Goal: Task Accomplishment & Management: Manage account settings

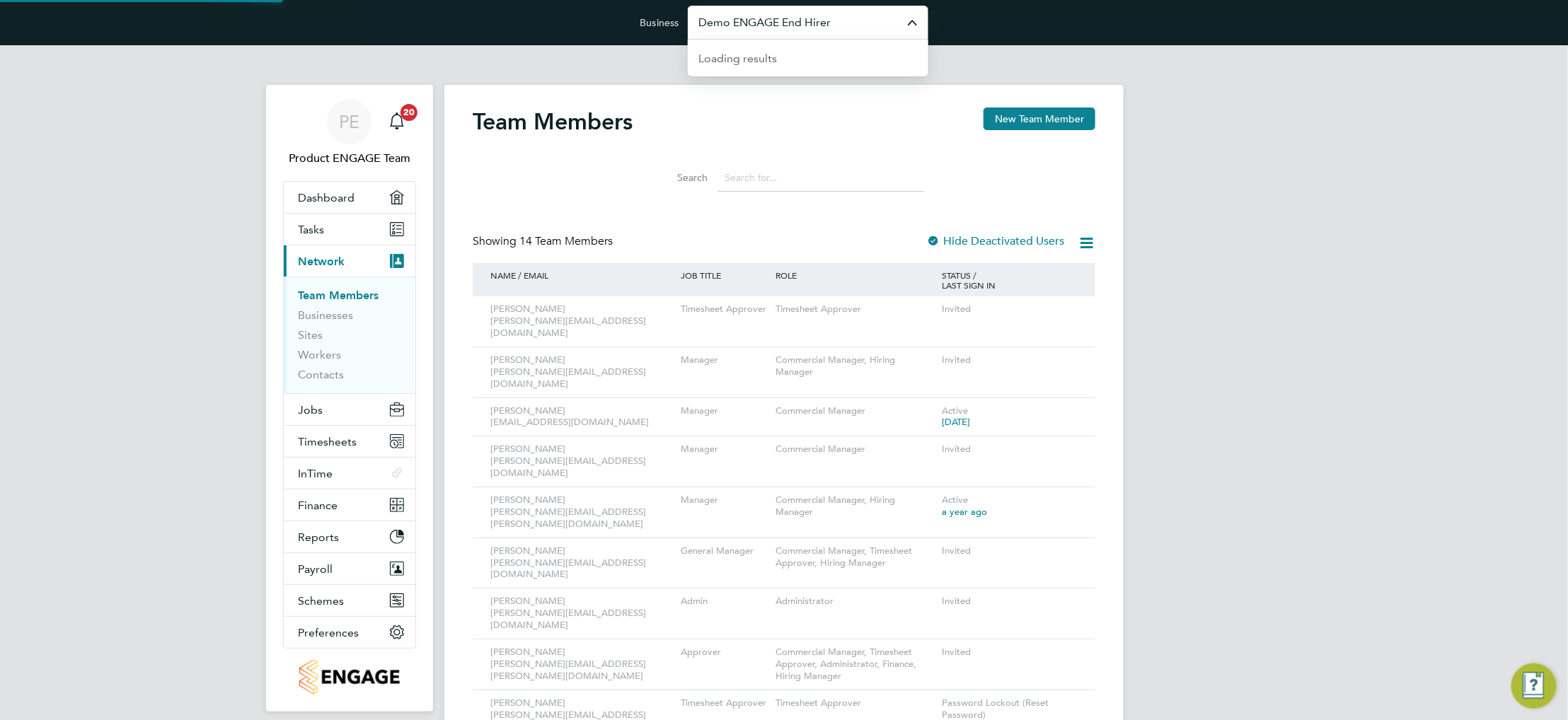
click at [810, 35] on input "Demo ENGAGE End Hirer" at bounding box center [808, 22] width 241 height 33
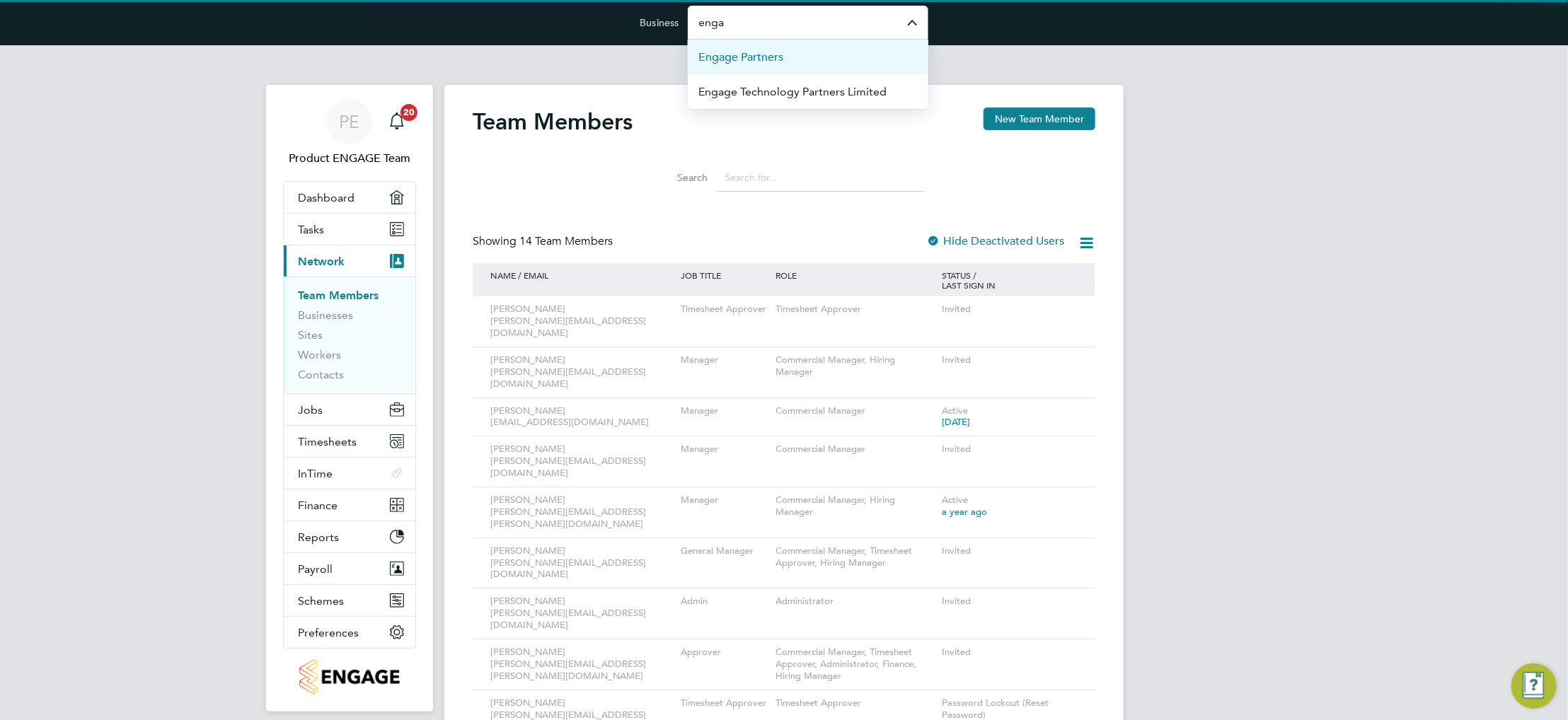
click at [806, 56] on li "Engage Partners" at bounding box center [808, 57] width 241 height 35
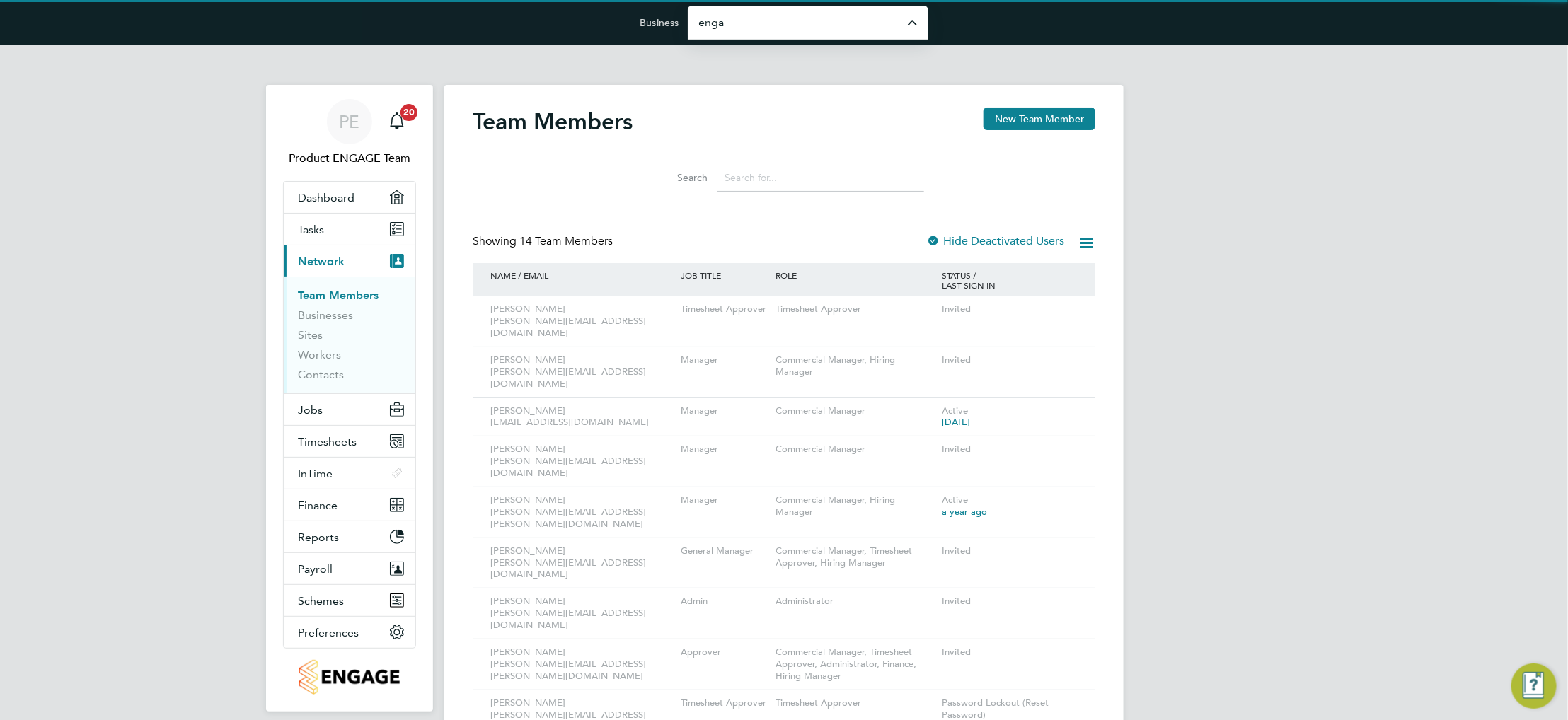
type input "Engage Partners"
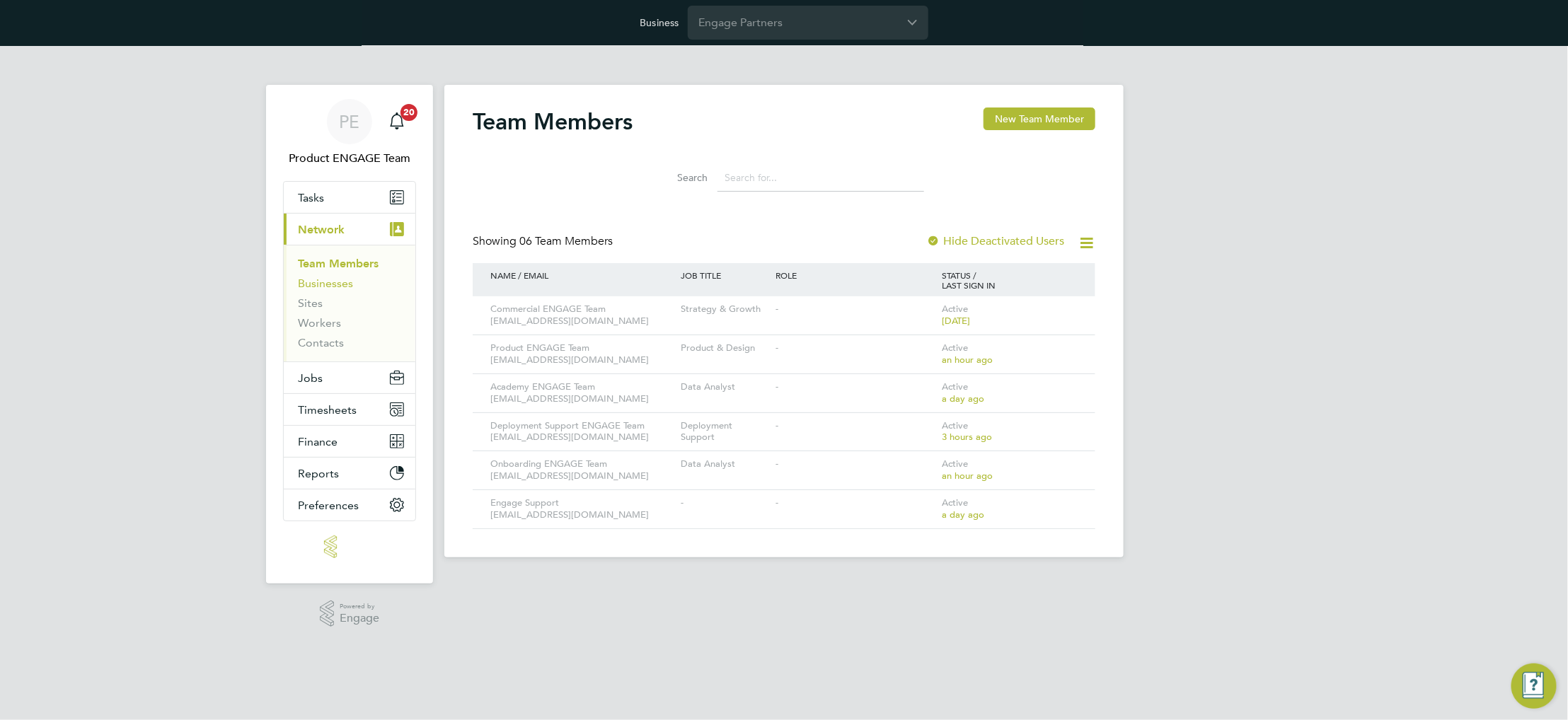
click at [331, 282] on link "Businesses" at bounding box center [326, 283] width 55 height 13
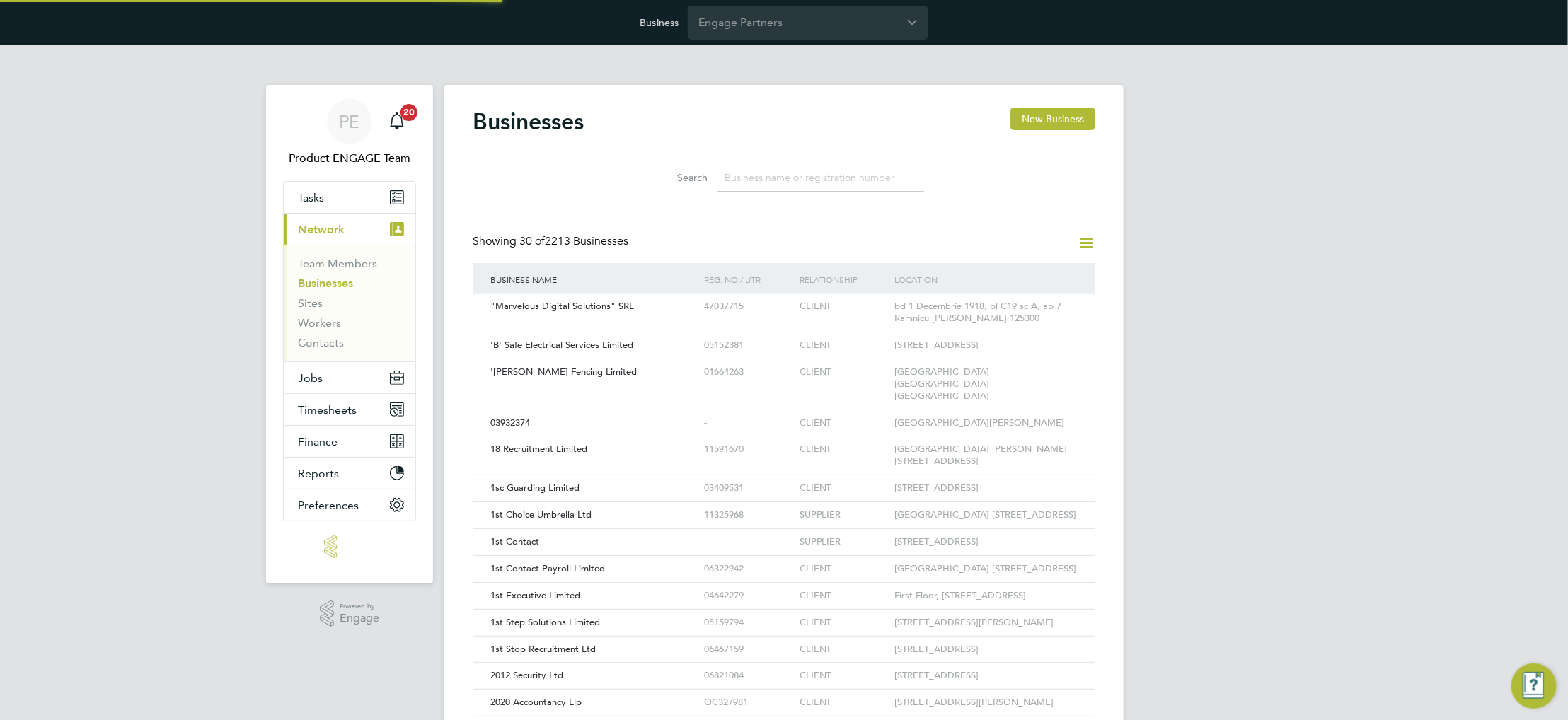
click at [754, 180] on input at bounding box center [820, 177] width 206 height 28
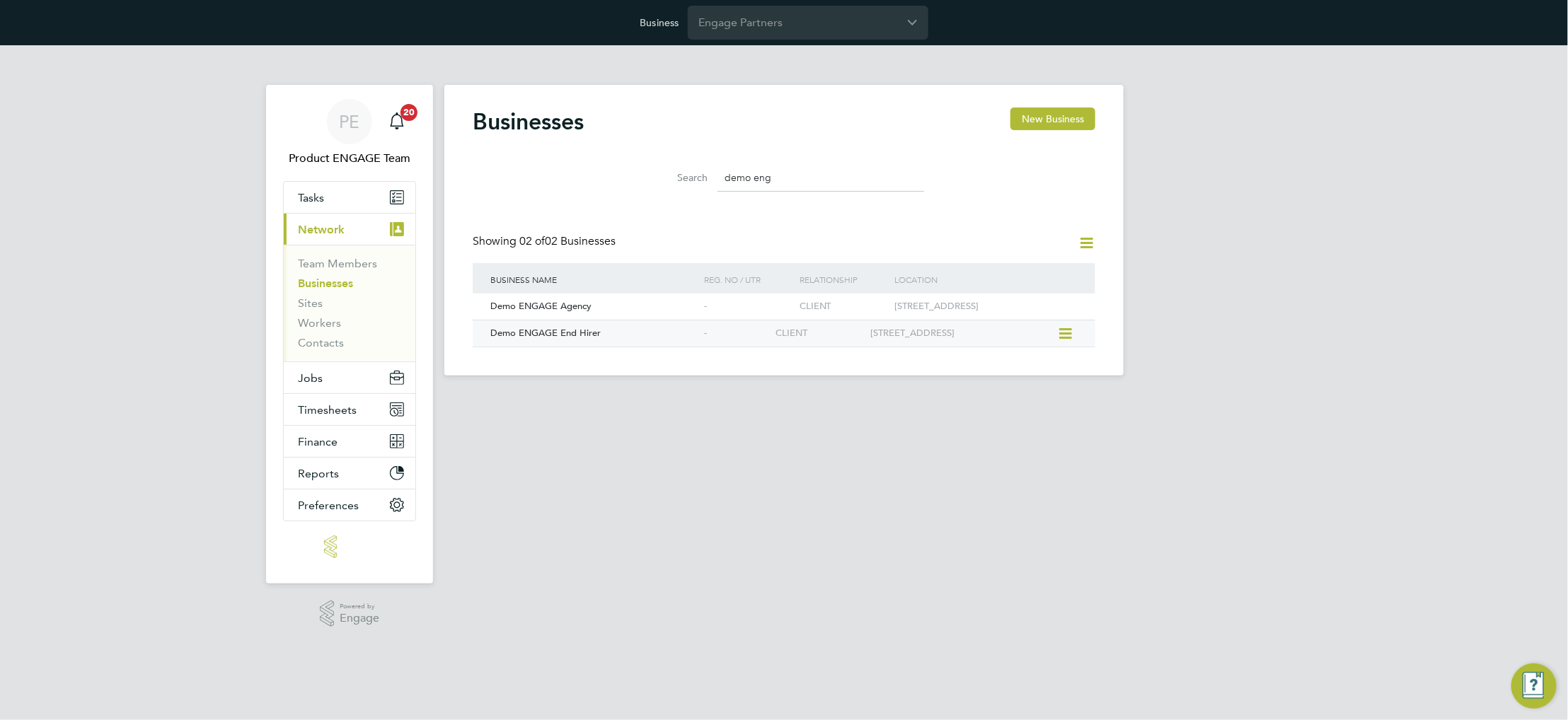
type input "demo eng"
click at [1065, 334] on icon at bounding box center [1064, 333] width 14 height 17
click at [834, 336] on div "CLIENT" at bounding box center [820, 333] width 95 height 26
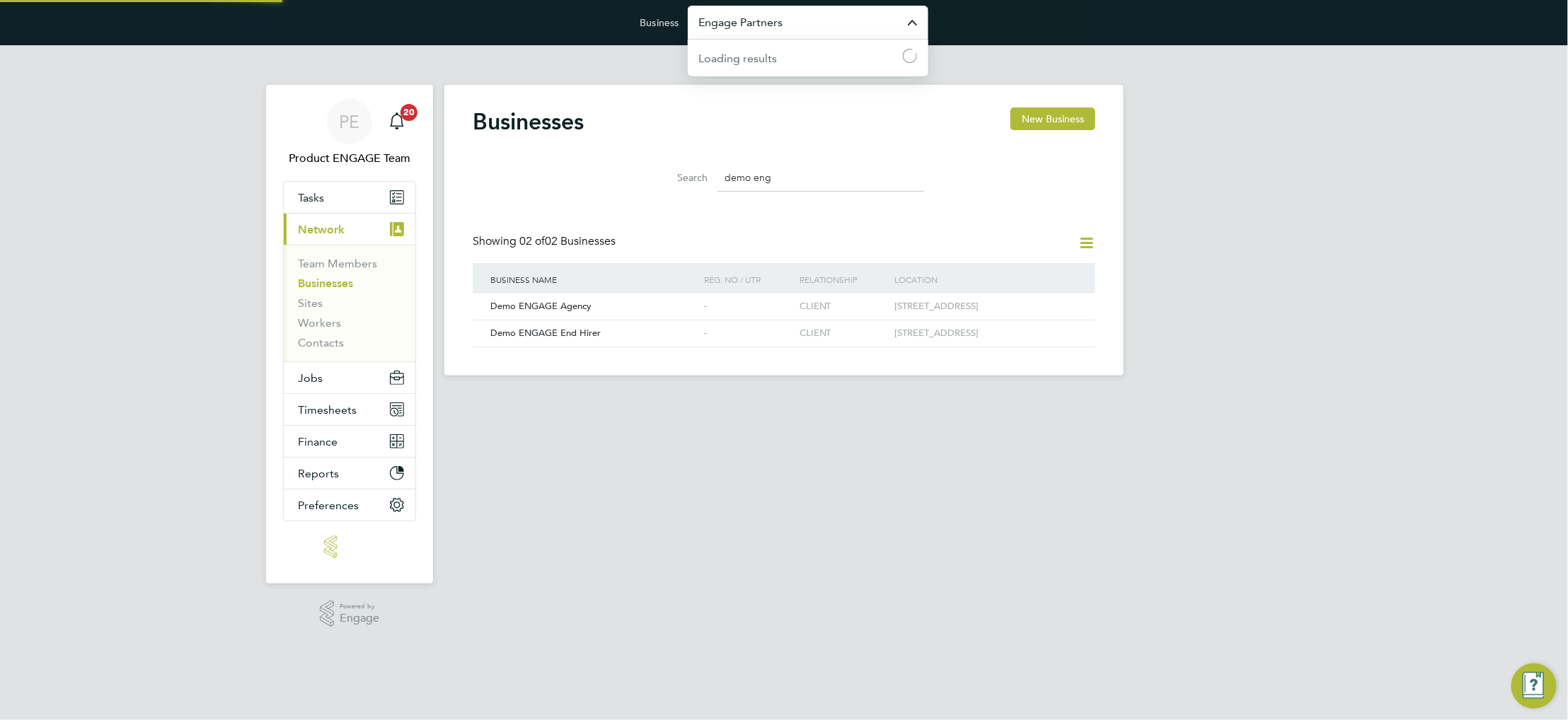
click at [803, 28] on input "Engage Partners" at bounding box center [808, 22] width 241 height 33
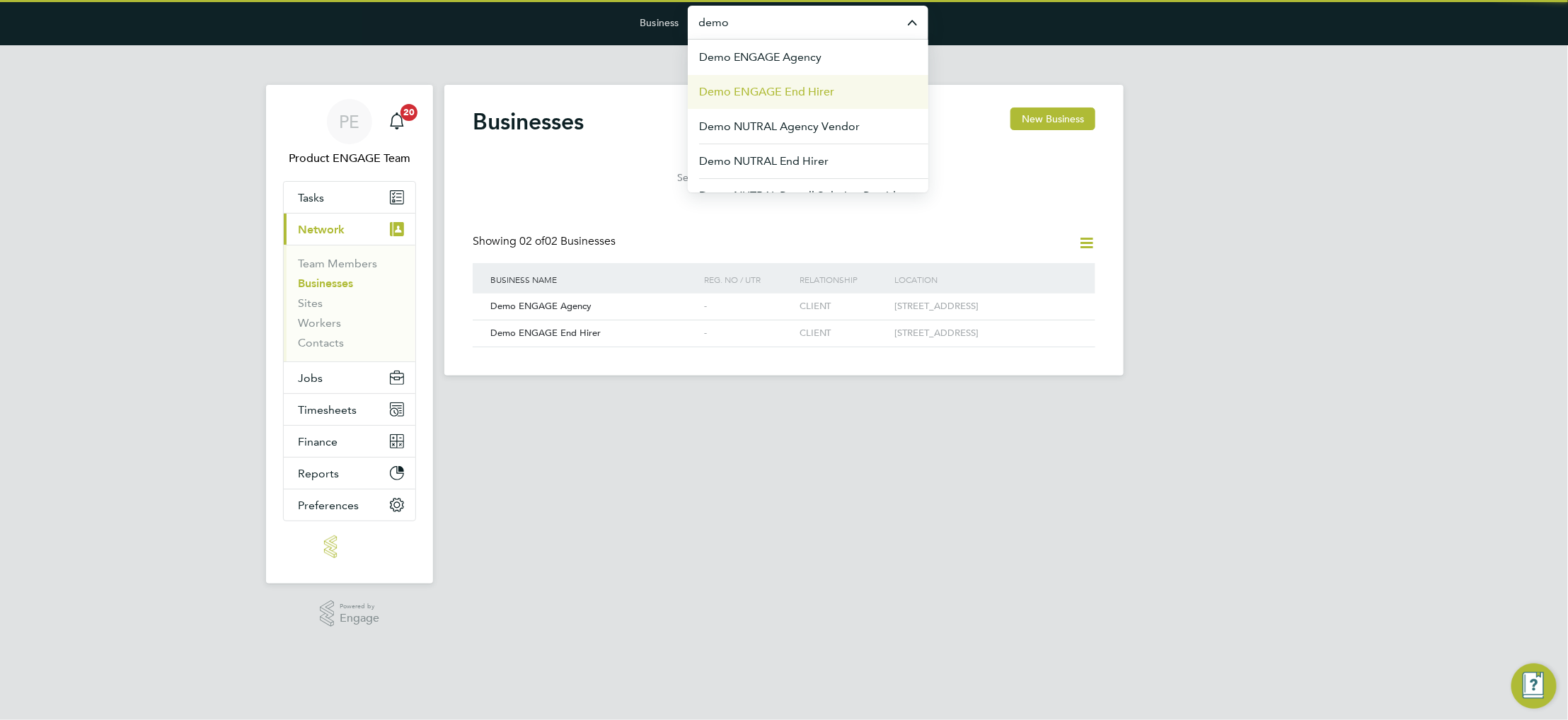
click at [807, 84] on span "Demo ENGAGE End Hirer" at bounding box center [767, 92] width 135 height 17
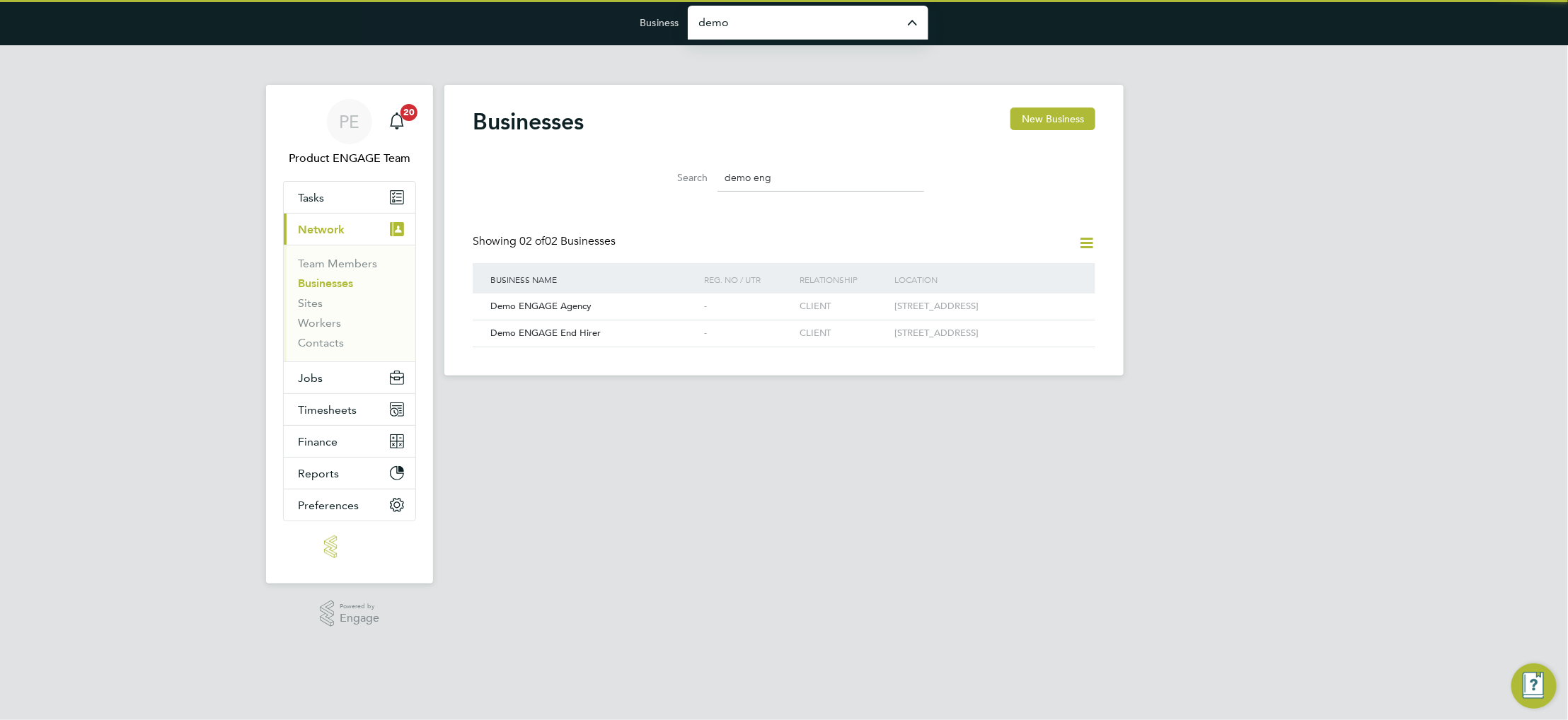
type input "Demo ENGAGE End Hirer"
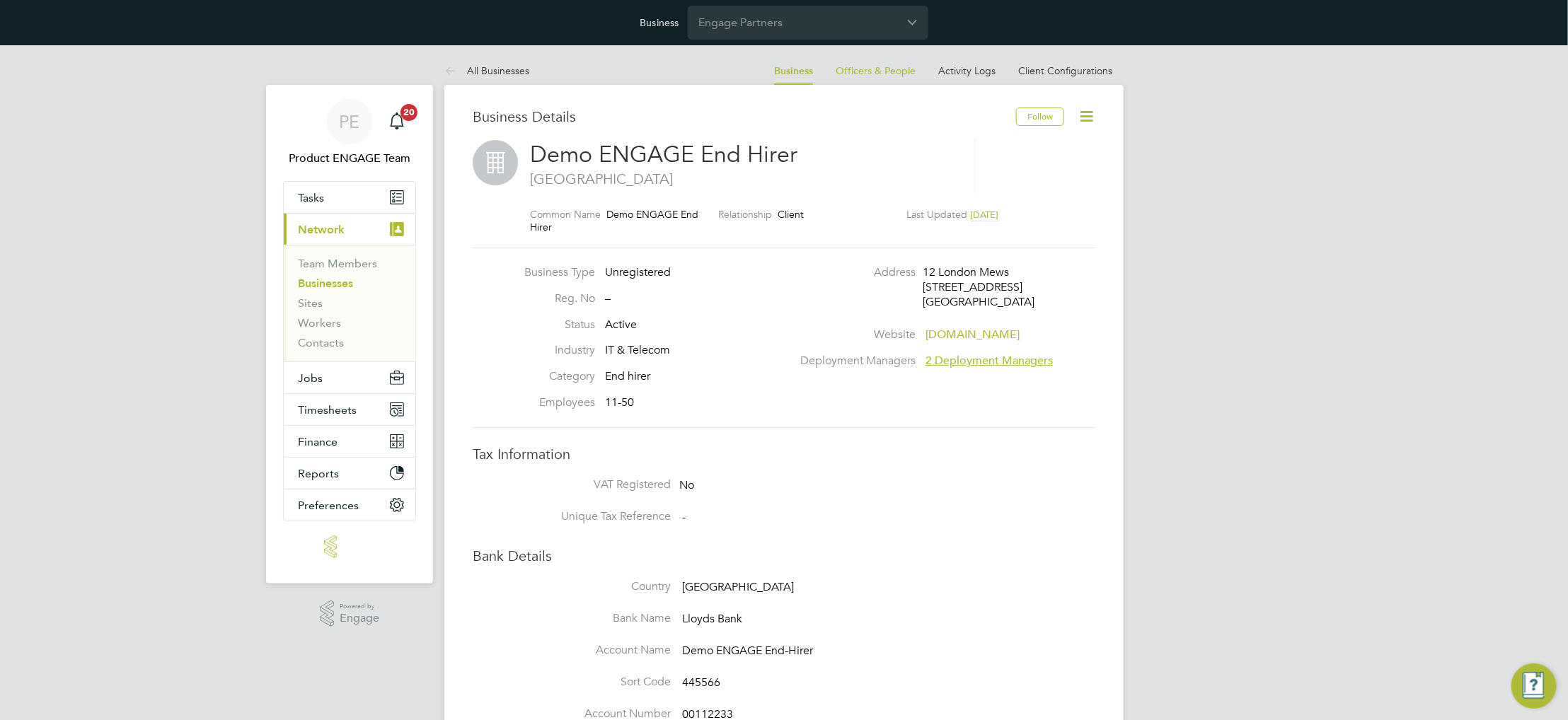
click at [1083, 114] on icon at bounding box center [1086, 116] width 17 height 17
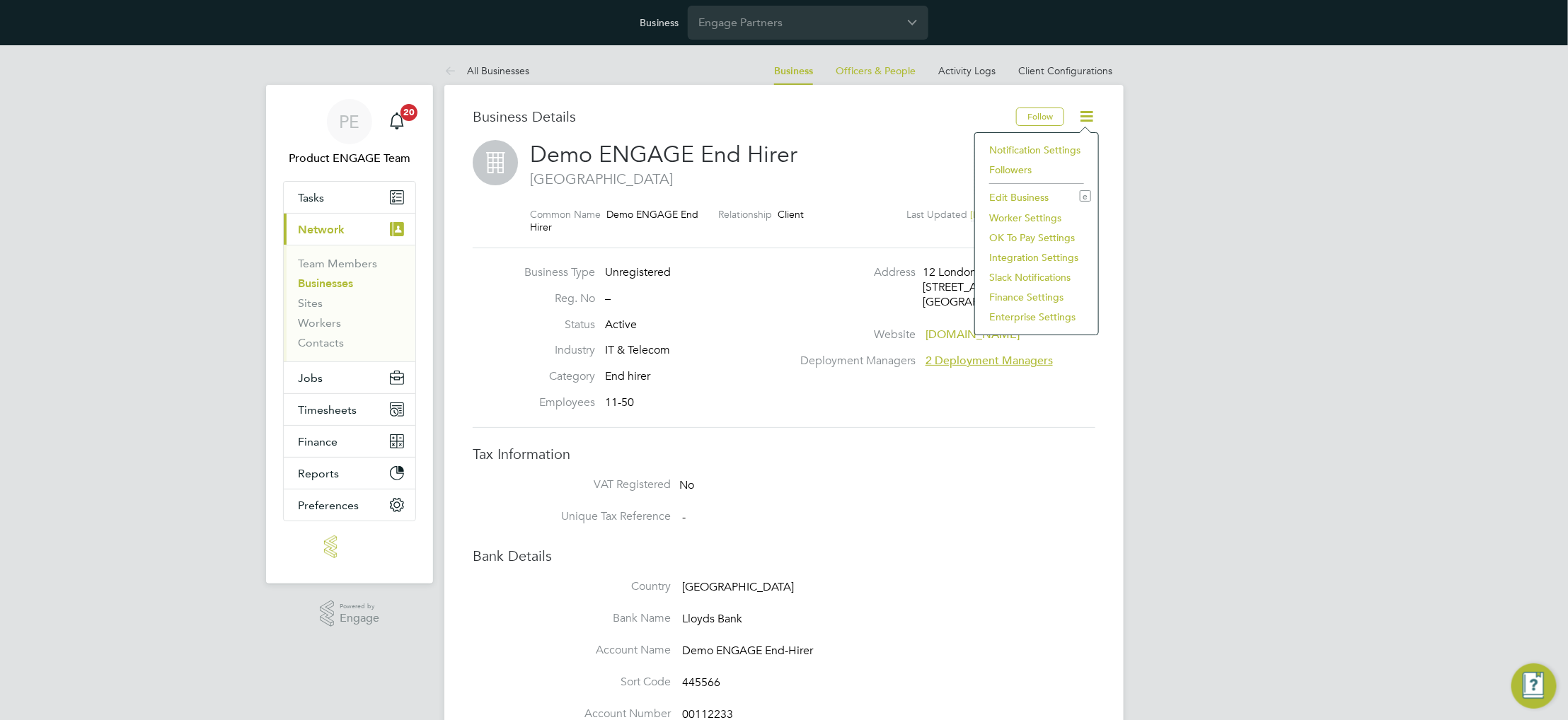
click at [1035, 316] on li "Enterprise Settings" at bounding box center [1036, 316] width 109 height 20
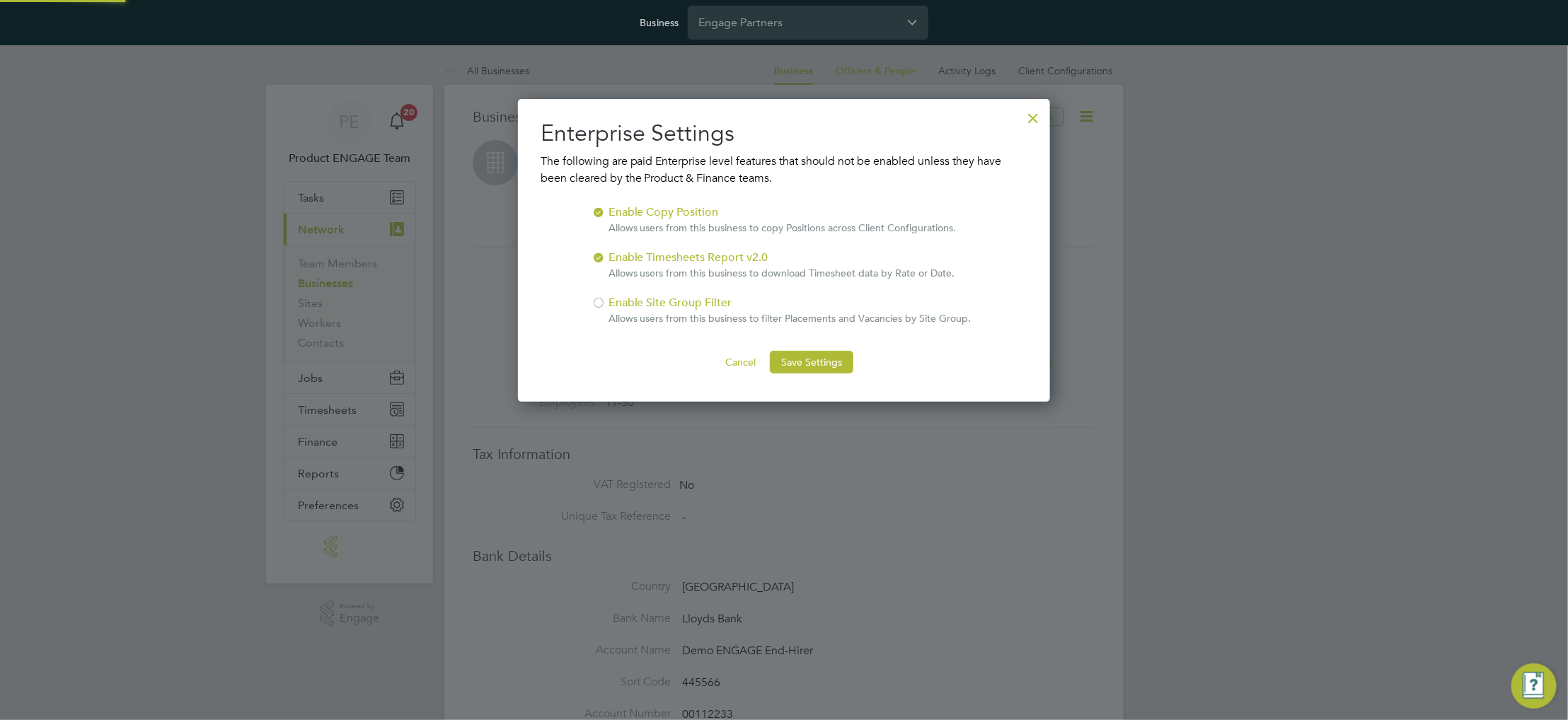
scroll to position [304, 532]
click at [600, 305] on div at bounding box center [599, 301] width 14 height 14
click at [801, 361] on button "Save Settings" at bounding box center [812, 362] width 84 height 23
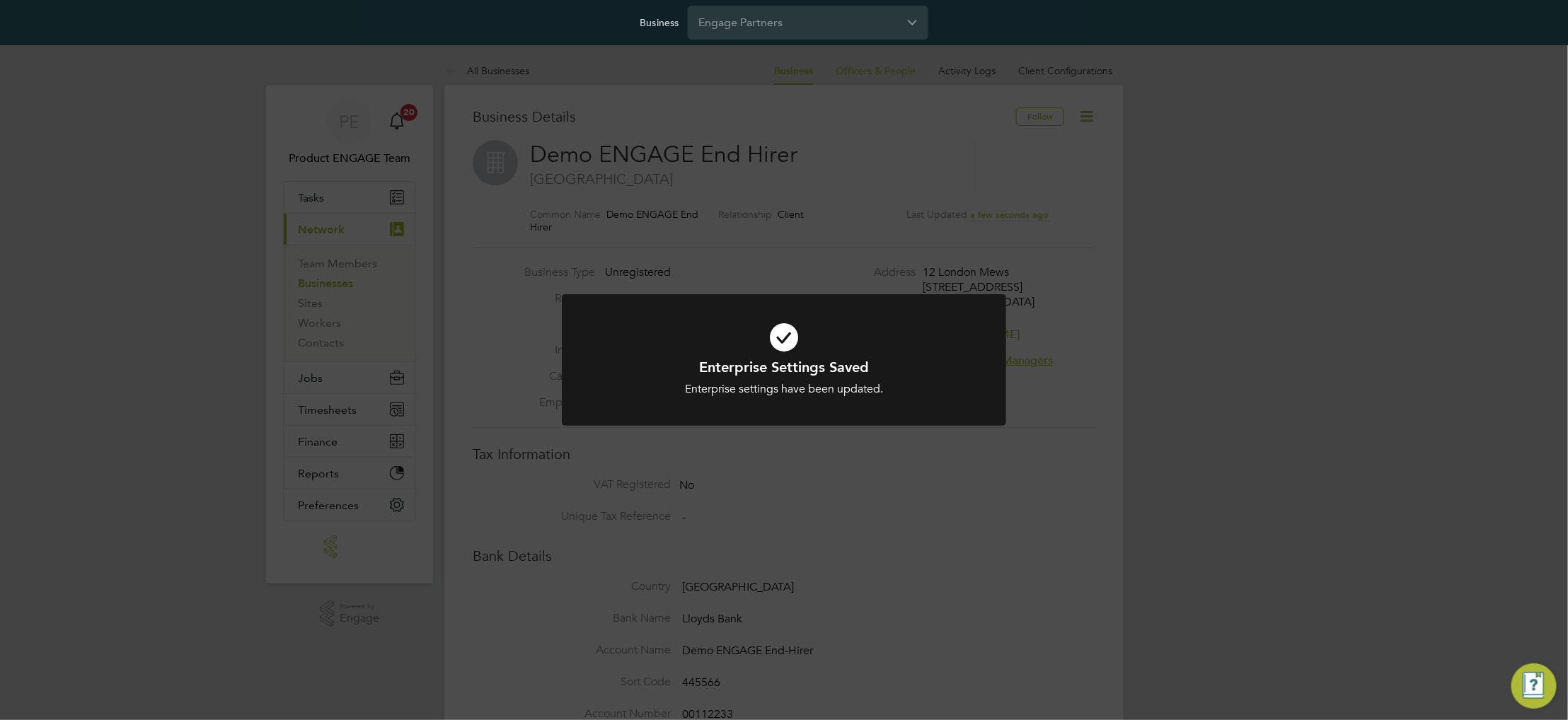
click at [828, 316] on icon at bounding box center [783, 338] width 368 height 55
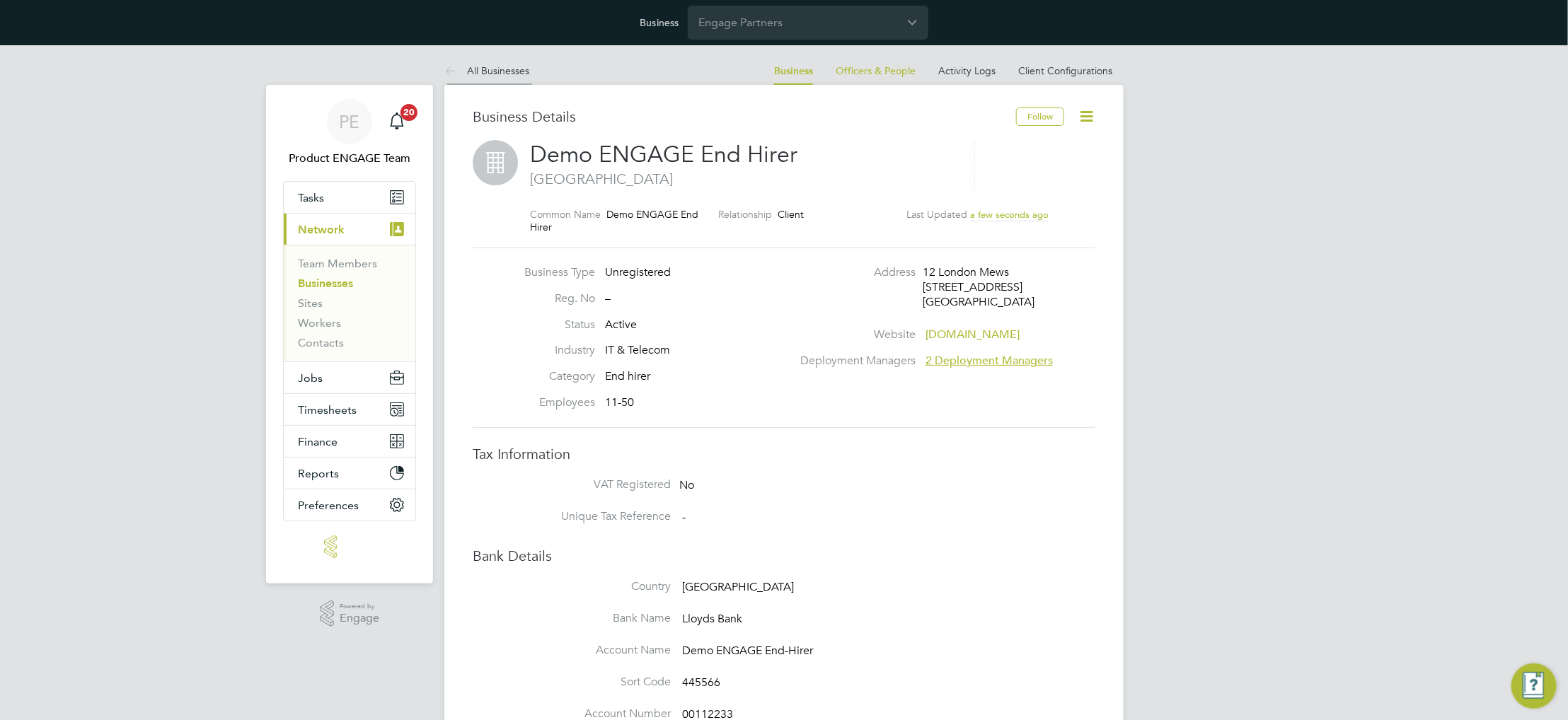
click at [509, 74] on link "All Businesses" at bounding box center [487, 70] width 85 height 13
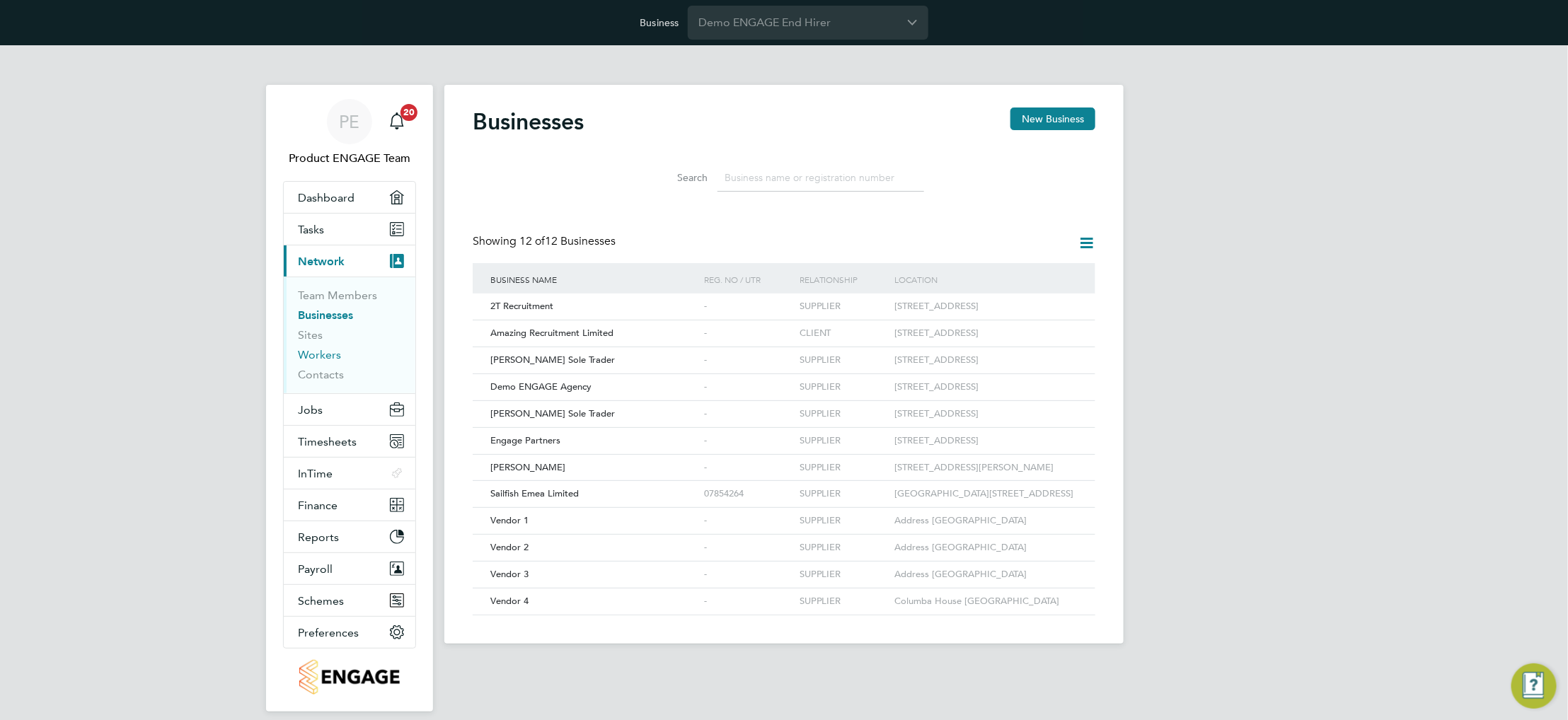
click at [320, 352] on link "Workers" at bounding box center [320, 354] width 44 height 13
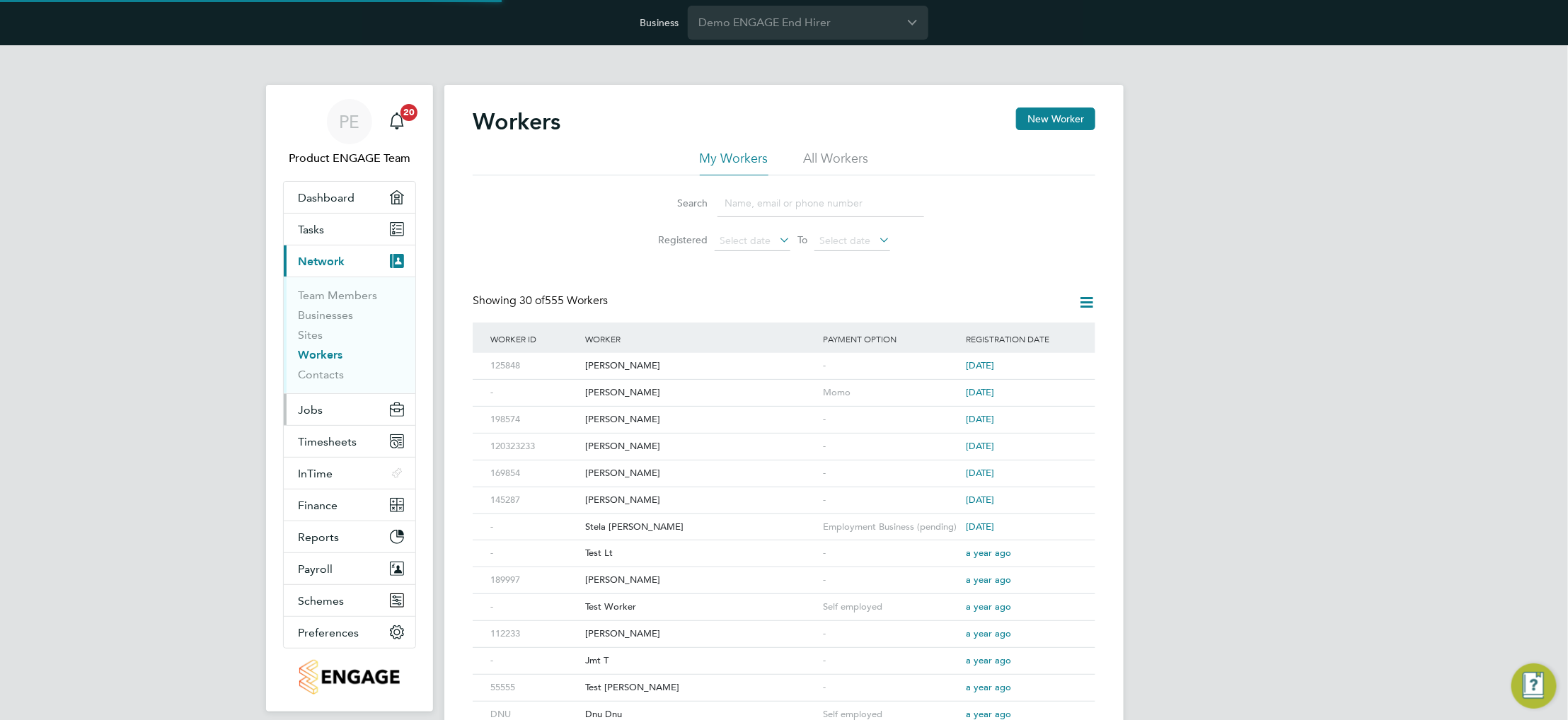
click at [322, 417] on button "Jobs" at bounding box center [350, 409] width 131 height 31
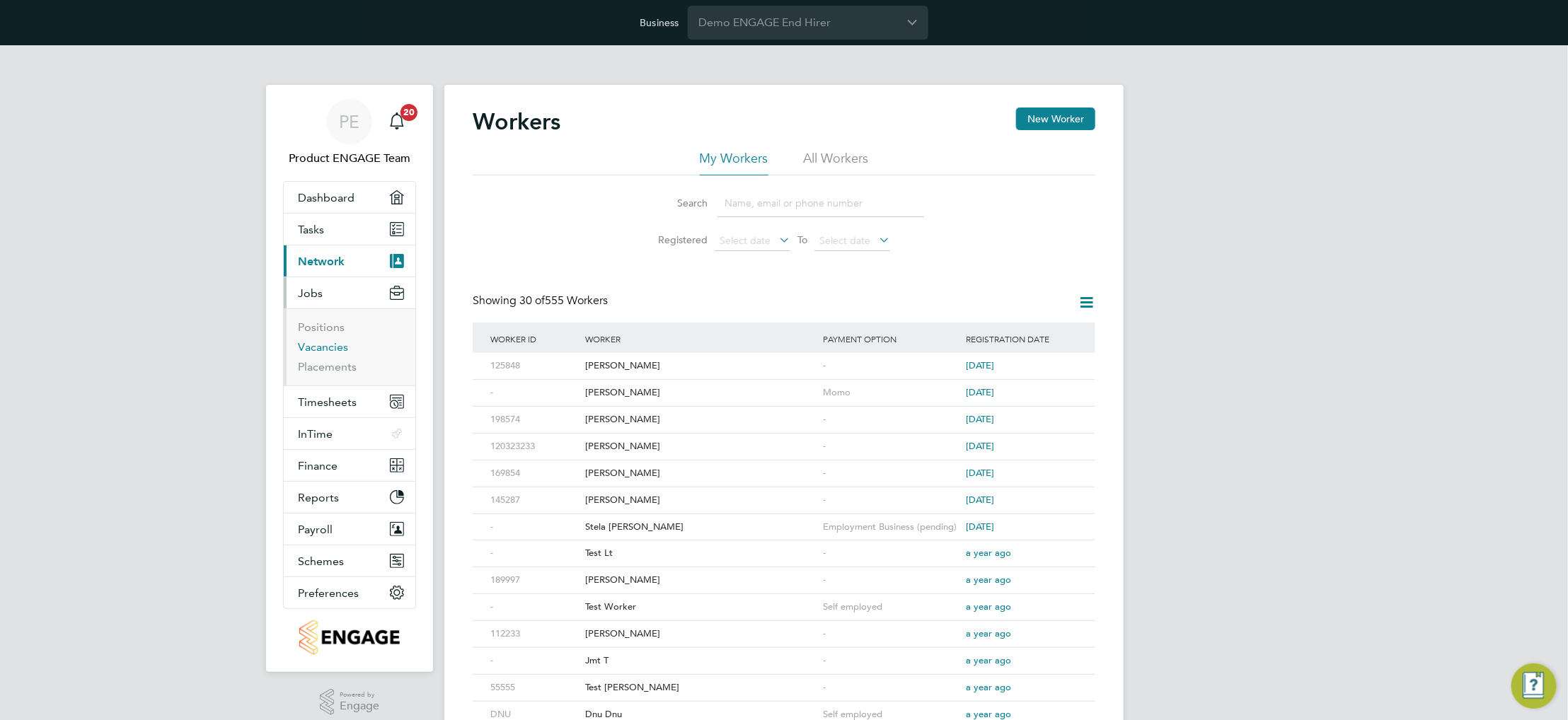
click at [328, 350] on link "Vacancies" at bounding box center [323, 347] width 50 height 13
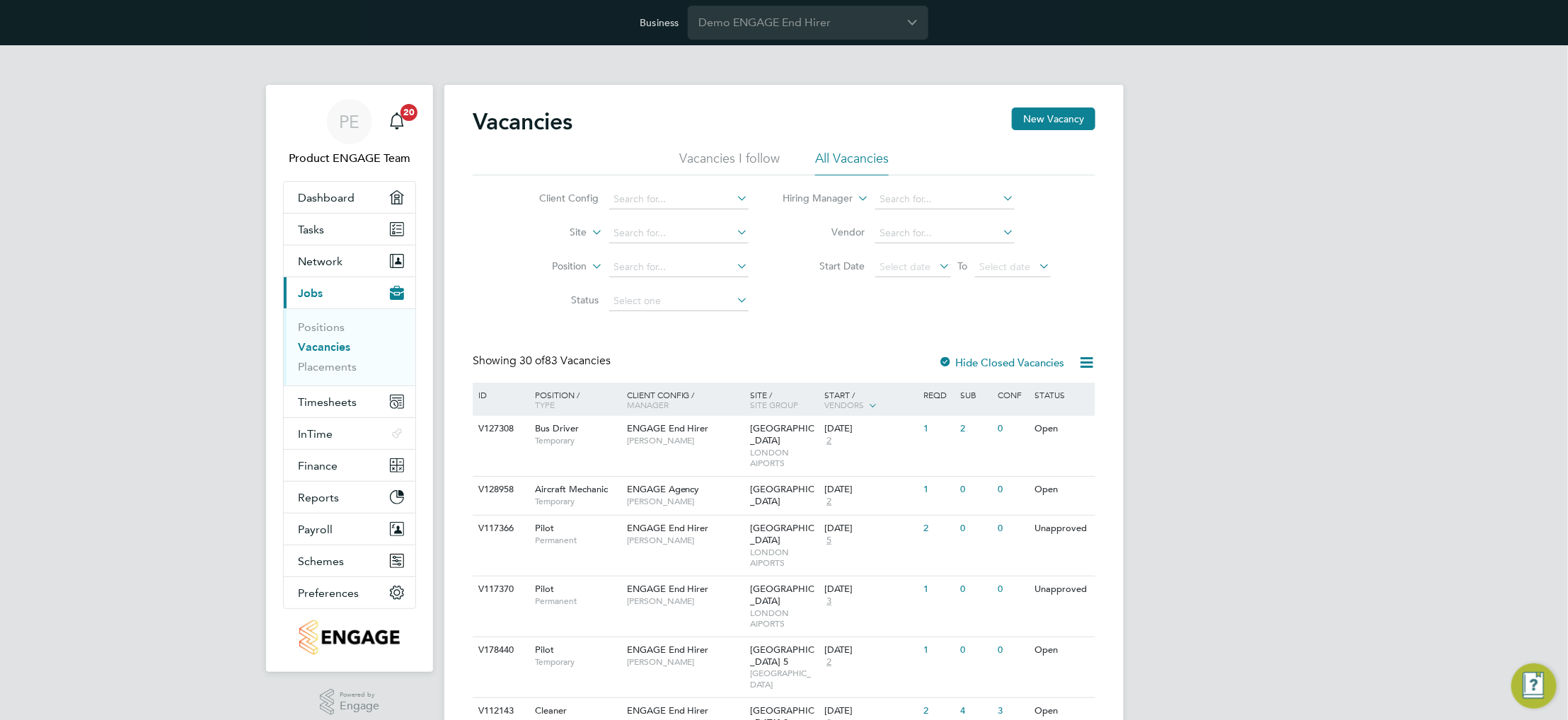
click at [1087, 363] on icon at bounding box center [1086, 362] width 17 height 17
click at [1044, 396] on li "Download Vacancies Report" at bounding box center [1021, 396] width 144 height 20
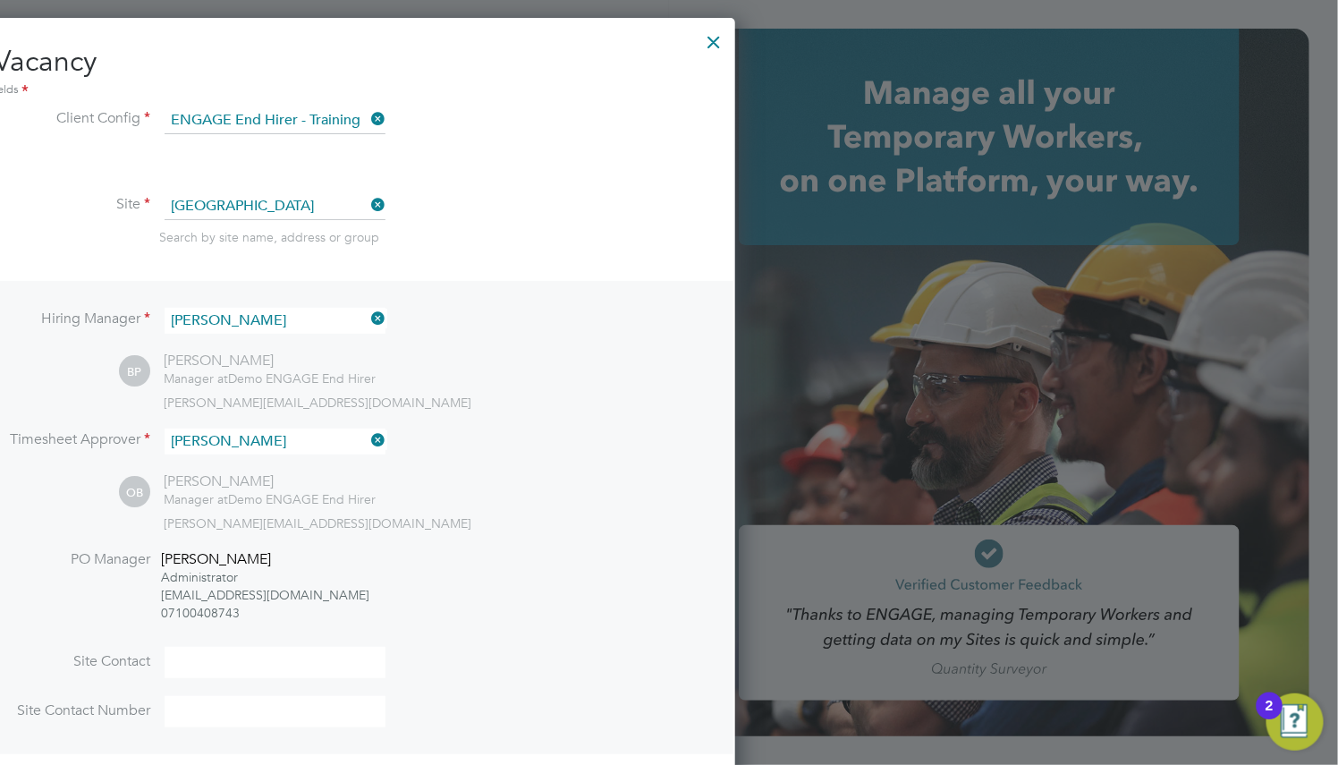
scroll to position [3017, 837]
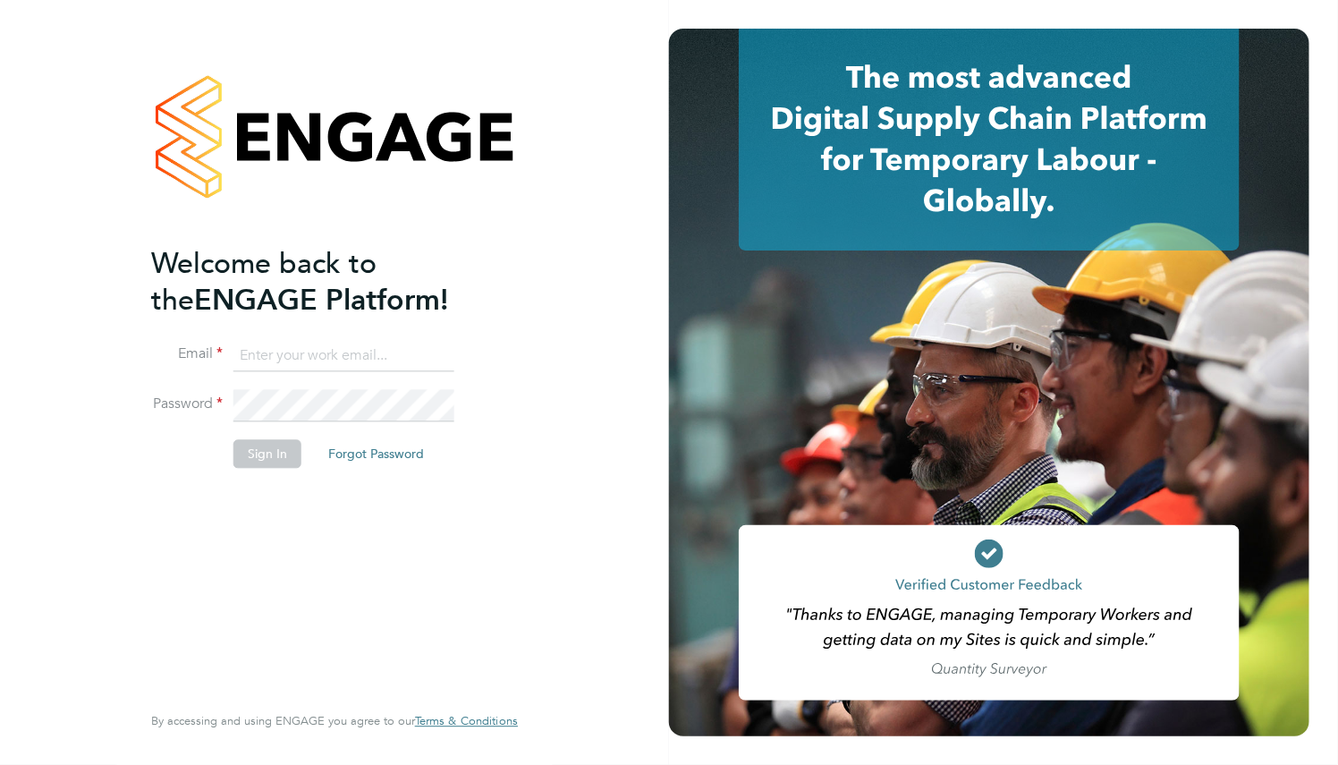
drag, startPoint x: 477, startPoint y: 329, endPoint x: 345, endPoint y: 329, distance: 131.5
click at [470, 329] on ng-template "Welcome back to the ENGAGE Platform! Email Password Sign In Forgot Password" at bounding box center [325, 365] width 349 height 241
click at [345, 329] on ng-template "Welcome back to the ENGAGE Platform! Email Password Sign In Forgot Password" at bounding box center [325, 365] width 349 height 241
click at [346, 353] on input at bounding box center [343, 356] width 221 height 32
paste input "[EMAIL_ADDRESS][DOMAIN_NAME]"
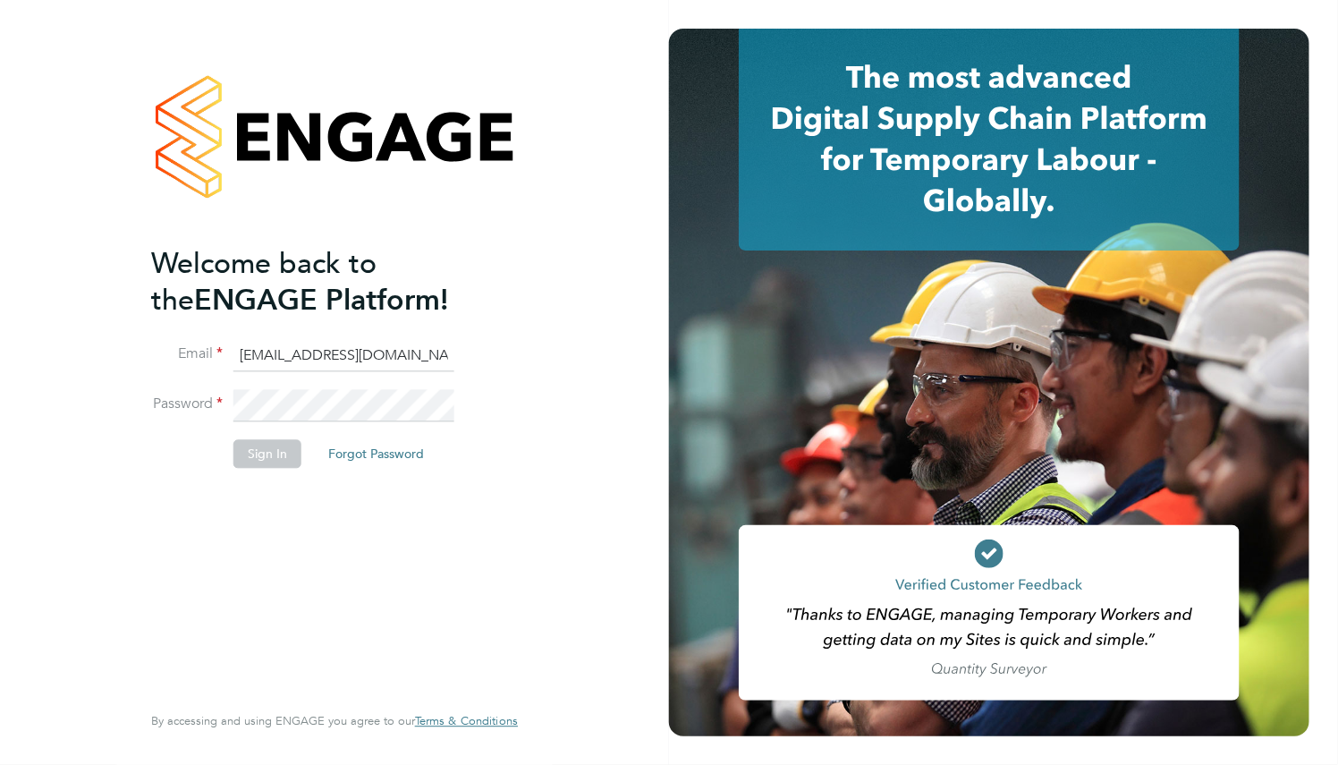
type input "[EMAIL_ADDRESS][DOMAIN_NAME]"
click at [291, 445] on button "Sign In" at bounding box center [267, 454] width 68 height 29
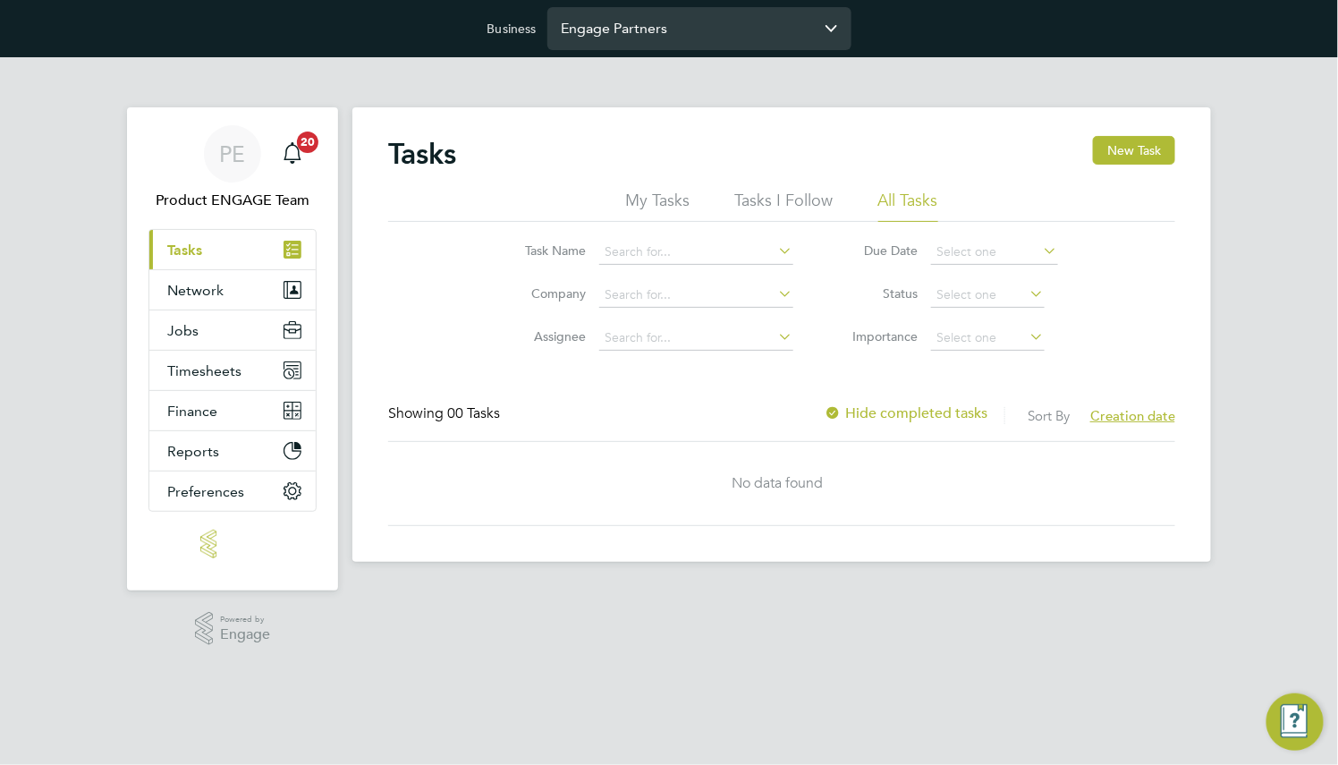
click at [640, 30] on input "Engage Partners" at bounding box center [699, 28] width 304 height 42
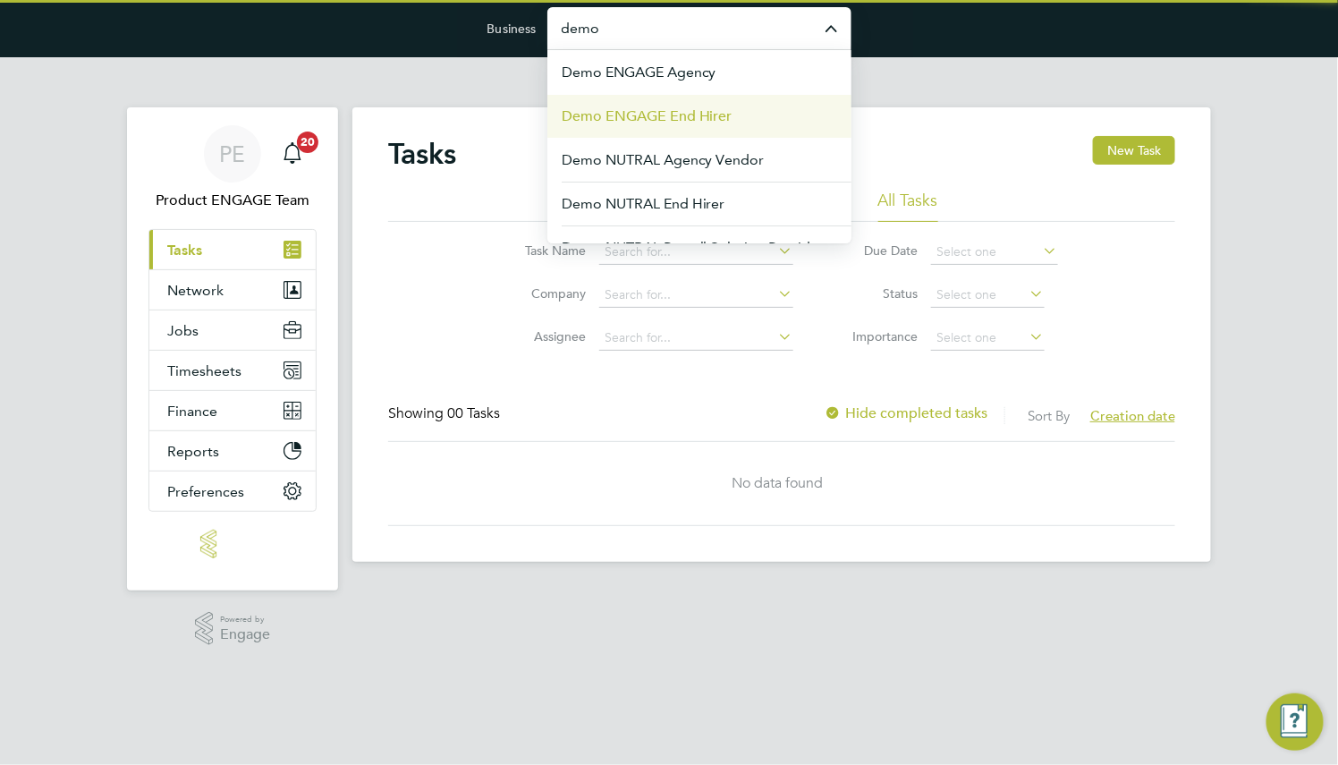
click at [679, 118] on span "Demo ENGAGE End Hirer" at bounding box center [647, 116] width 171 height 21
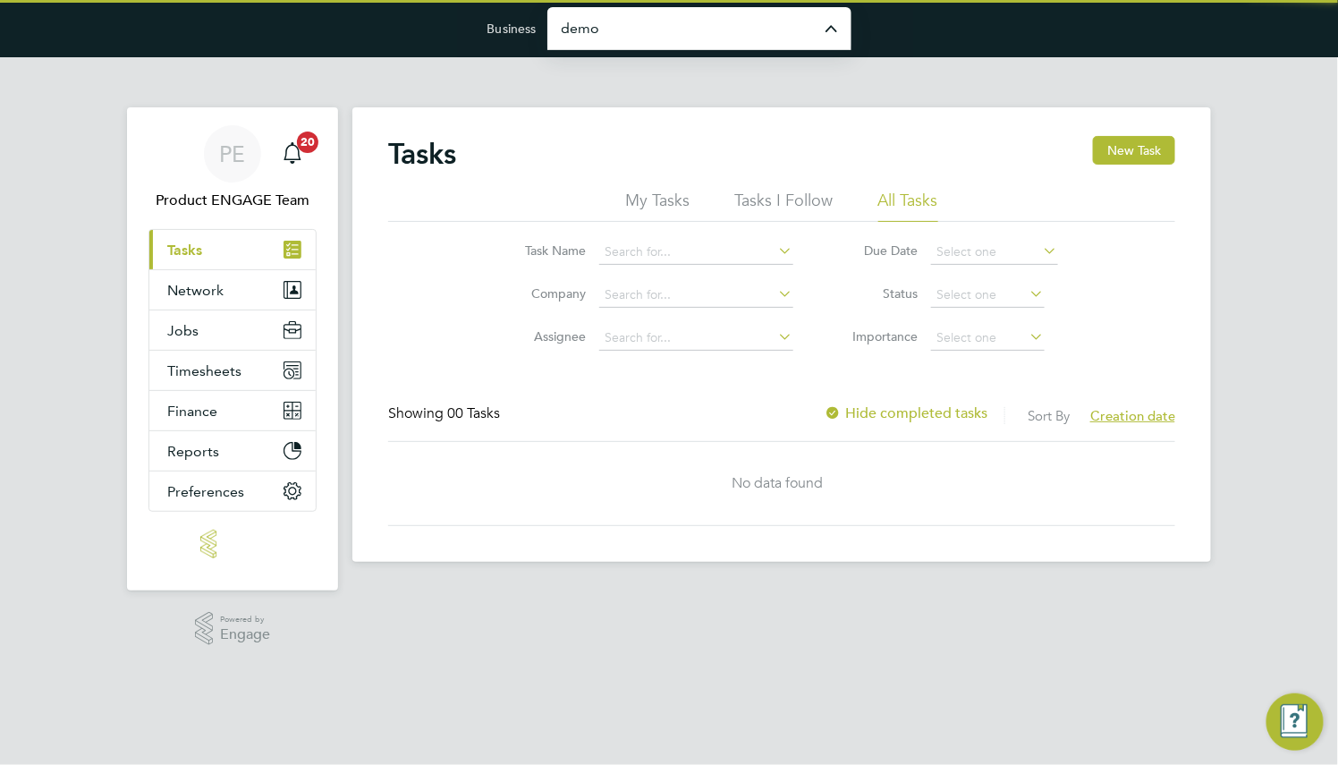
type input "Demo ENGAGE End Hirer"
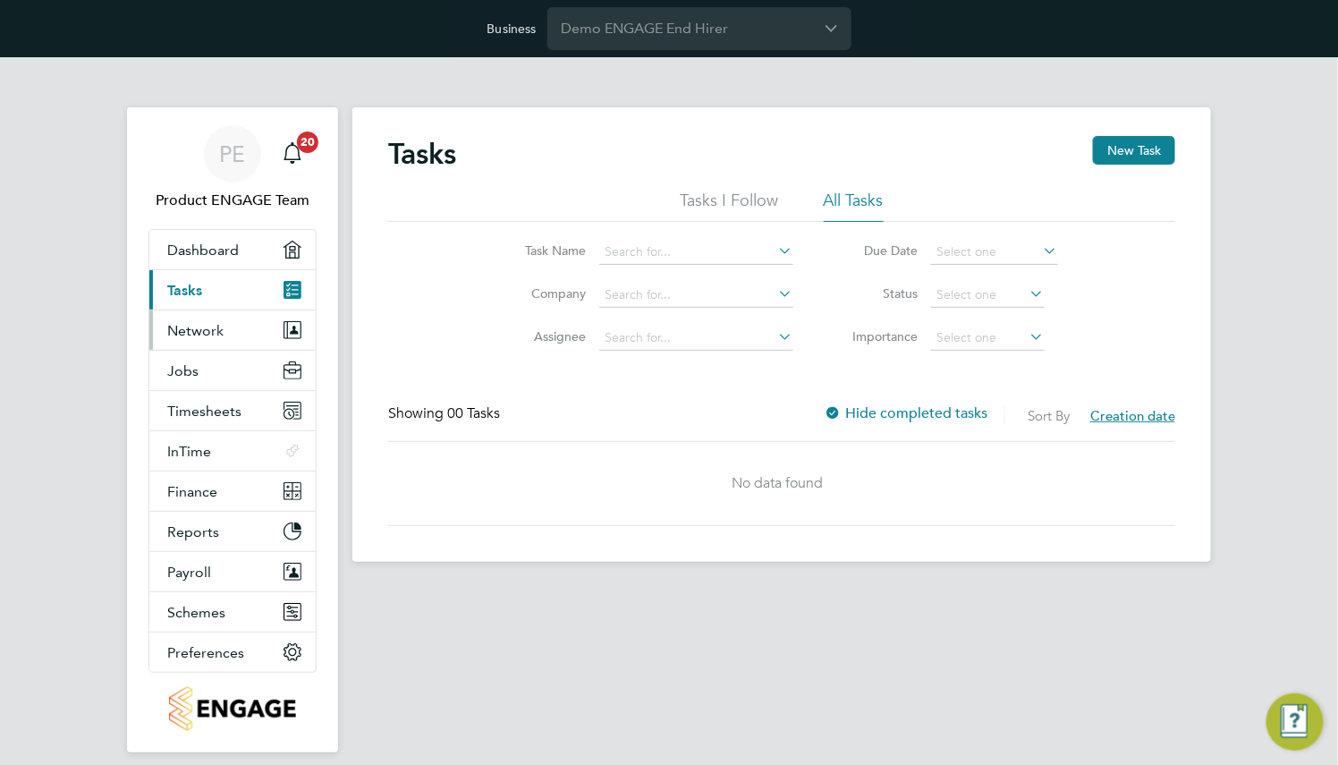
click at [227, 323] on button "Network" at bounding box center [232, 329] width 166 height 39
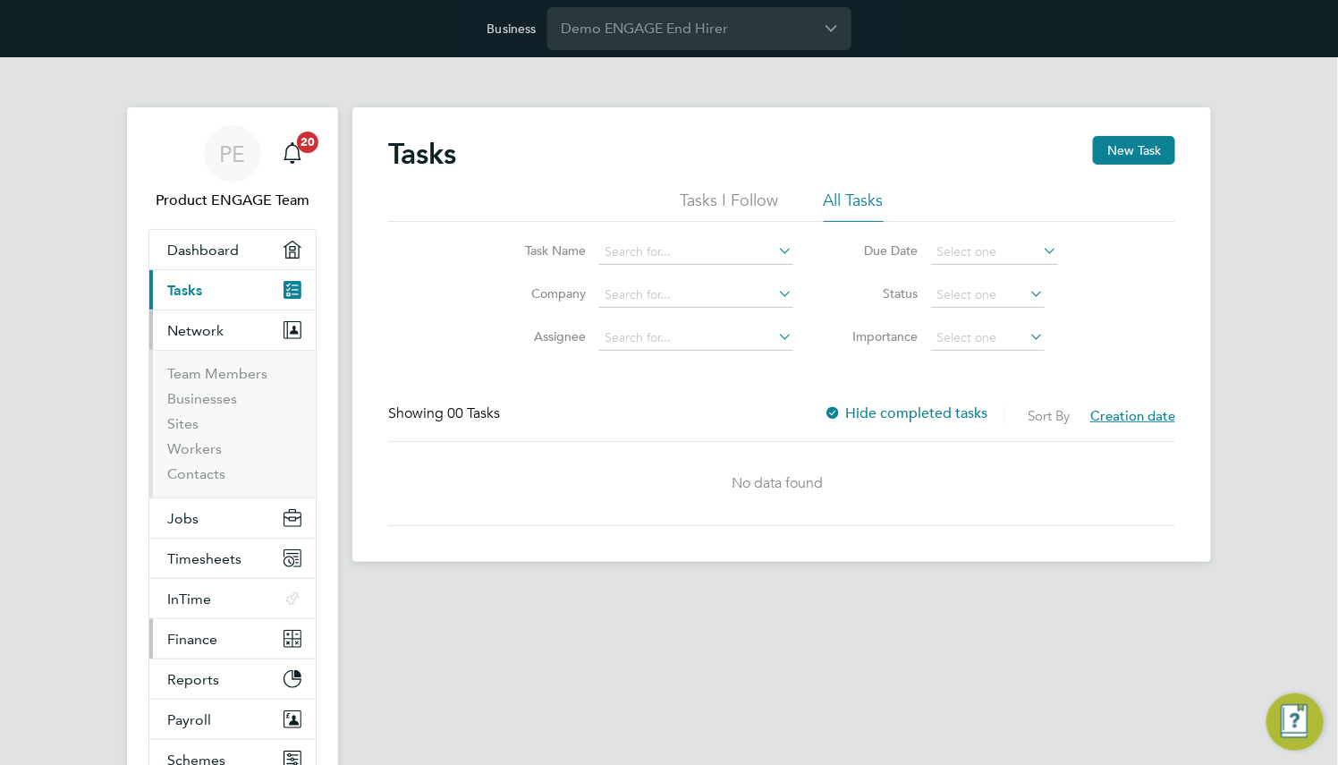
click at [253, 648] on button "Finance" at bounding box center [232, 638] width 166 height 39
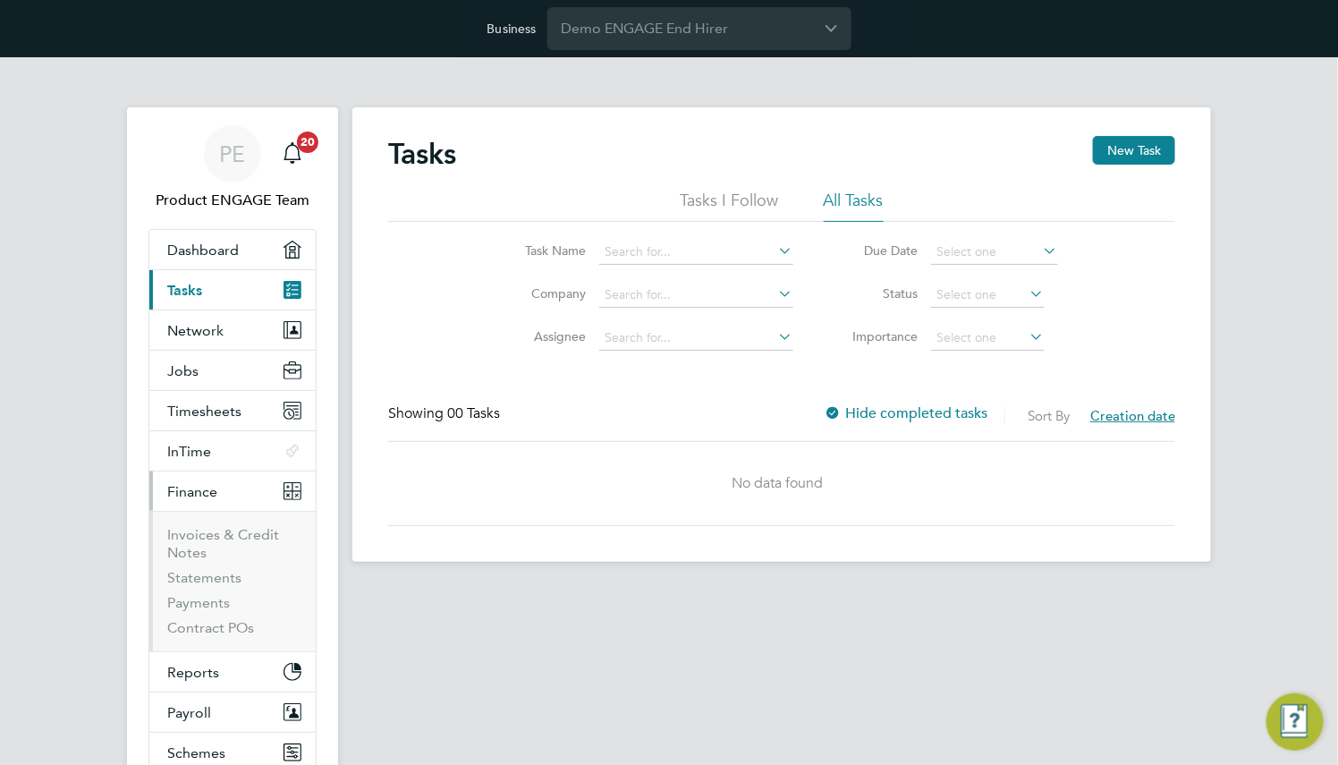
click at [229, 543] on li "Invoices & Credit Notes" at bounding box center [234, 547] width 134 height 43
click at [231, 534] on link "Invoices & Credit Notes" at bounding box center [223, 543] width 112 height 35
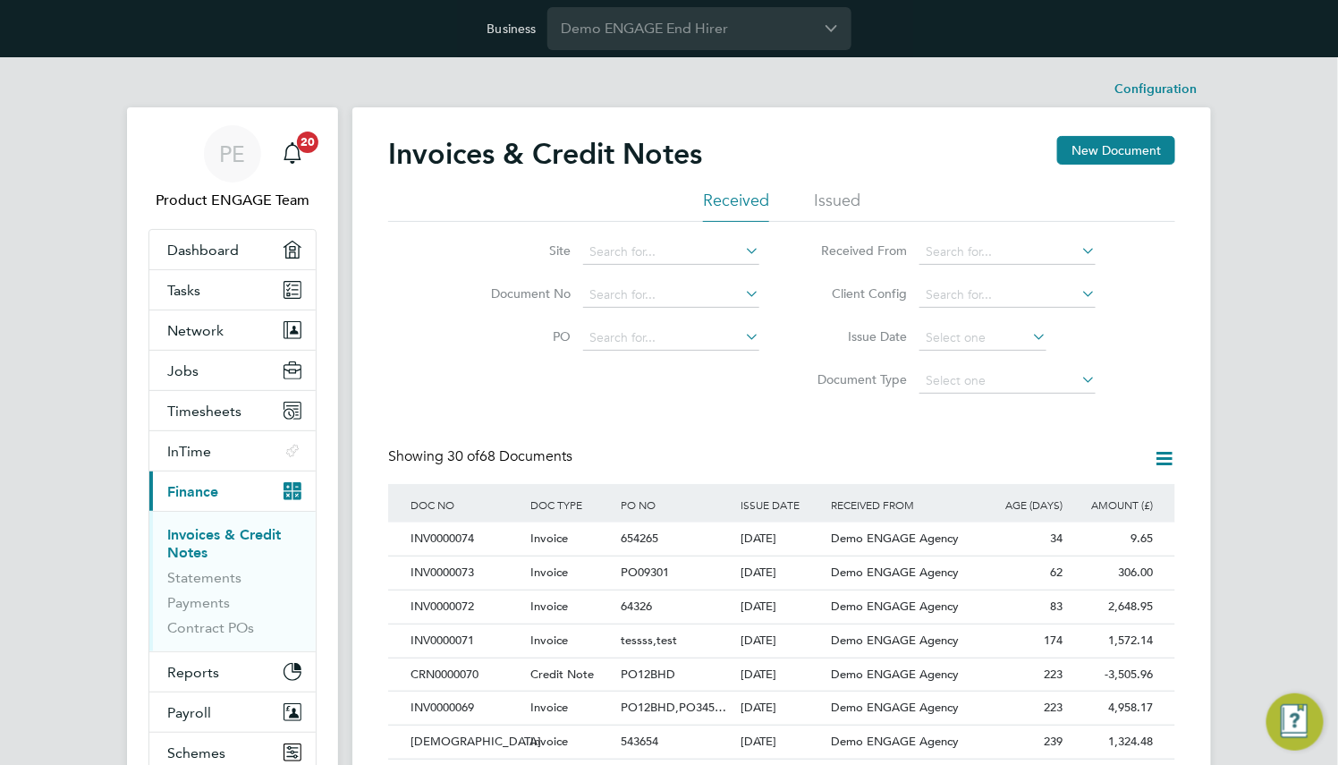
click at [863, 221] on ul "Received Issued" at bounding box center [781, 206] width 787 height 32
click at [841, 206] on li "Issued" at bounding box center [837, 206] width 47 height 32
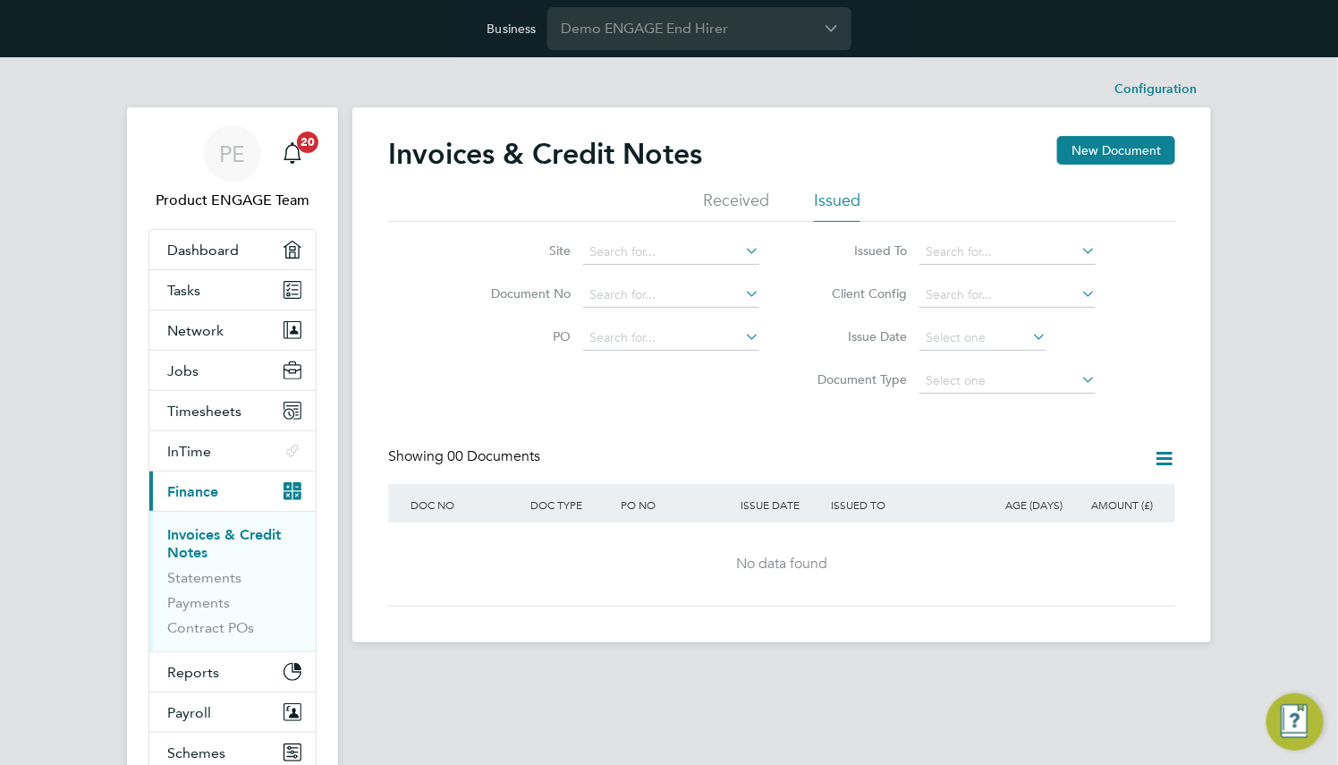
click at [722, 195] on li "Received" at bounding box center [736, 206] width 66 height 32
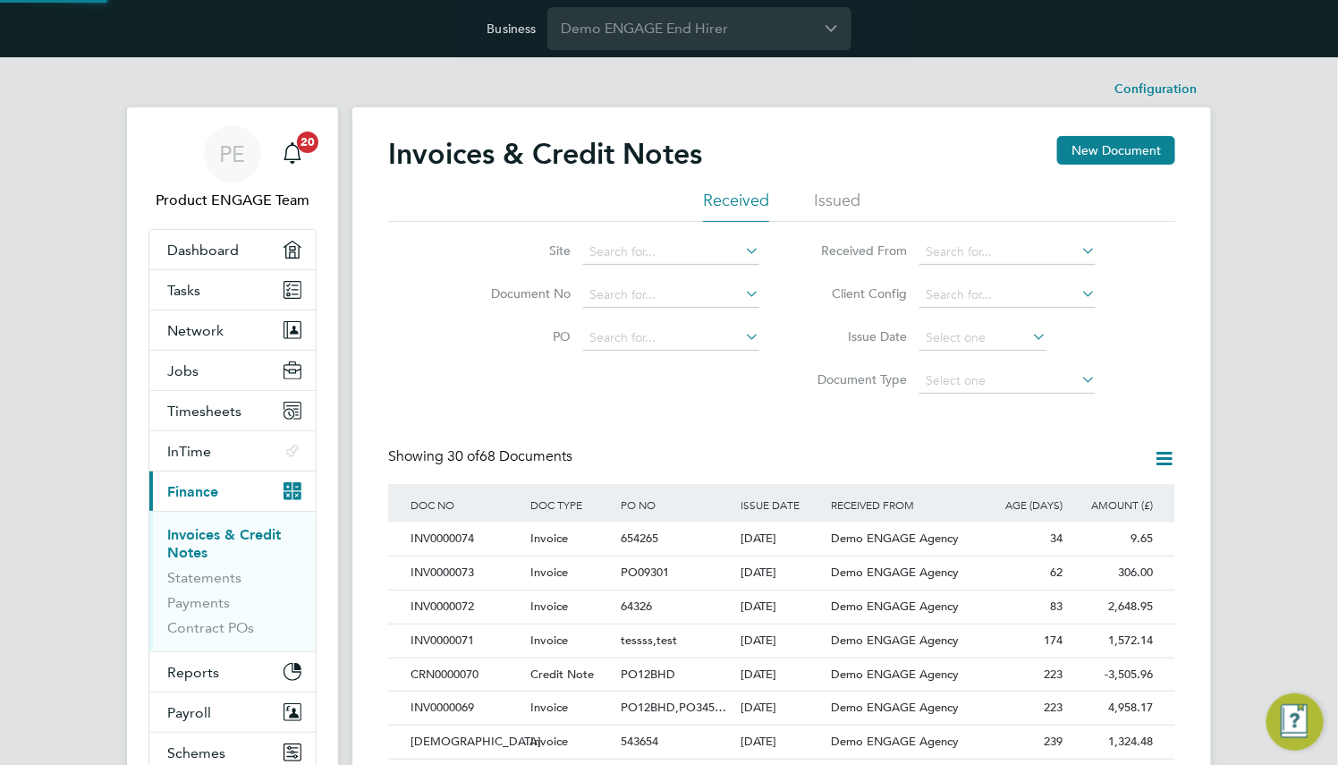
click at [1164, 465] on icon at bounding box center [1164, 458] width 22 height 22
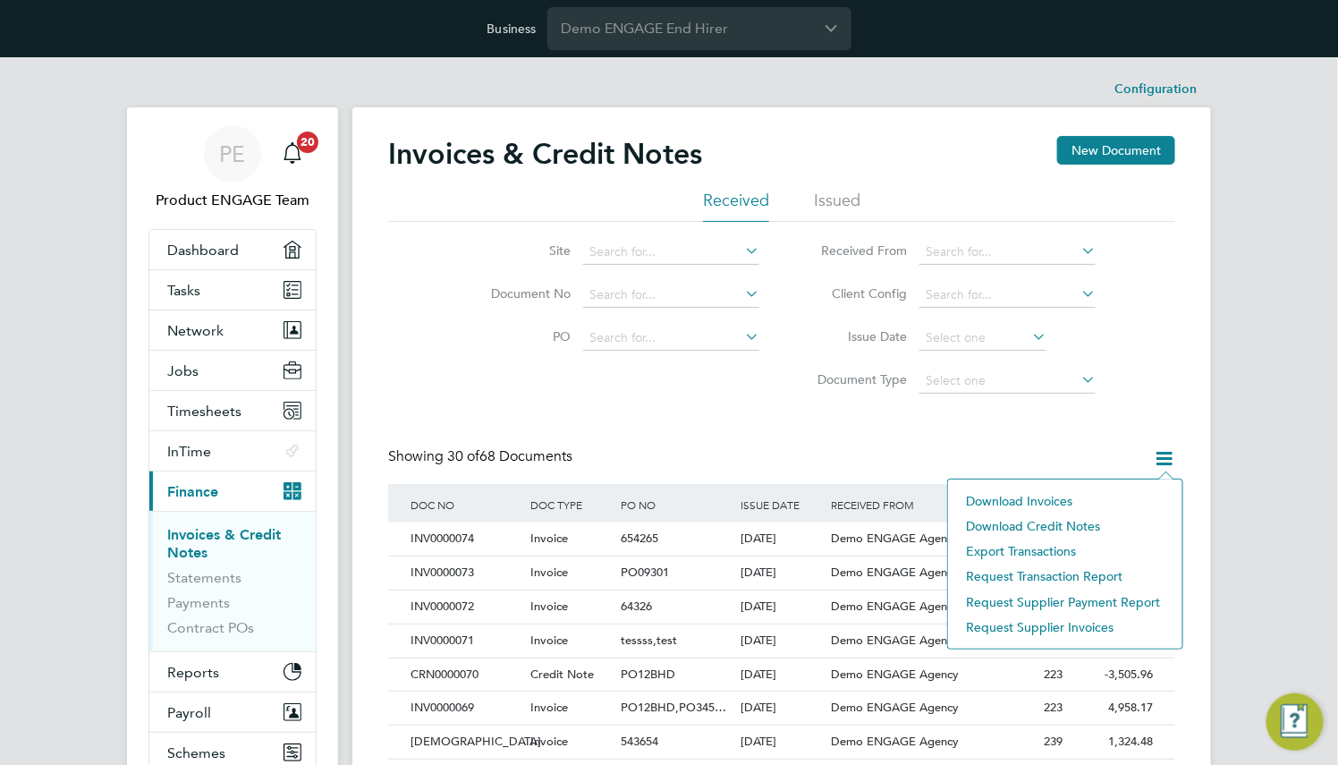
click at [1025, 500] on li "Download invoices" at bounding box center [1065, 500] width 216 height 25
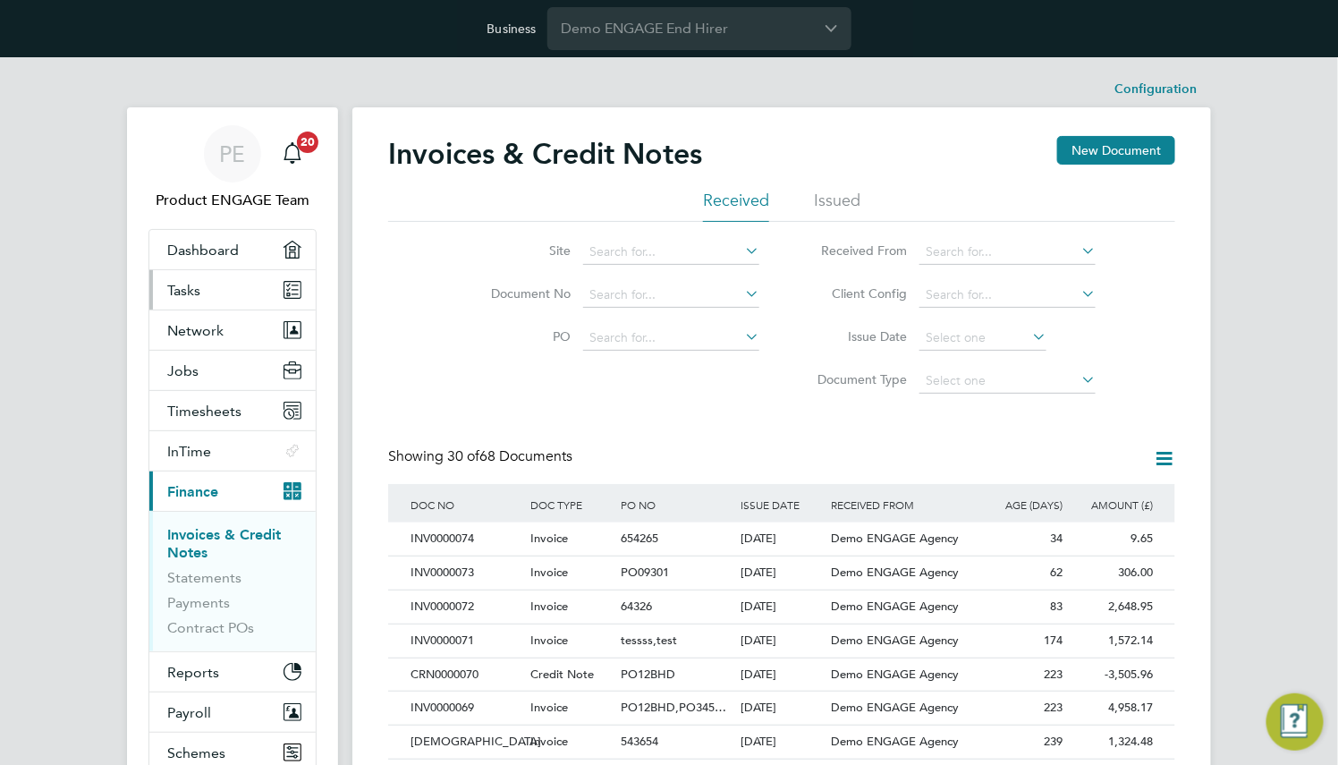
click at [226, 287] on link "Tasks" at bounding box center [232, 289] width 166 height 39
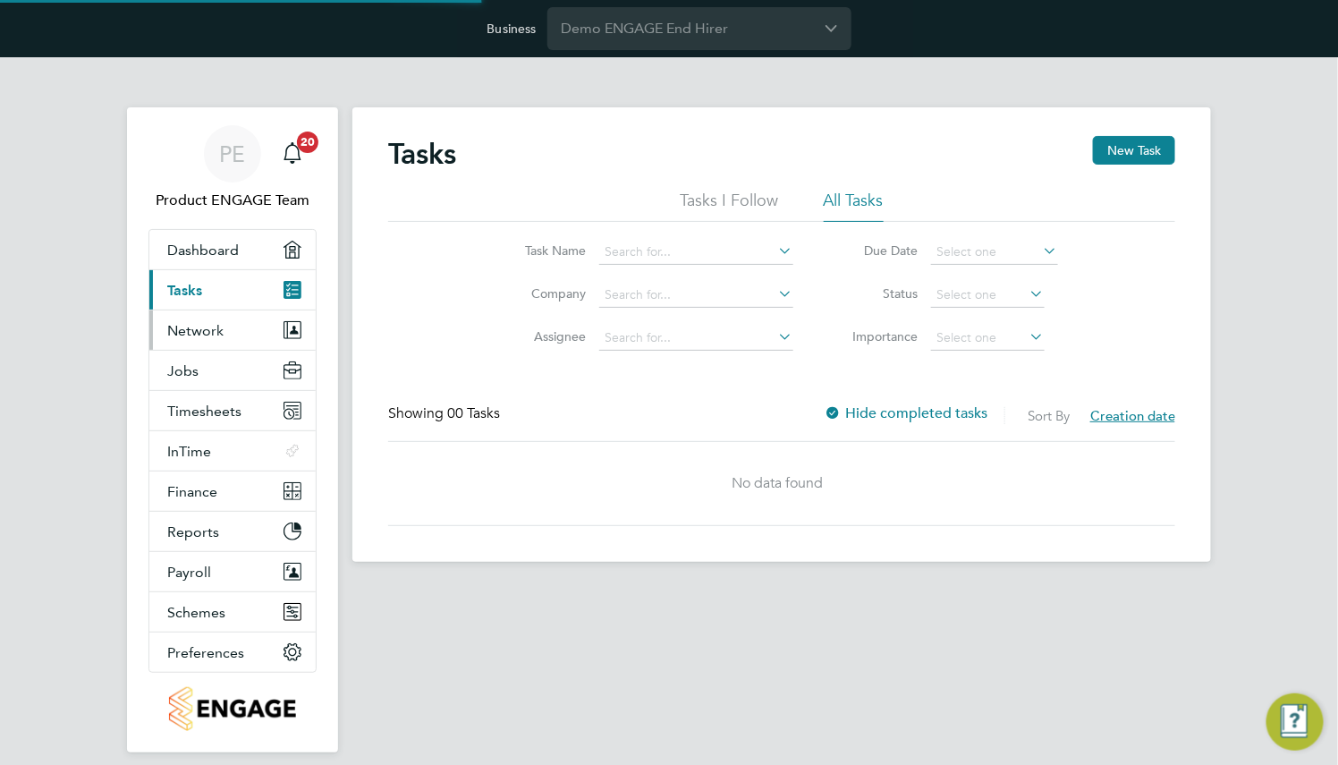
click at [229, 328] on button "Network" at bounding box center [232, 329] width 166 height 39
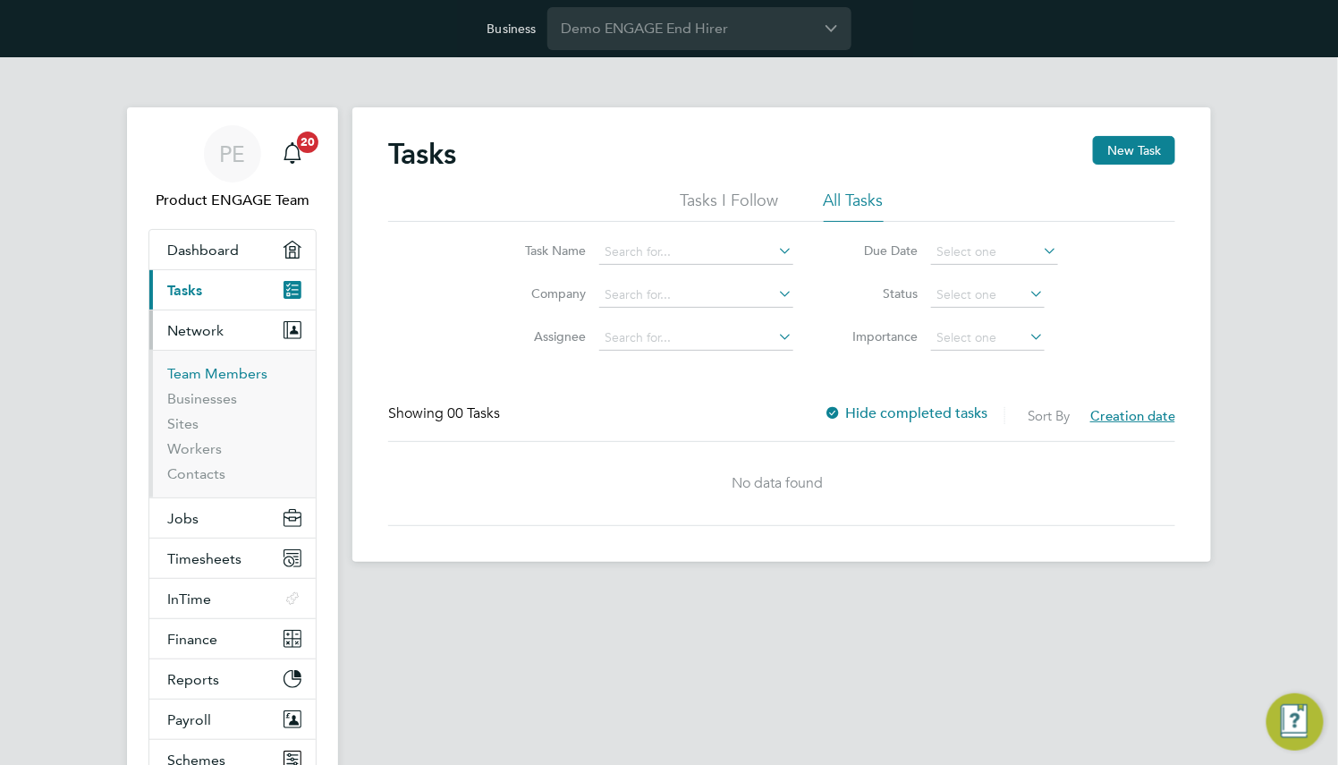
click at [239, 378] on link "Team Members" at bounding box center [217, 373] width 100 height 17
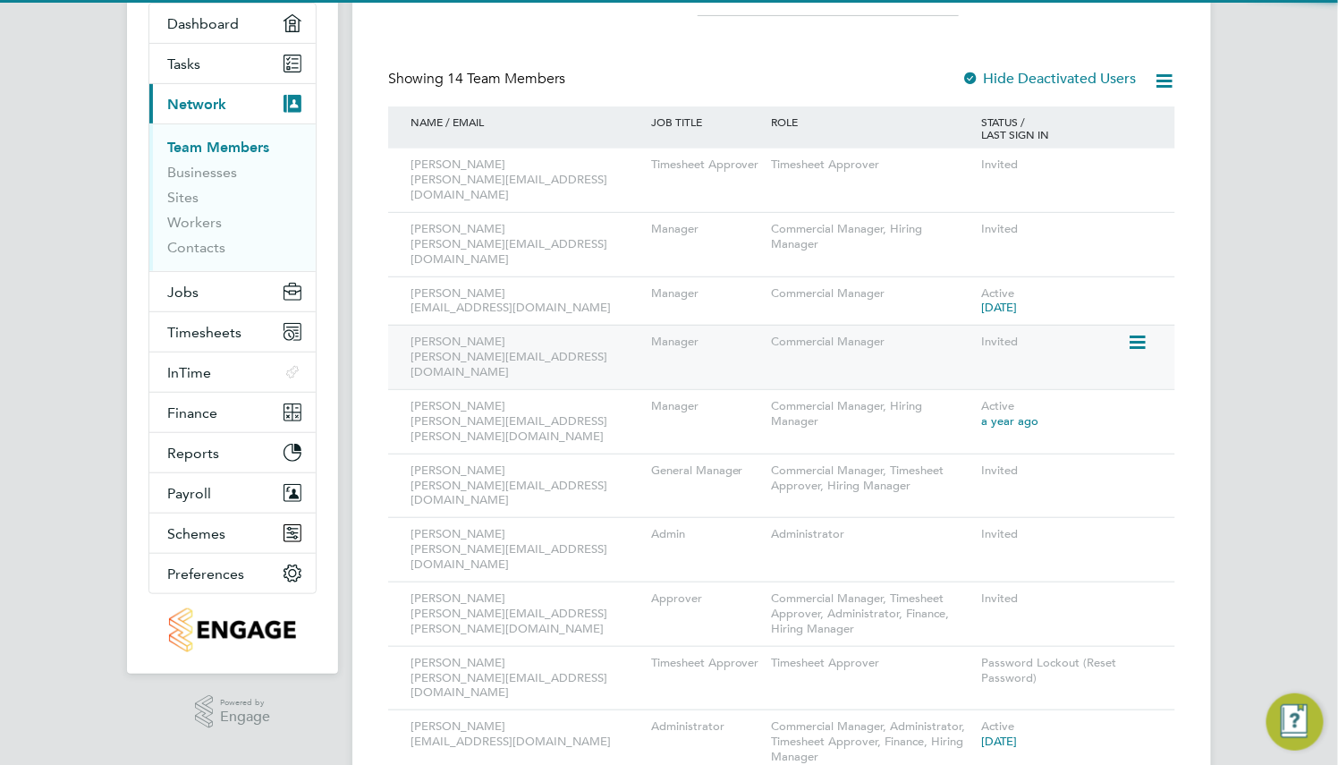
scroll to position [268, 0]
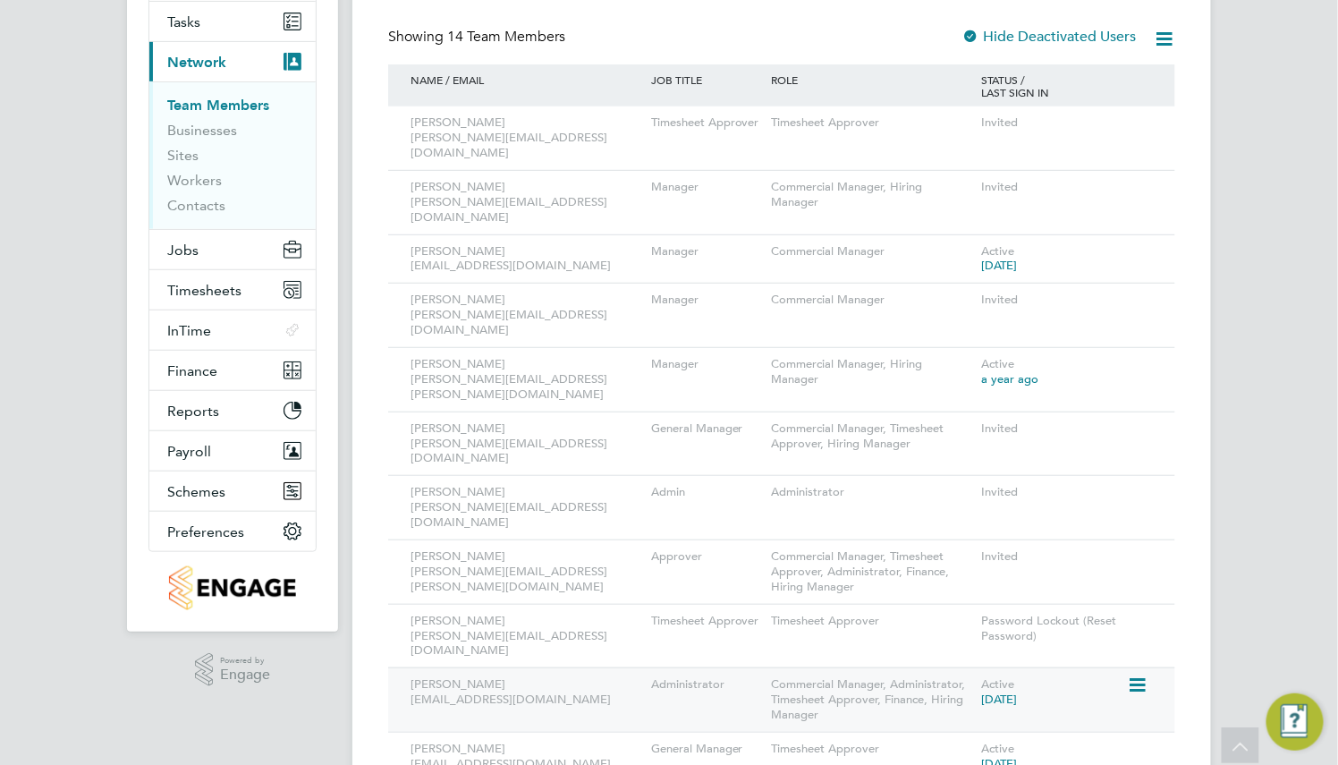
click at [1134, 674] on icon at bounding box center [1136, 684] width 18 height 21
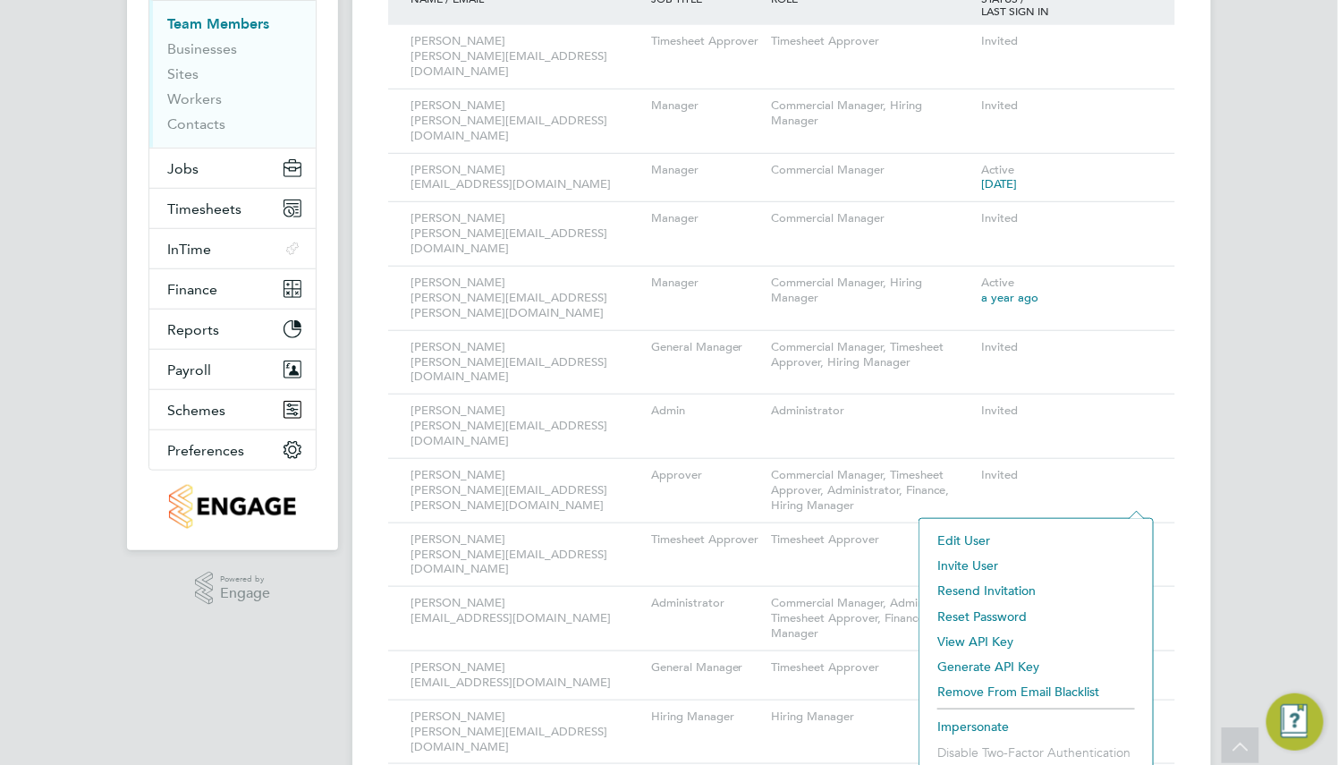
scroll to position [392, 0]
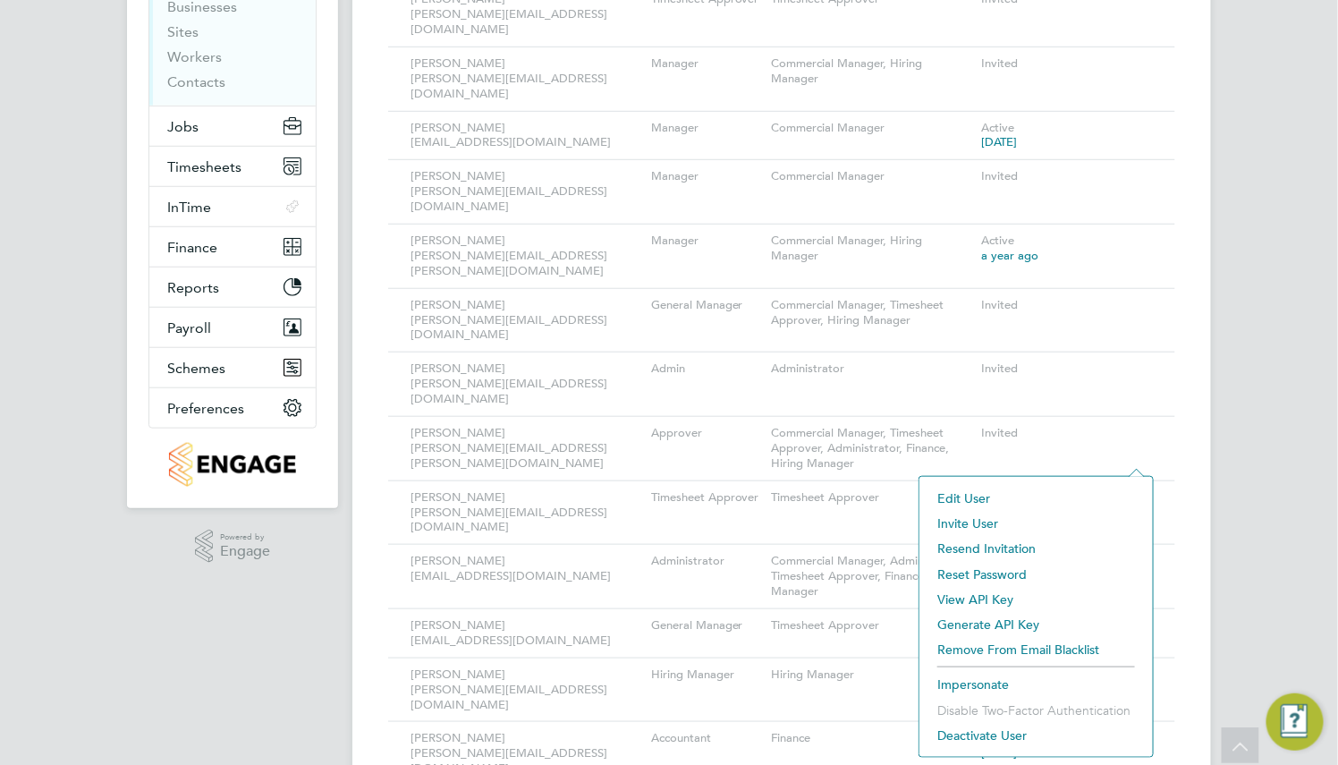
click at [995, 682] on li "Impersonate" at bounding box center [1036, 684] width 216 height 25
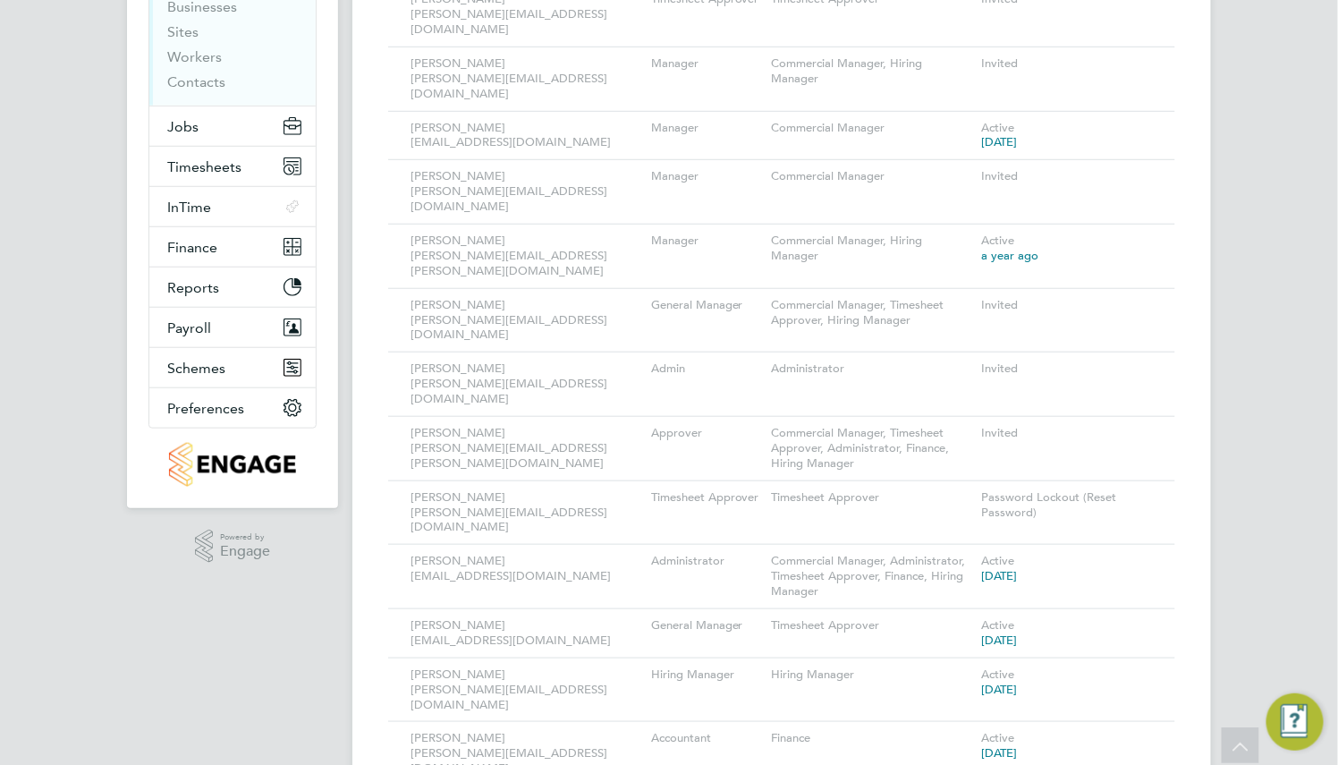
scroll to position [0, 0]
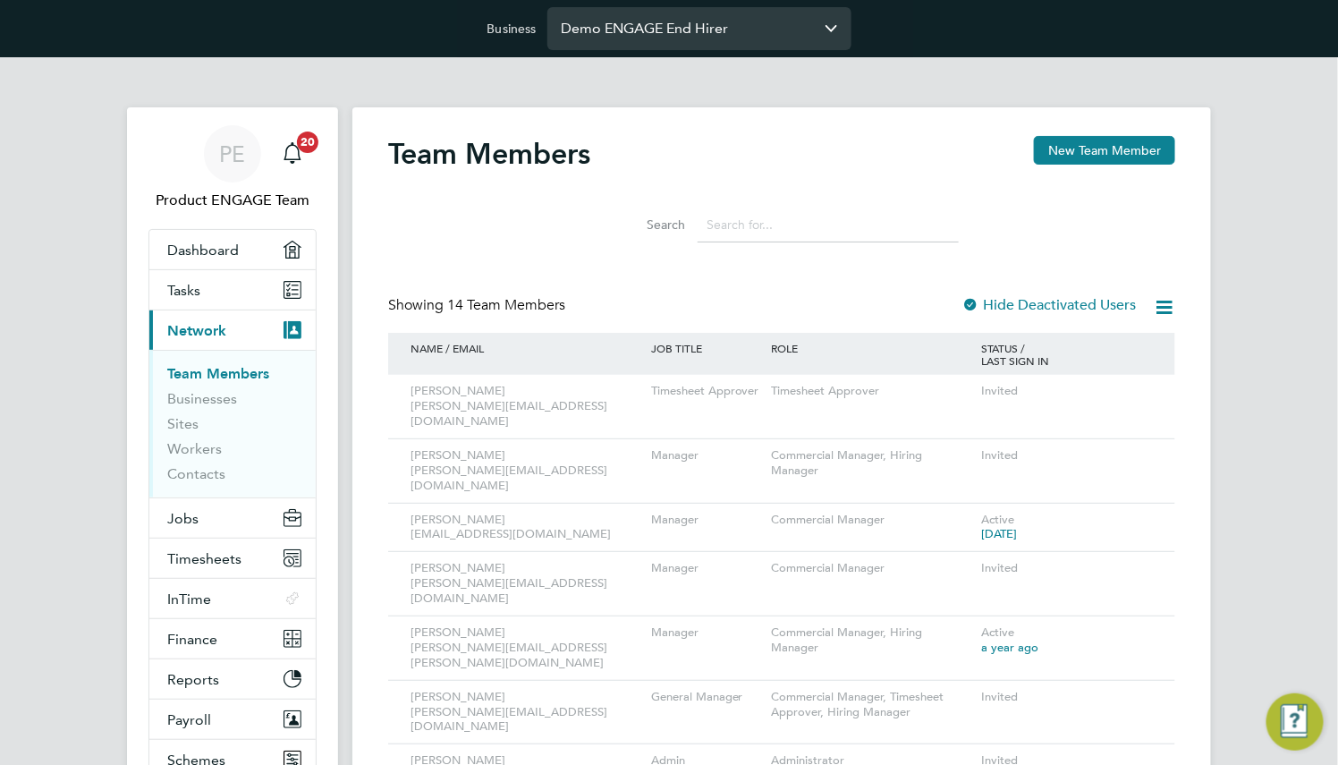
click at [748, 21] on input "Demo ENGAGE End Hirer" at bounding box center [699, 28] width 304 height 42
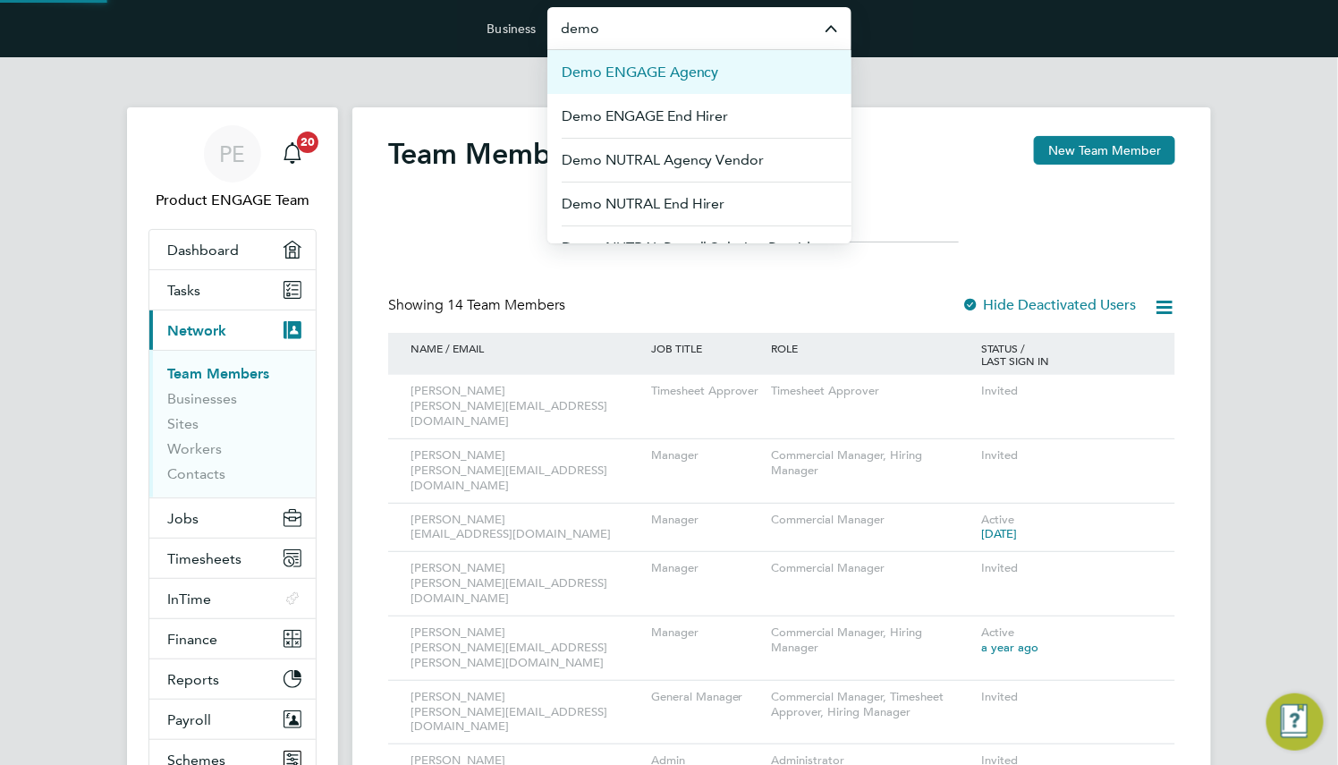
click at [741, 74] on li "Demo ENGAGE Agency" at bounding box center [699, 72] width 304 height 44
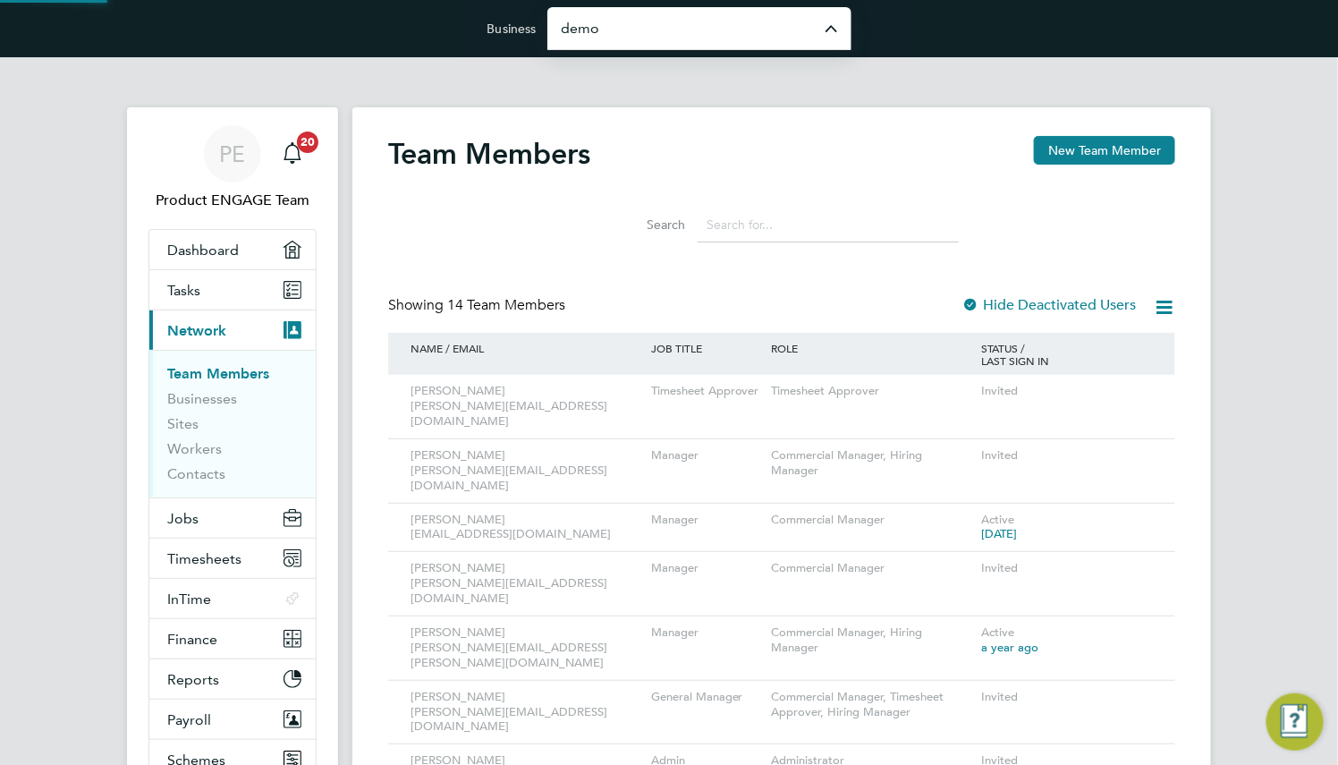
type input "Demo ENGAGE Agency"
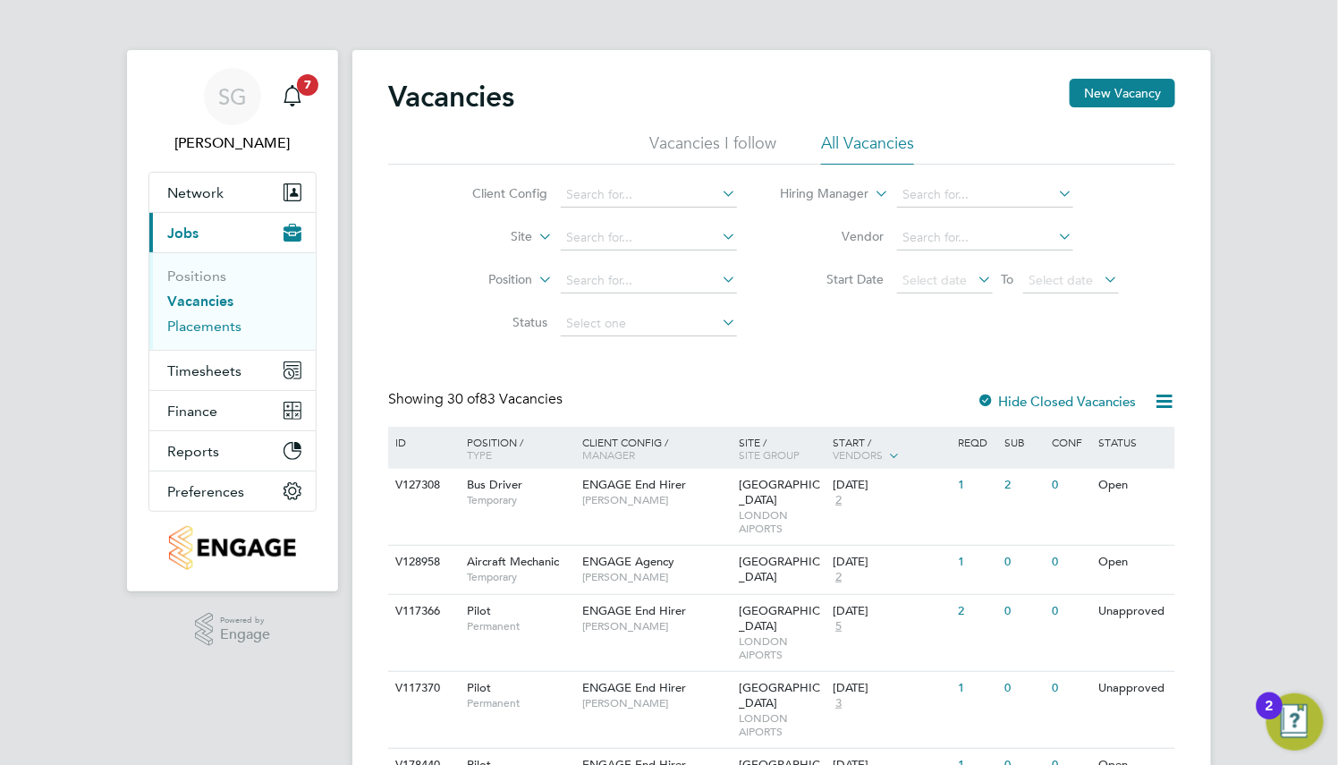
click at [216, 323] on link "Placements" at bounding box center [204, 325] width 74 height 17
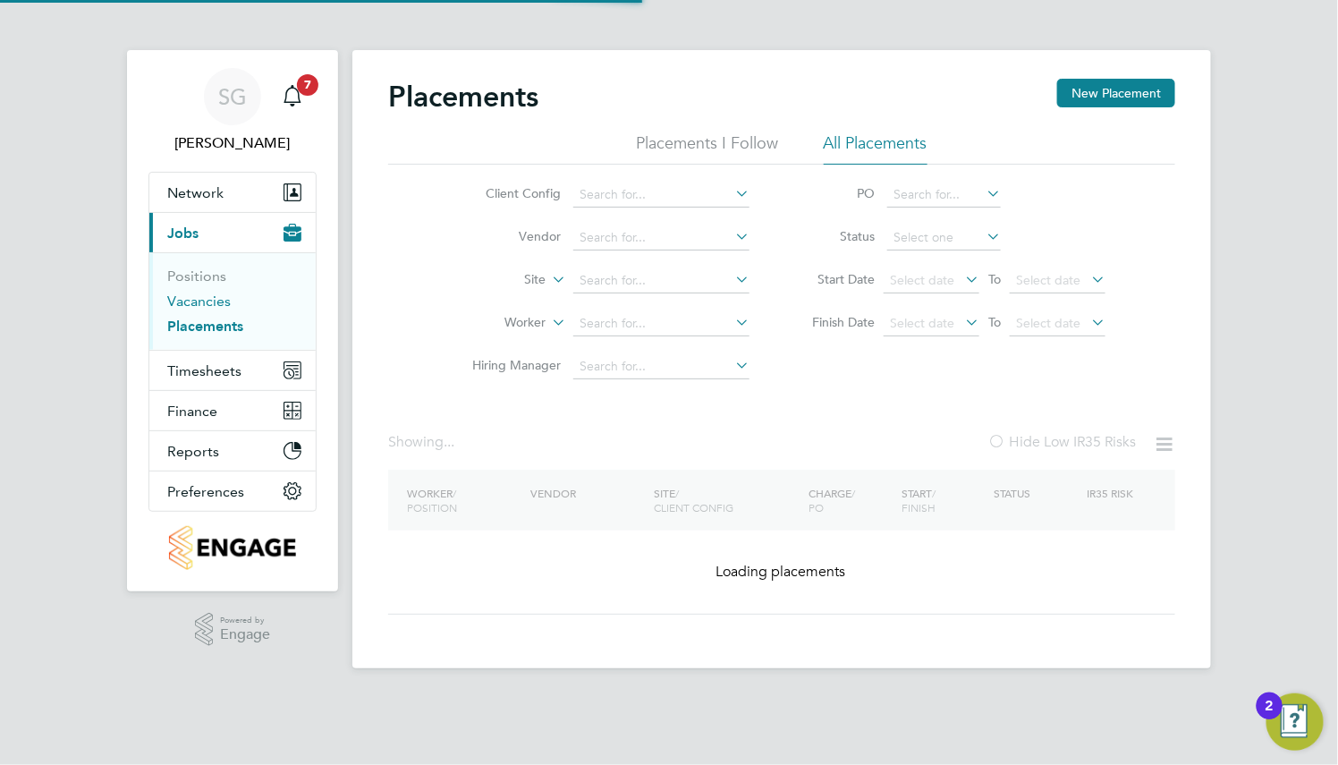
click at [209, 301] on link "Vacancies" at bounding box center [198, 300] width 63 height 17
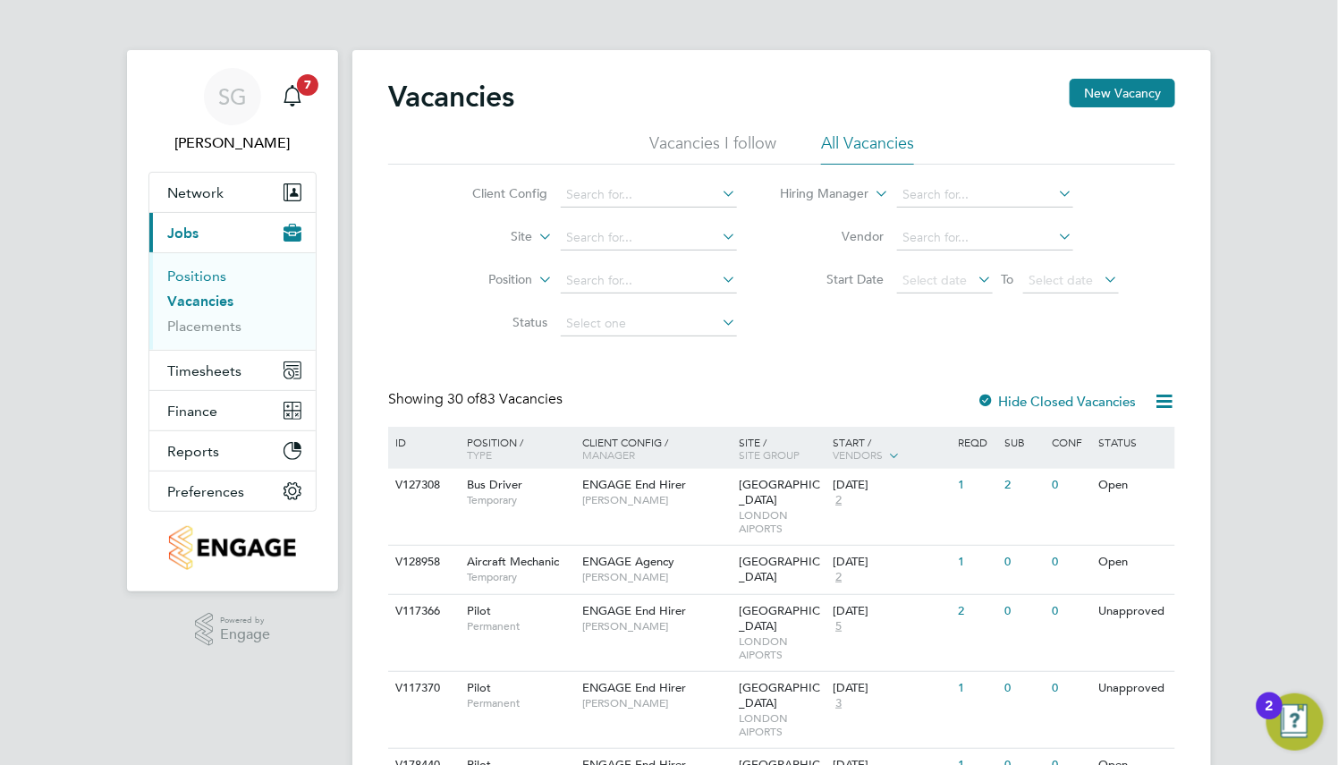
click at [209, 279] on link "Positions" at bounding box center [196, 275] width 59 height 17
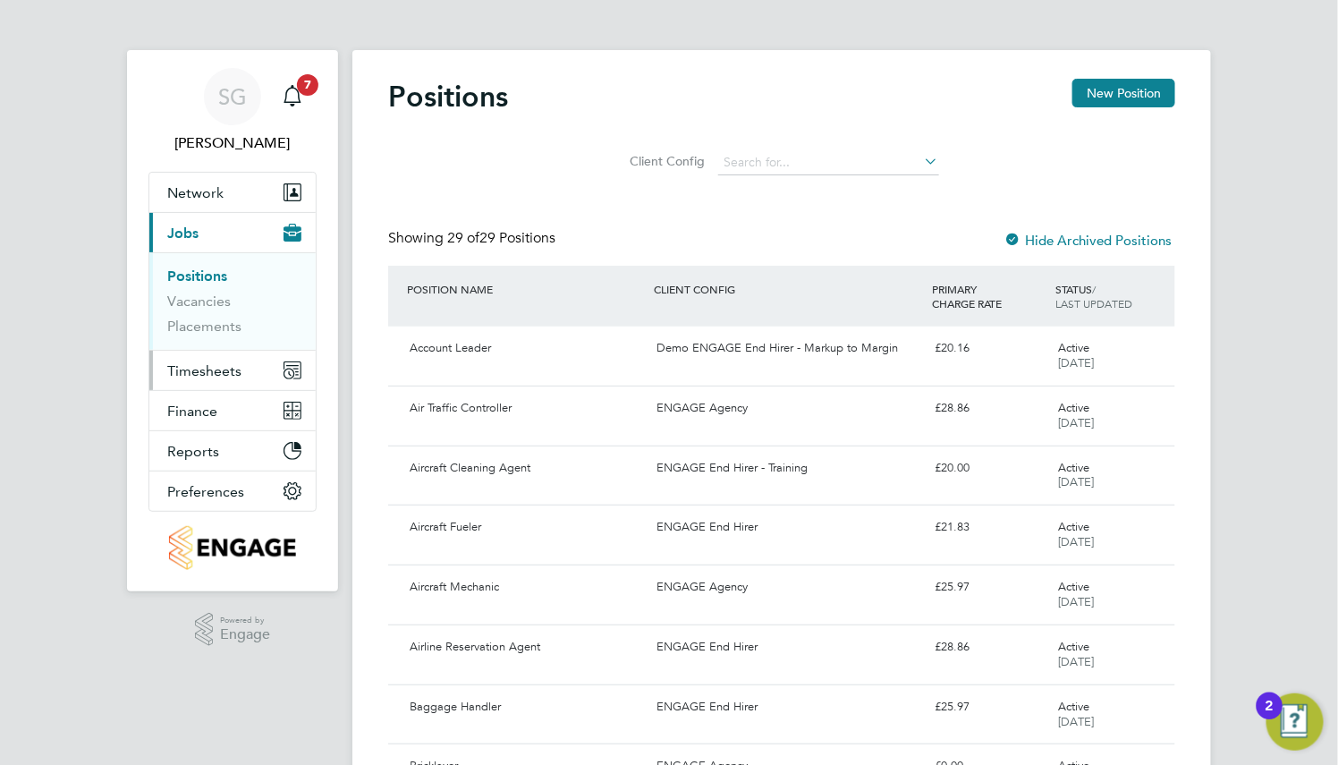
click at [184, 369] on span "Timesheets" at bounding box center [204, 370] width 74 height 17
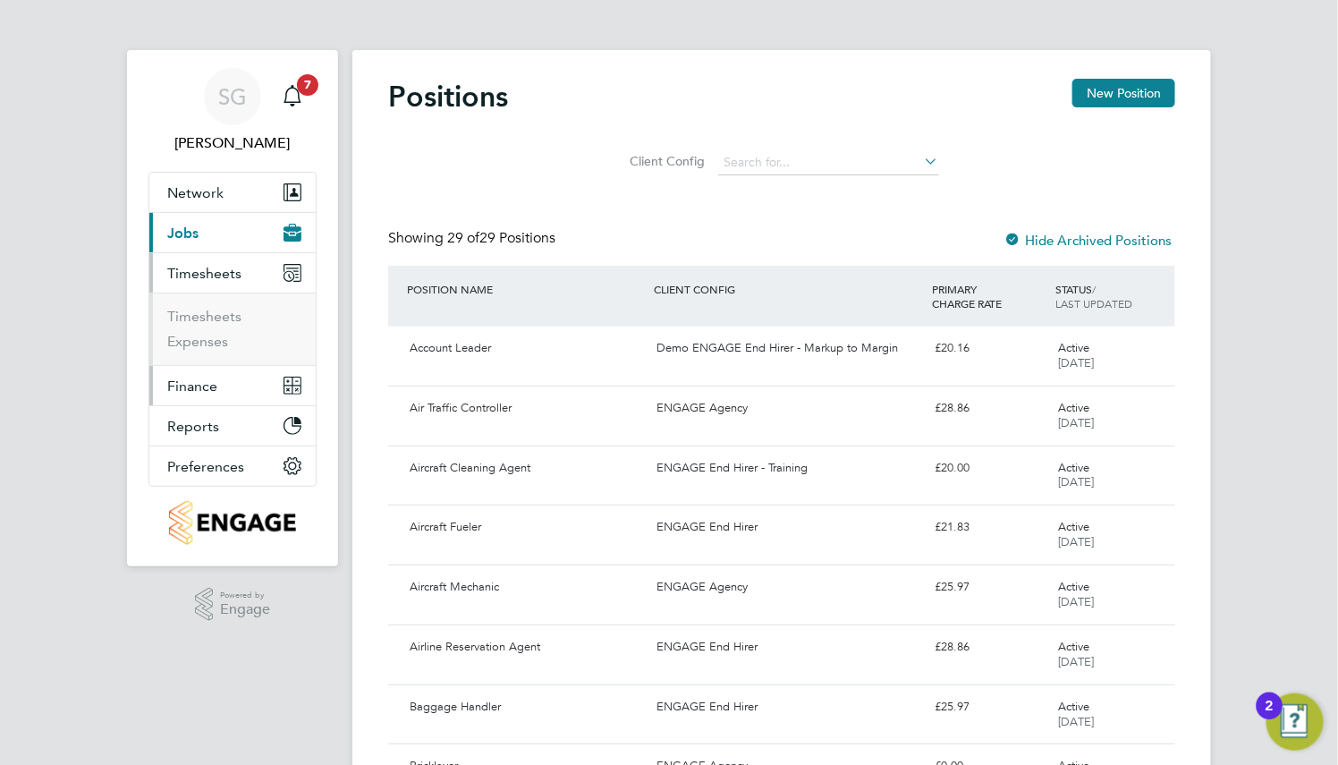
click at [202, 385] on span "Finance" at bounding box center [192, 385] width 50 height 17
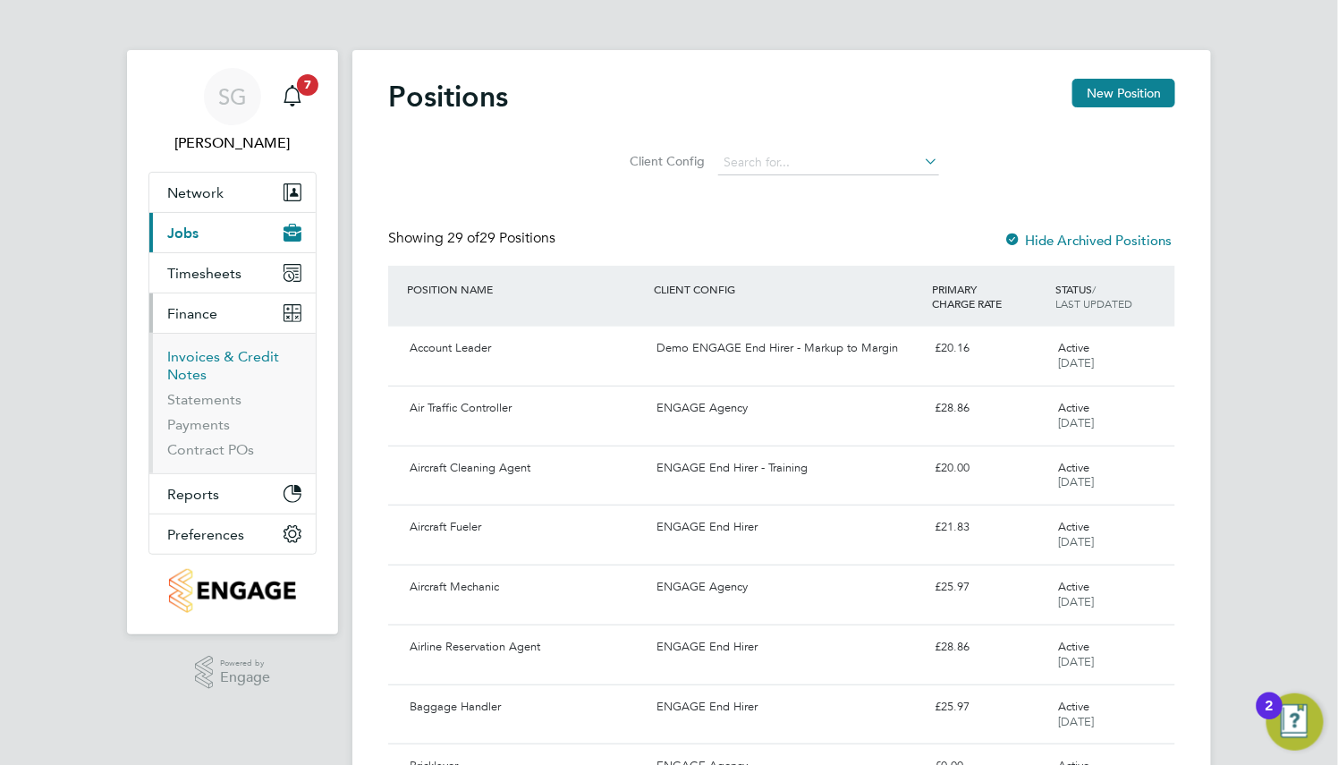
click at [212, 360] on link "Invoices & Credit Notes" at bounding box center [223, 365] width 112 height 35
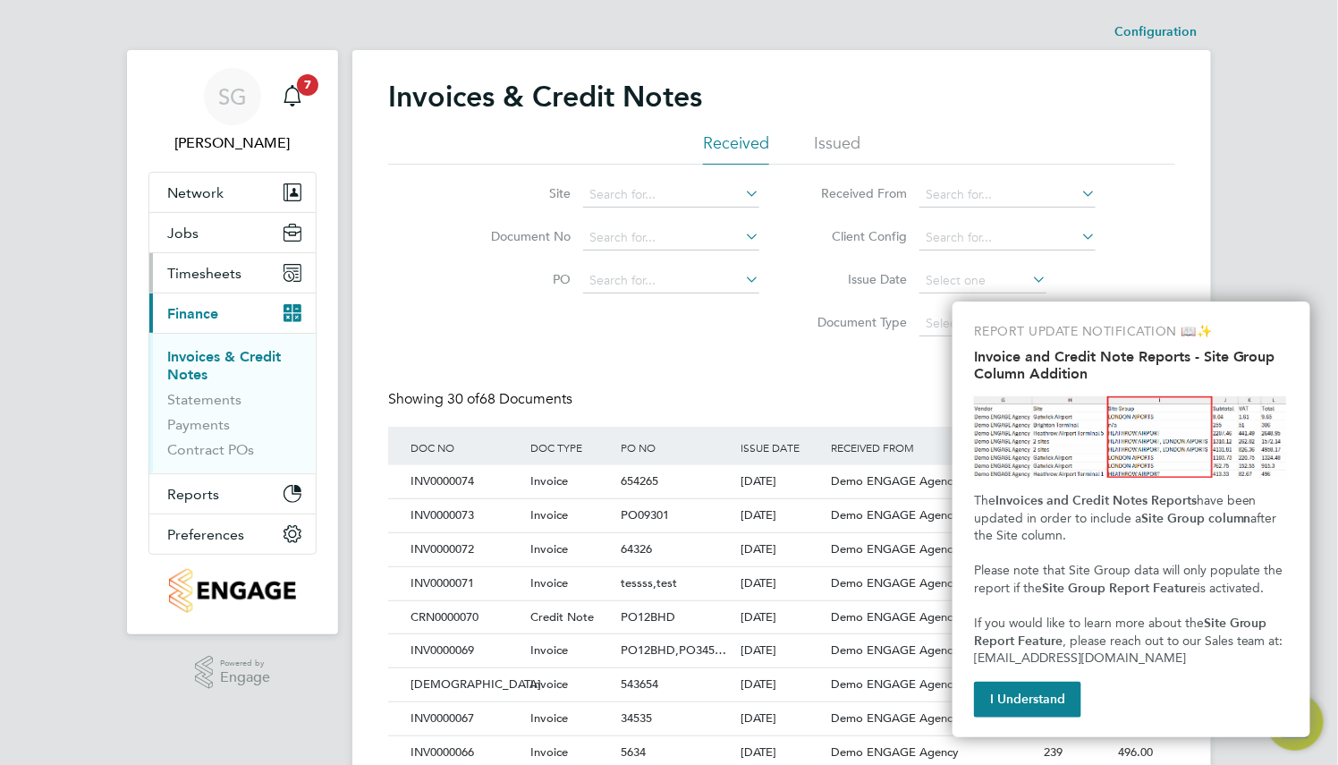
click at [223, 269] on span "Timesheets" at bounding box center [204, 273] width 74 height 17
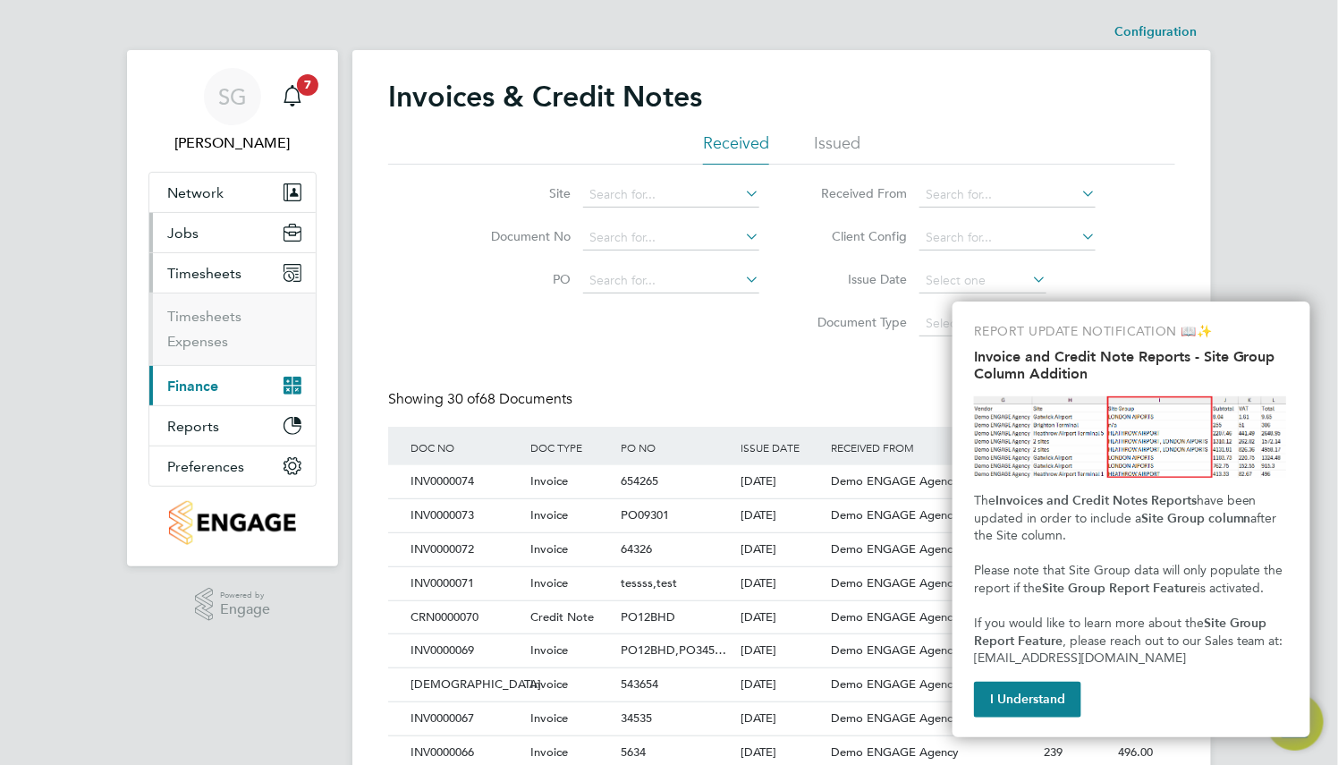
click at [216, 229] on button "Jobs" at bounding box center [232, 232] width 166 height 39
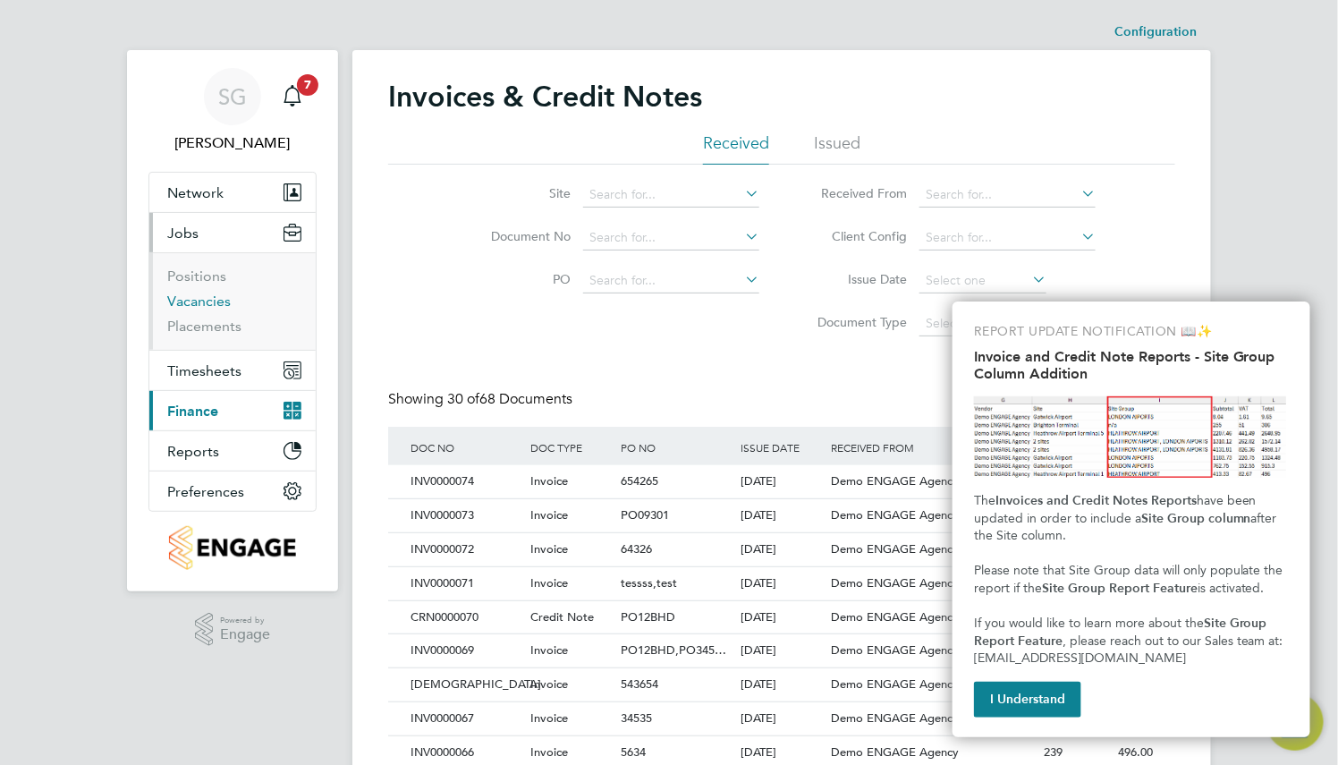
click at [216, 302] on link "Vacancies" at bounding box center [198, 300] width 63 height 17
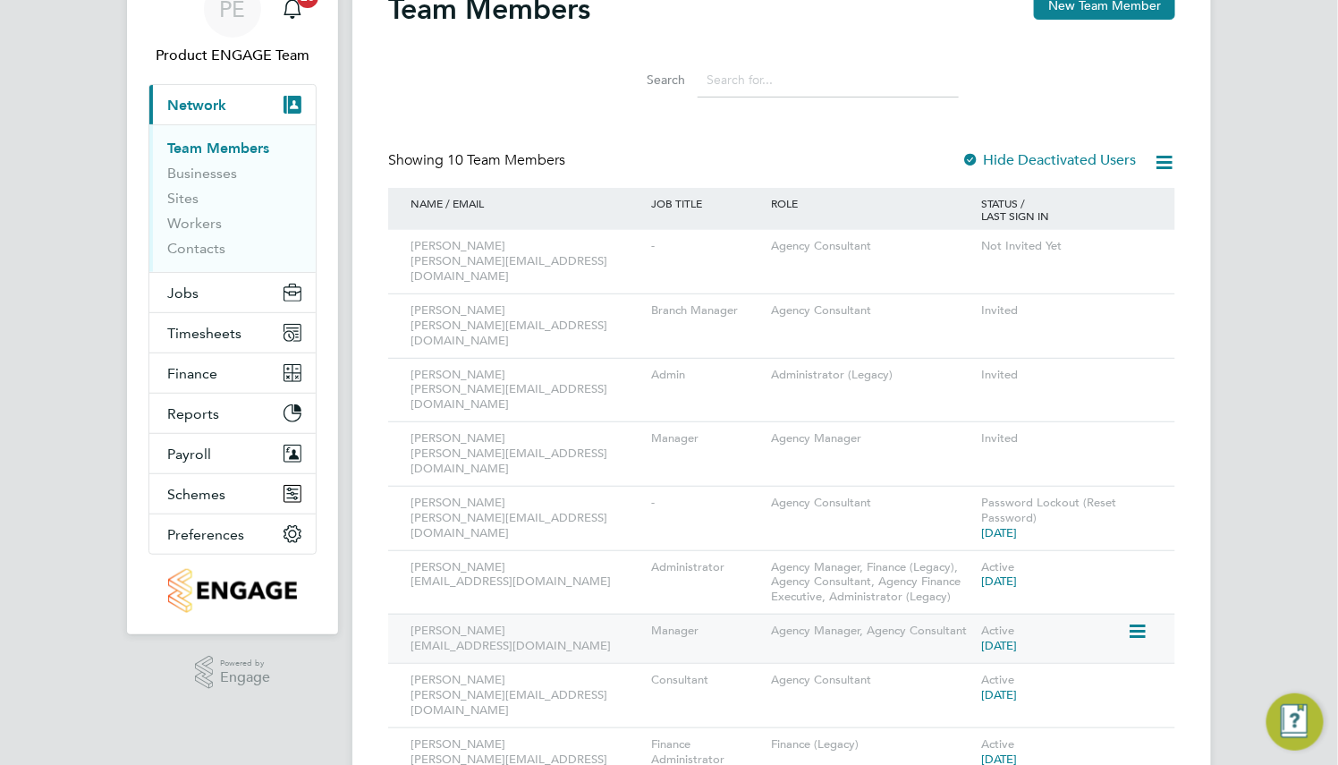
scroll to position [196, 0]
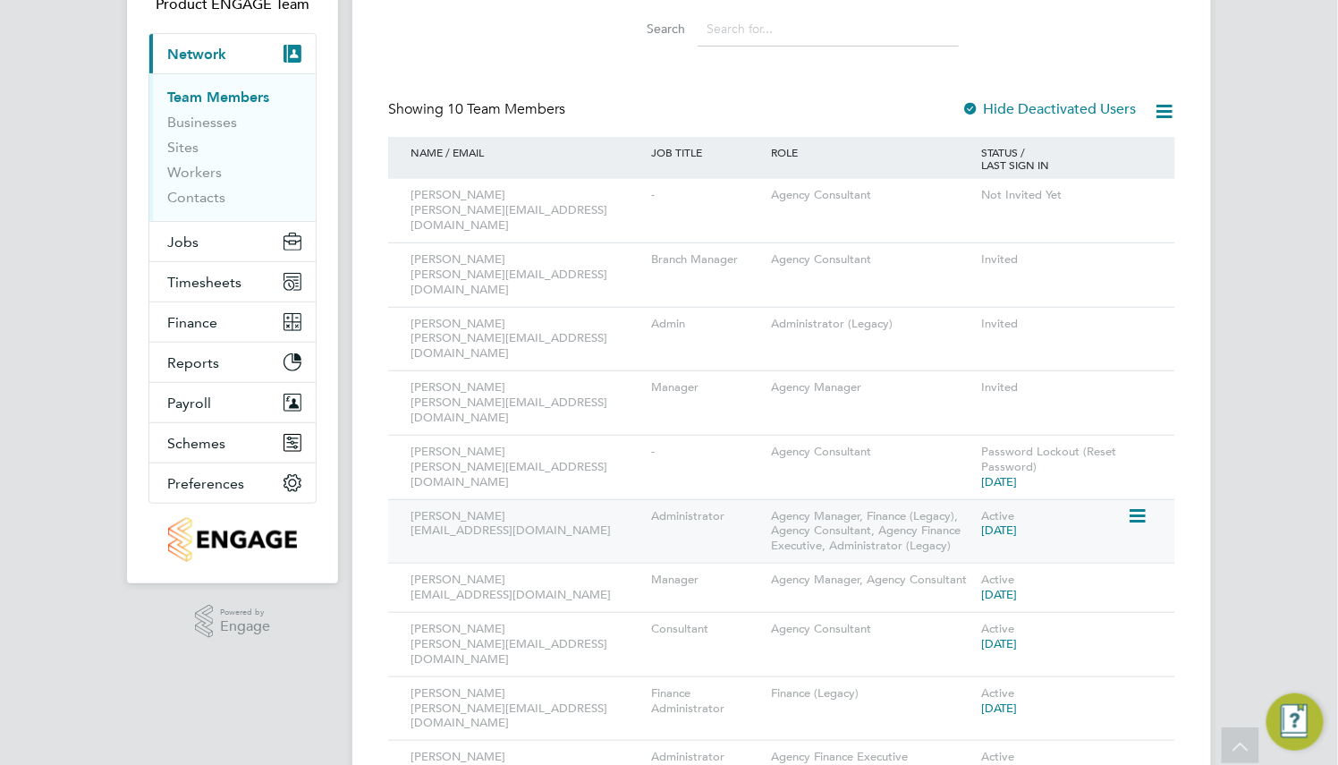
click at [1131, 505] on icon at bounding box center [1136, 515] width 18 height 21
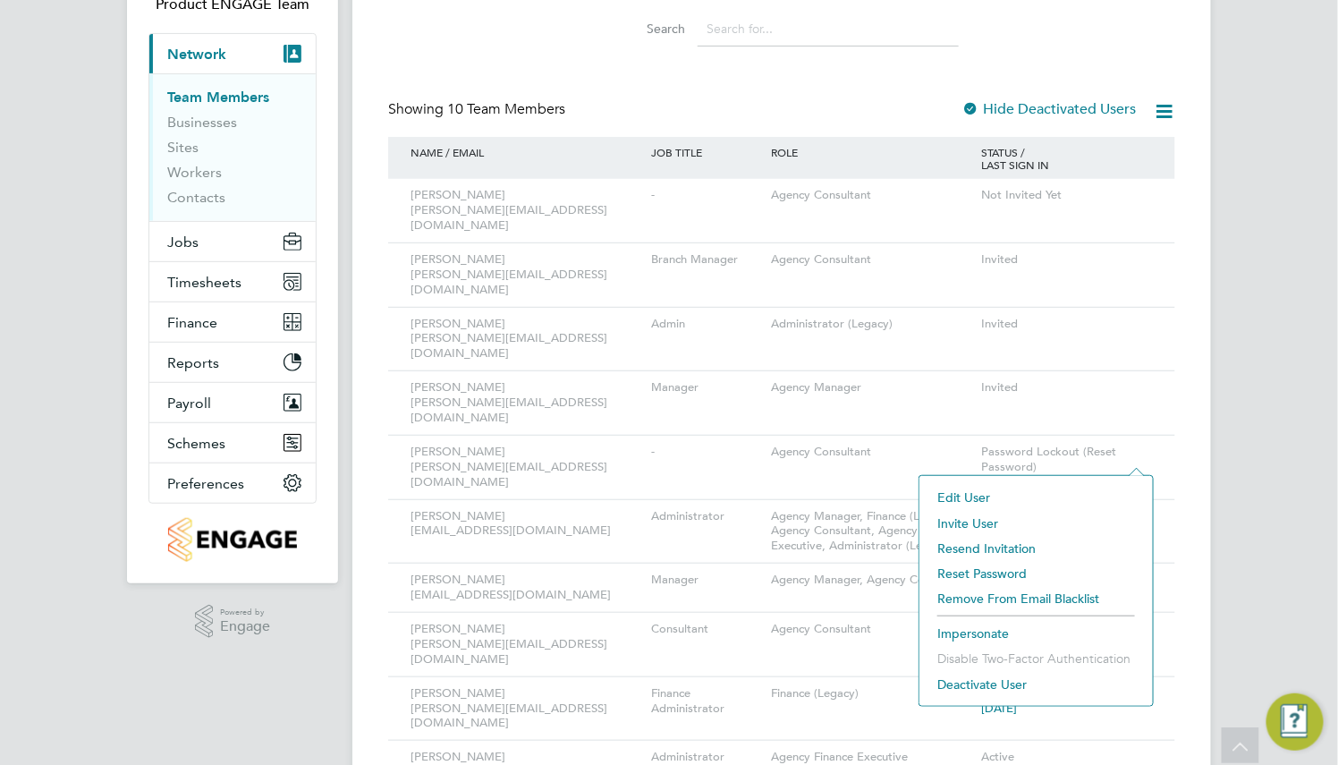
click at [986, 636] on li "Impersonate" at bounding box center [1036, 633] width 216 height 25
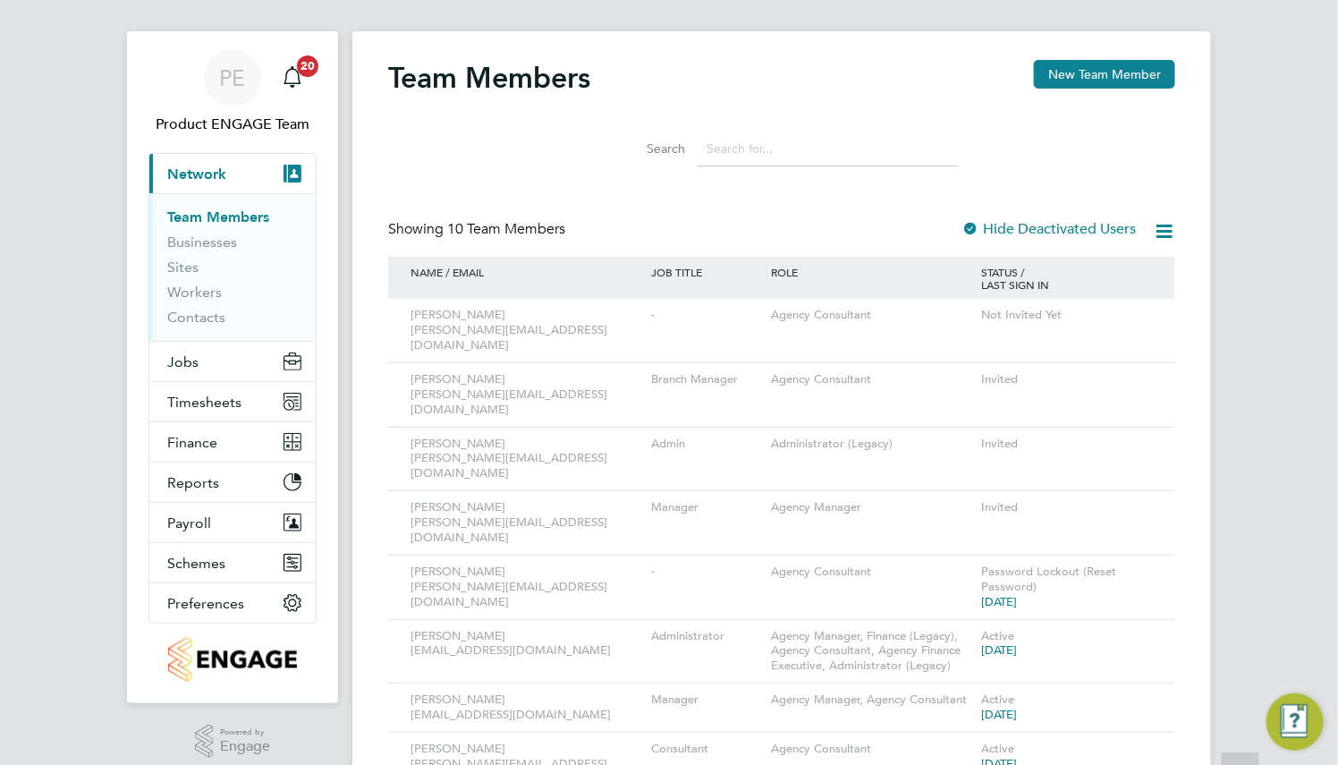
scroll to position [0, 0]
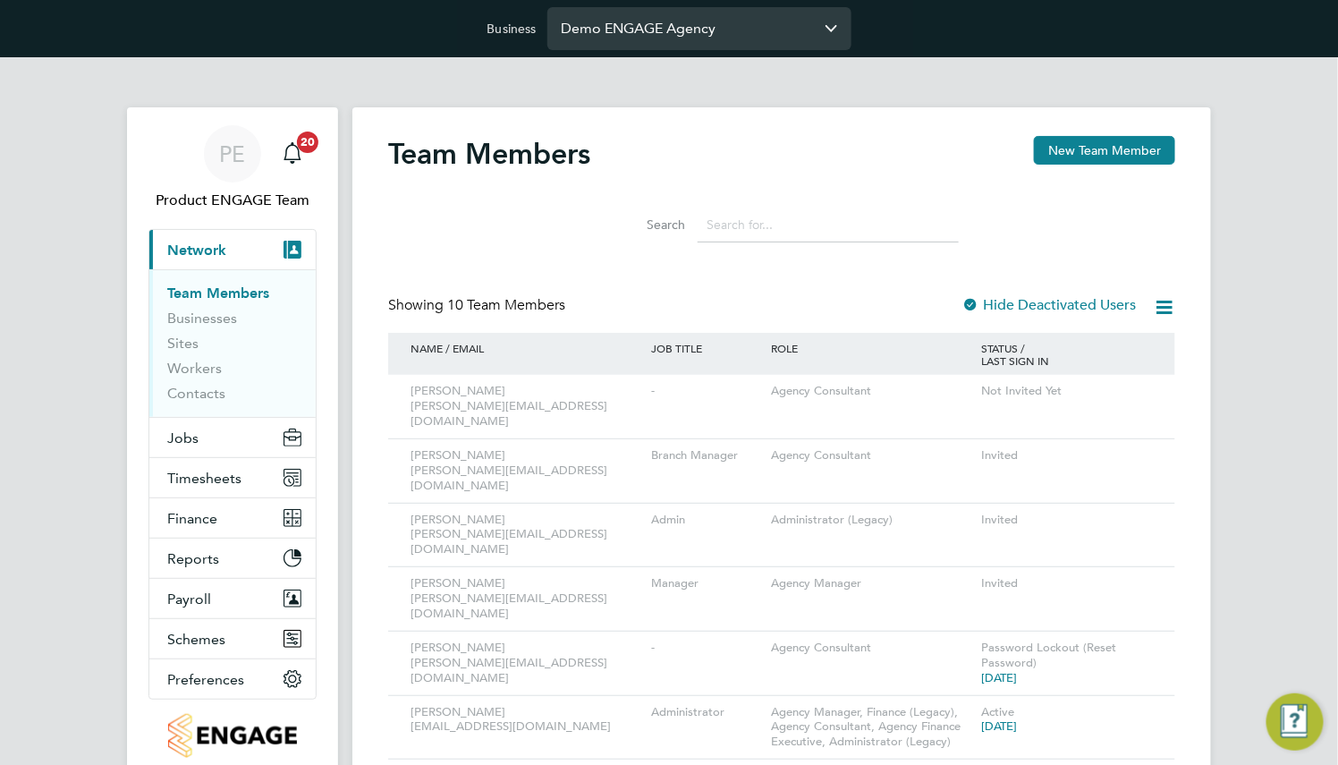
click at [666, 18] on input "Demo ENGAGE Agency" at bounding box center [699, 28] width 304 height 42
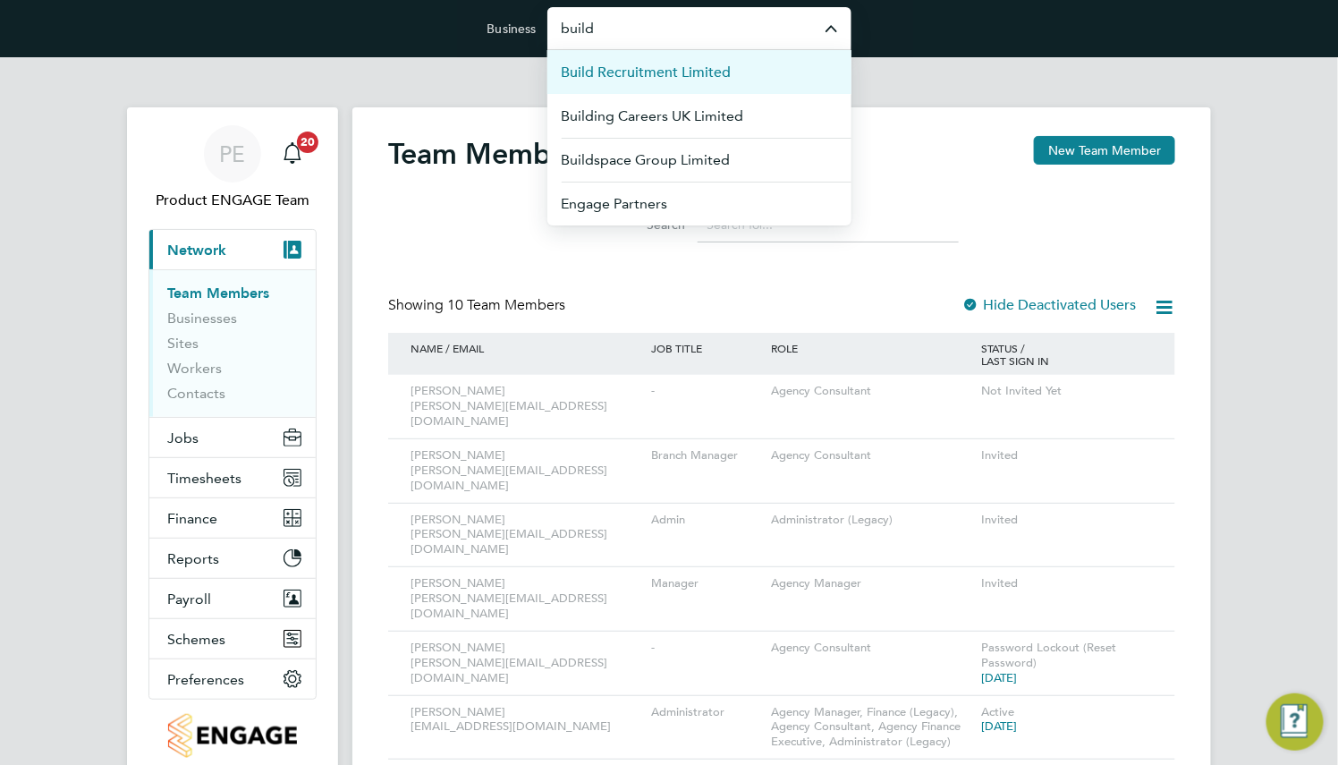
click at [665, 66] on span "Build Recruitment Limited" at bounding box center [647, 72] width 170 height 21
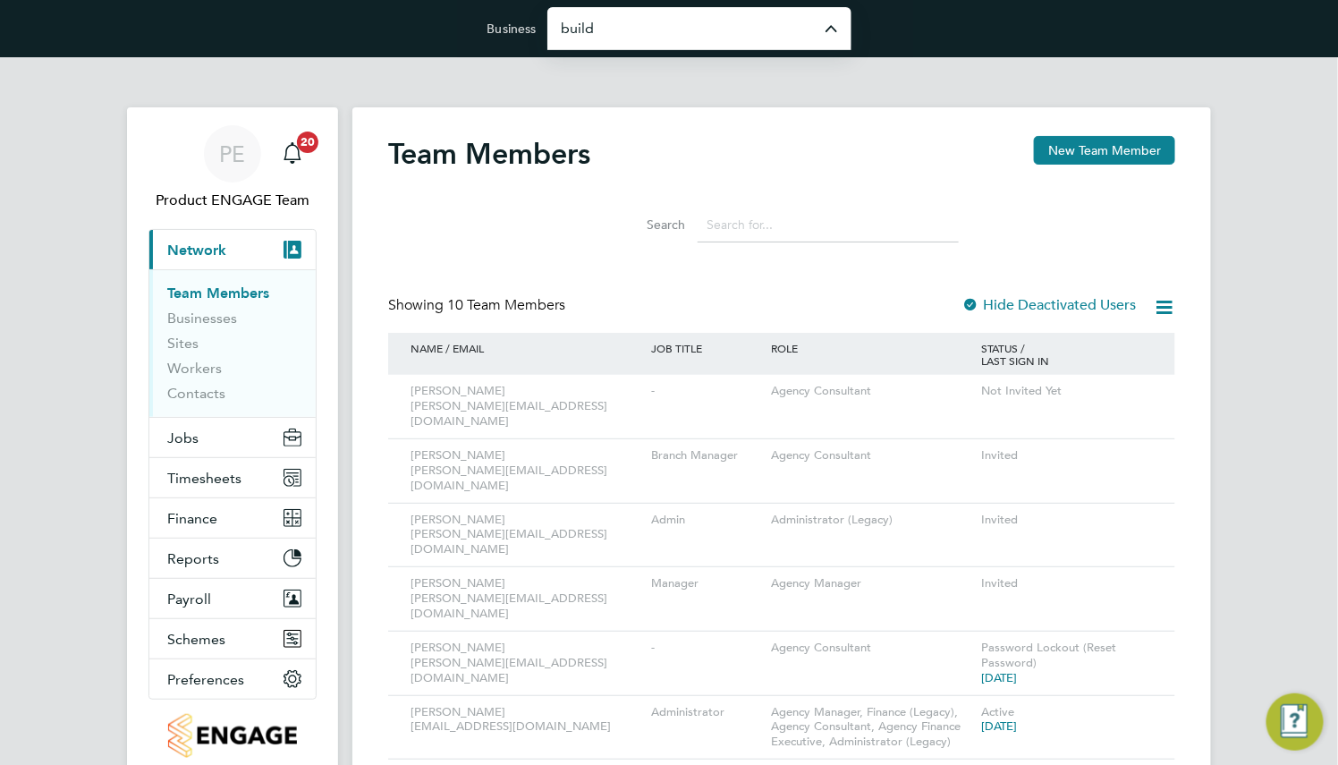
type input "Build Recruitment Limited"
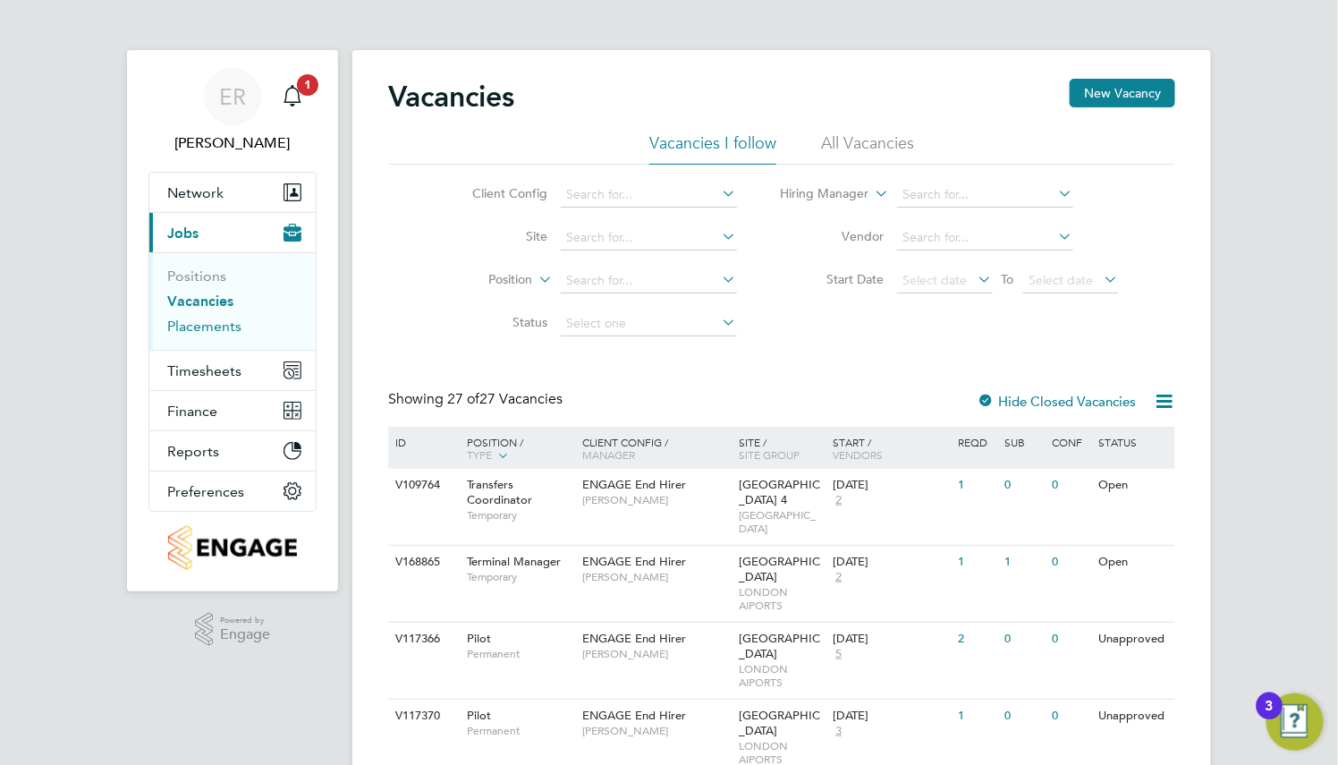
click at [216, 326] on link "Placements" at bounding box center [204, 325] width 74 height 17
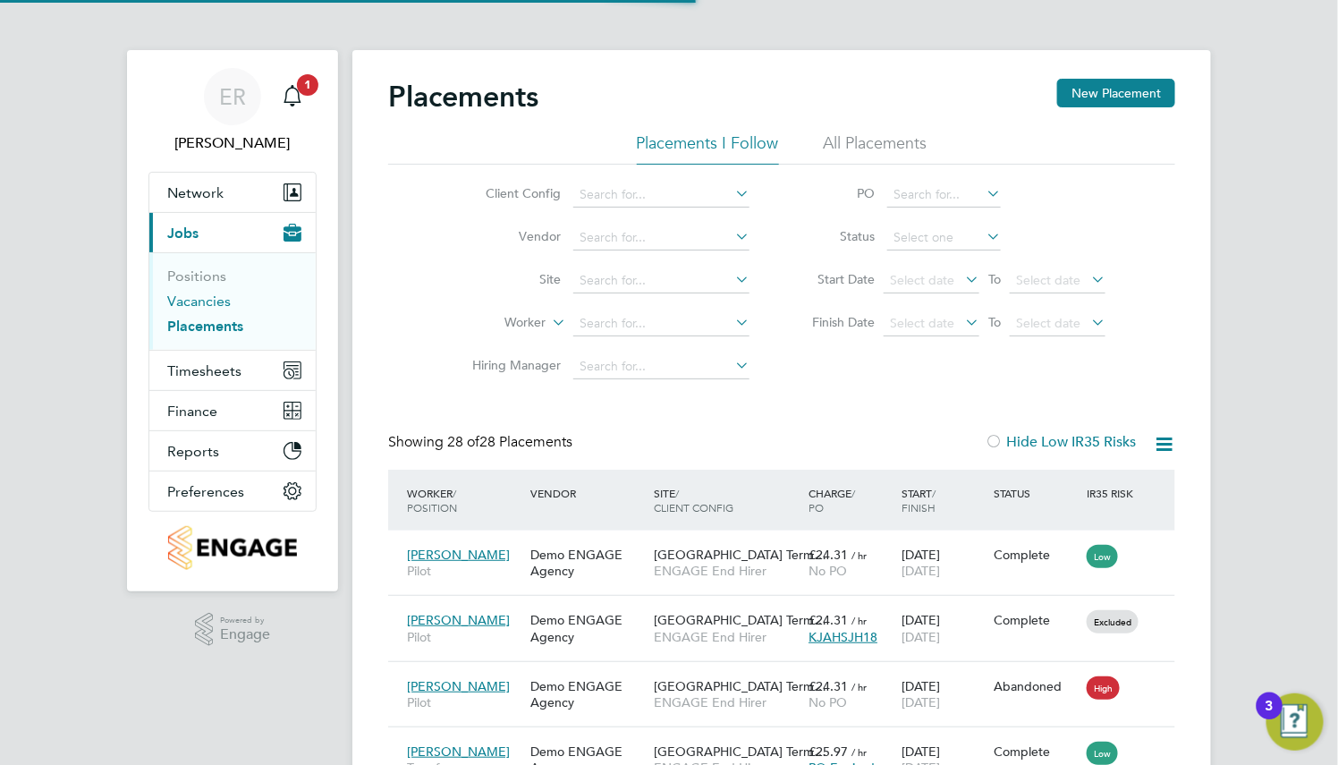
click at [209, 298] on link "Vacancies" at bounding box center [198, 300] width 63 height 17
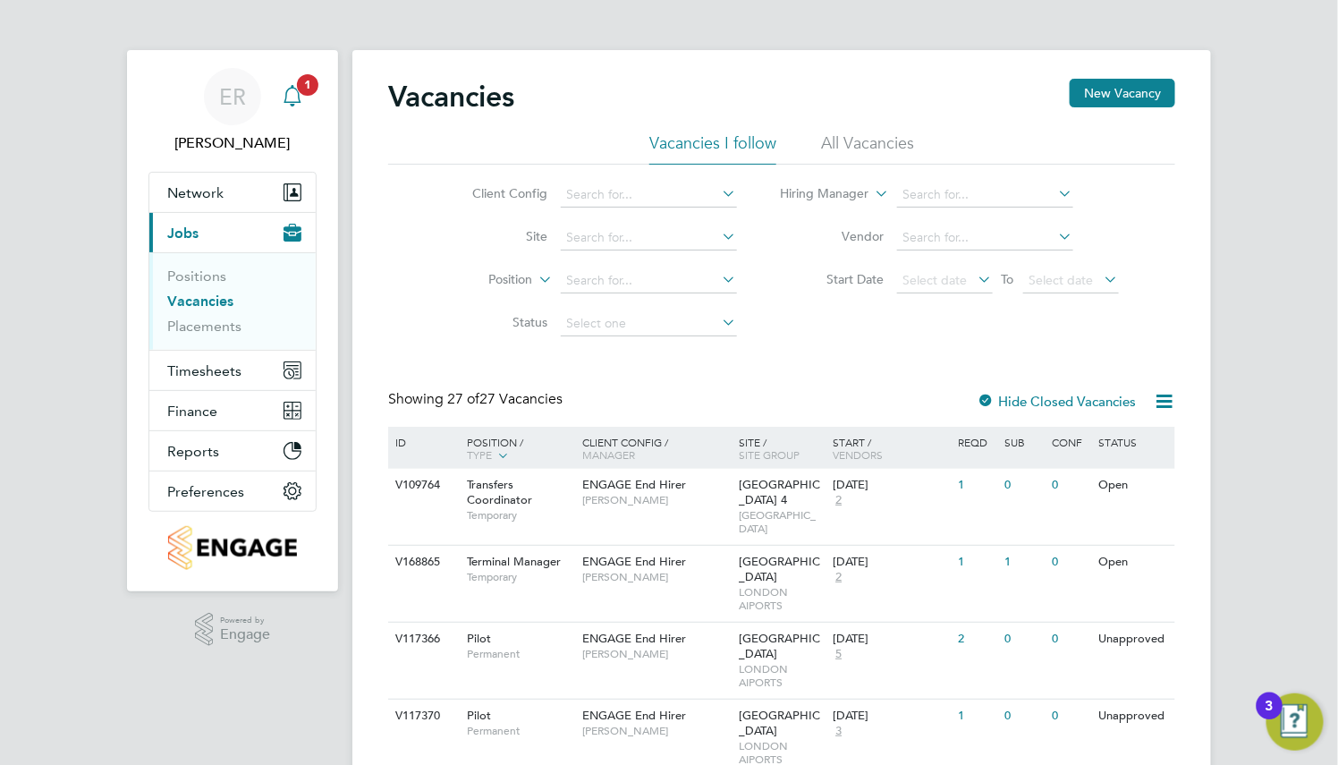
click at [284, 98] on icon "Main navigation" at bounding box center [292, 95] width 21 height 21
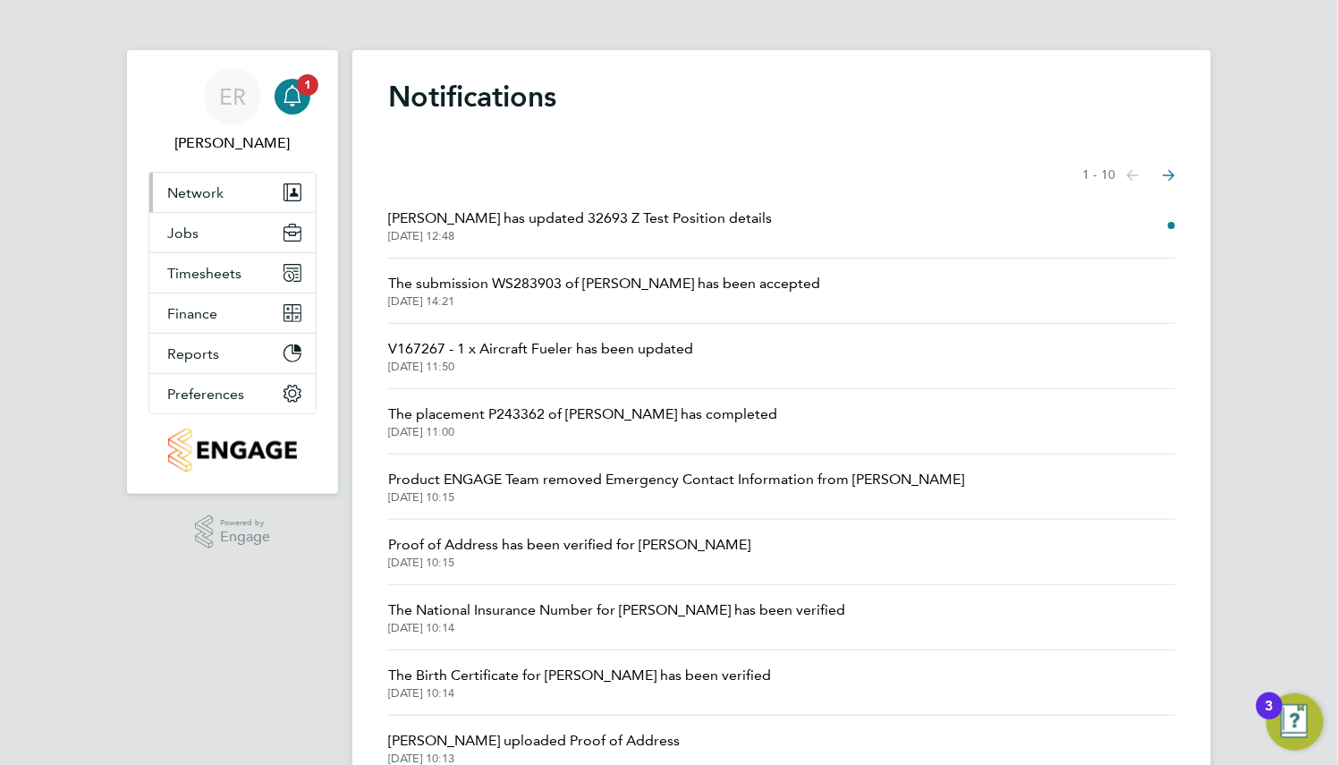
click at [204, 200] on button "Network" at bounding box center [232, 192] width 166 height 39
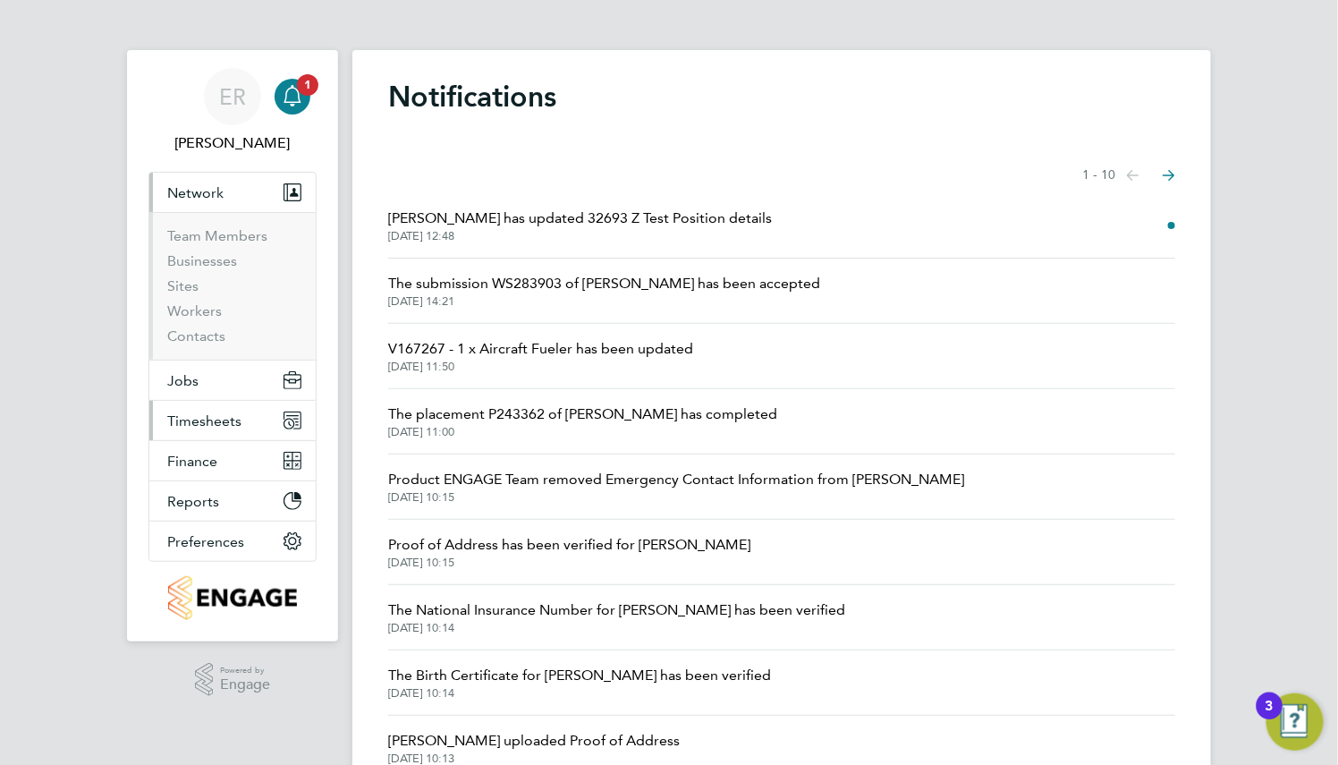
click at [207, 426] on span "Timesheets" at bounding box center [204, 420] width 74 height 17
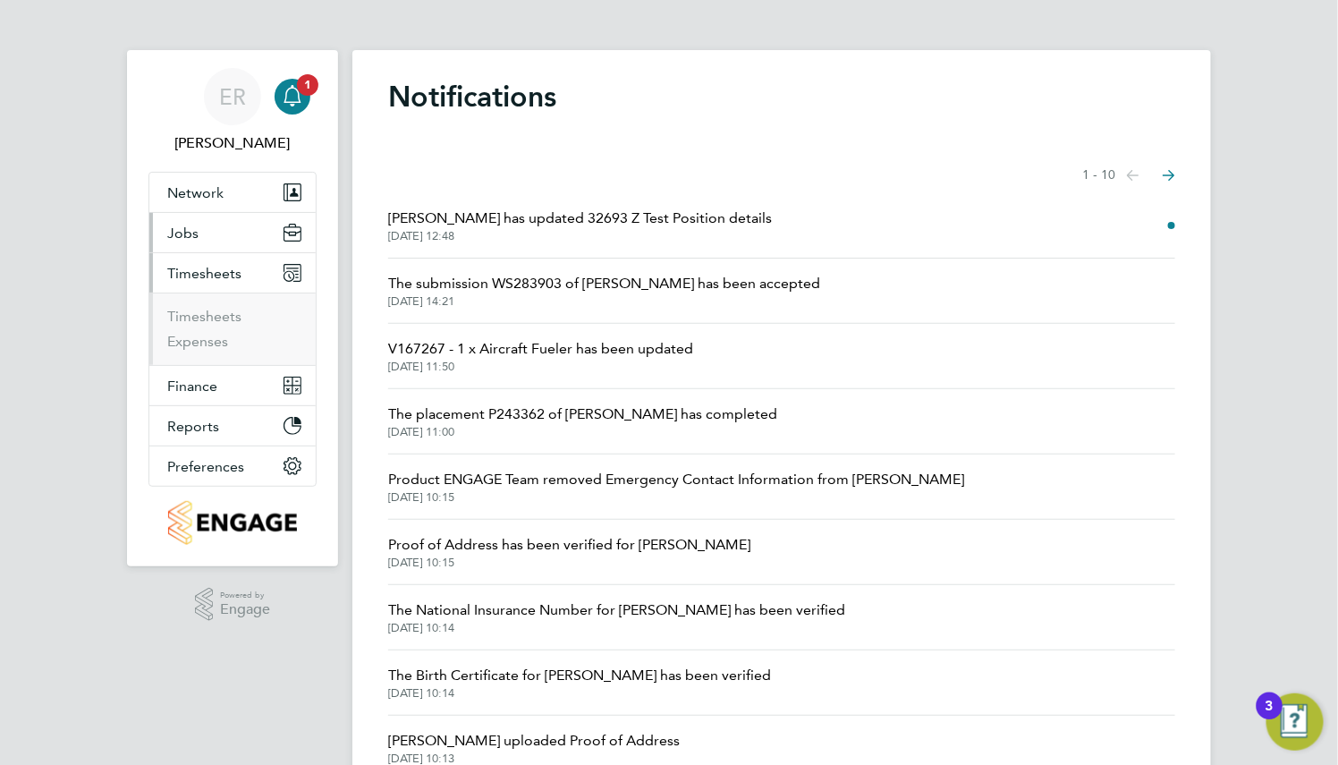
click at [233, 232] on button "Jobs" at bounding box center [232, 232] width 166 height 39
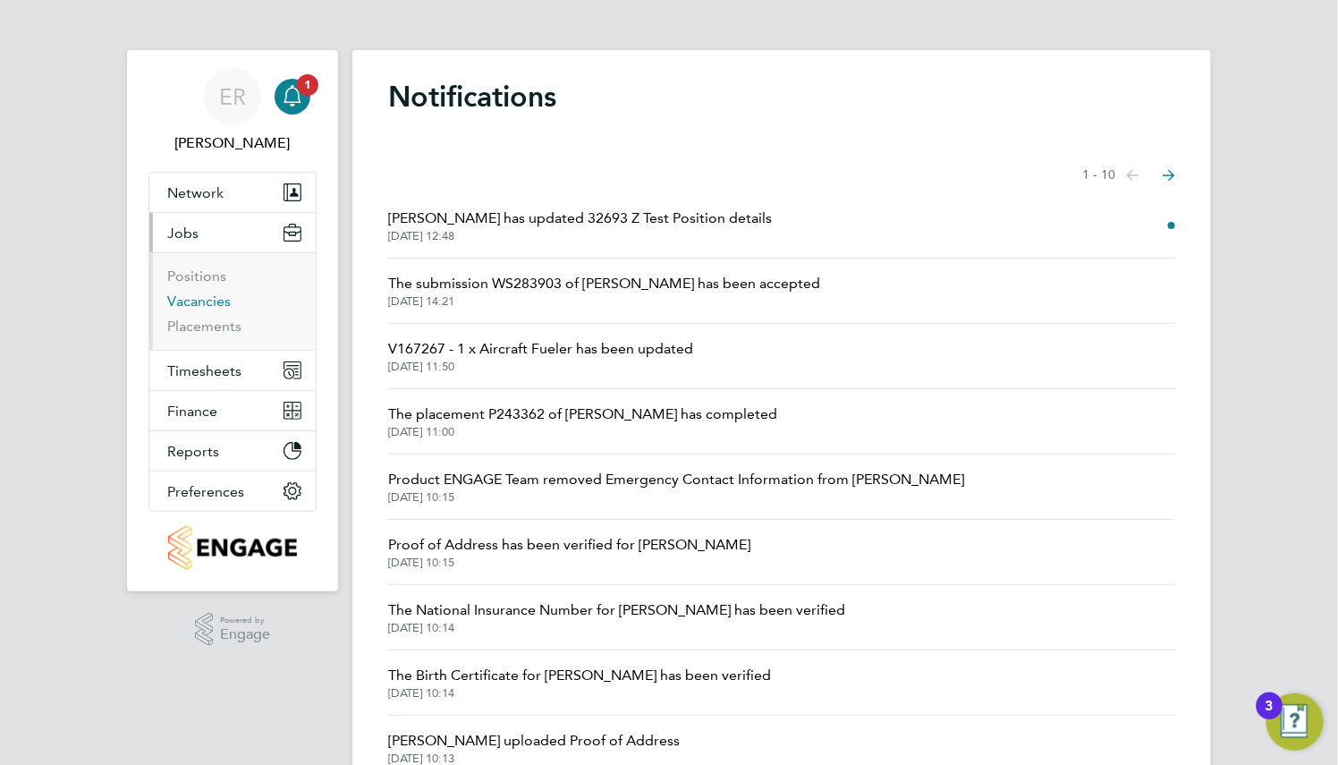
click at [205, 301] on link "Vacancies" at bounding box center [198, 300] width 63 height 17
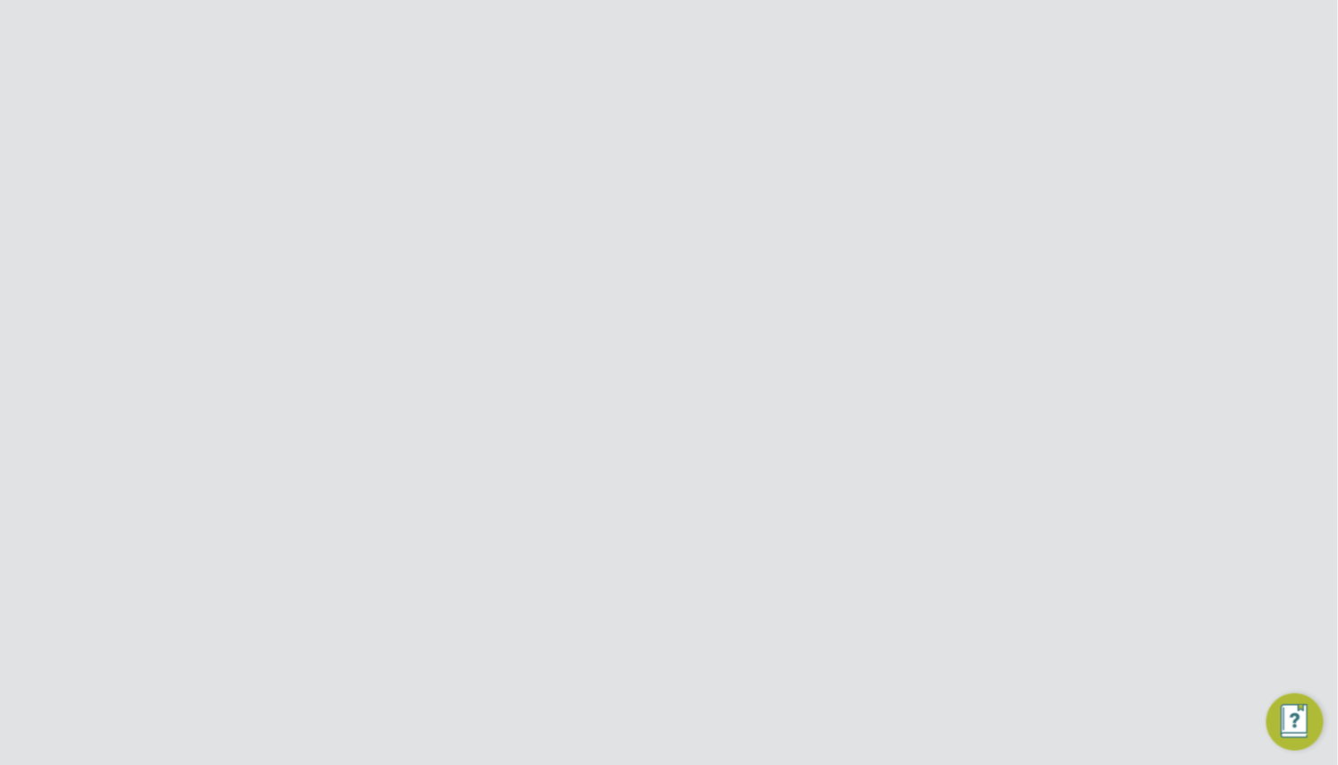
click at [749, 234] on input at bounding box center [828, 224] width 261 height 35
type input "[PERSON_NAME]"
click at [1127, 445] on icon at bounding box center [1136, 455] width 18 height 21
click at [989, 611] on li "Impersonate" at bounding box center [1036, 617] width 216 height 25
click at [656, 33] on input "Build Recruitment Limited" at bounding box center [699, 28] width 304 height 42
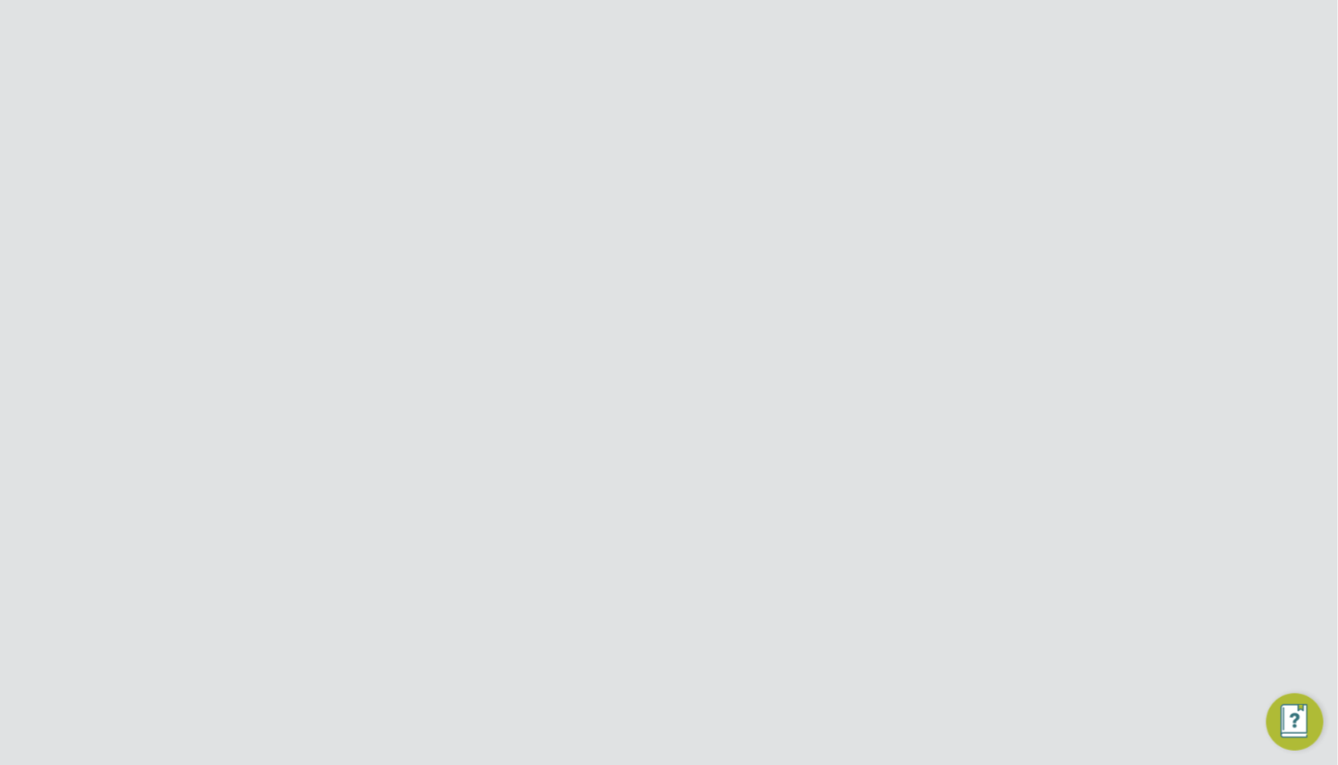
click at [644, 119] on span "Demo ENGAGE End Hirer" at bounding box center [647, 116] width 171 height 21
type input "Demo ENGAGE End Hirer"
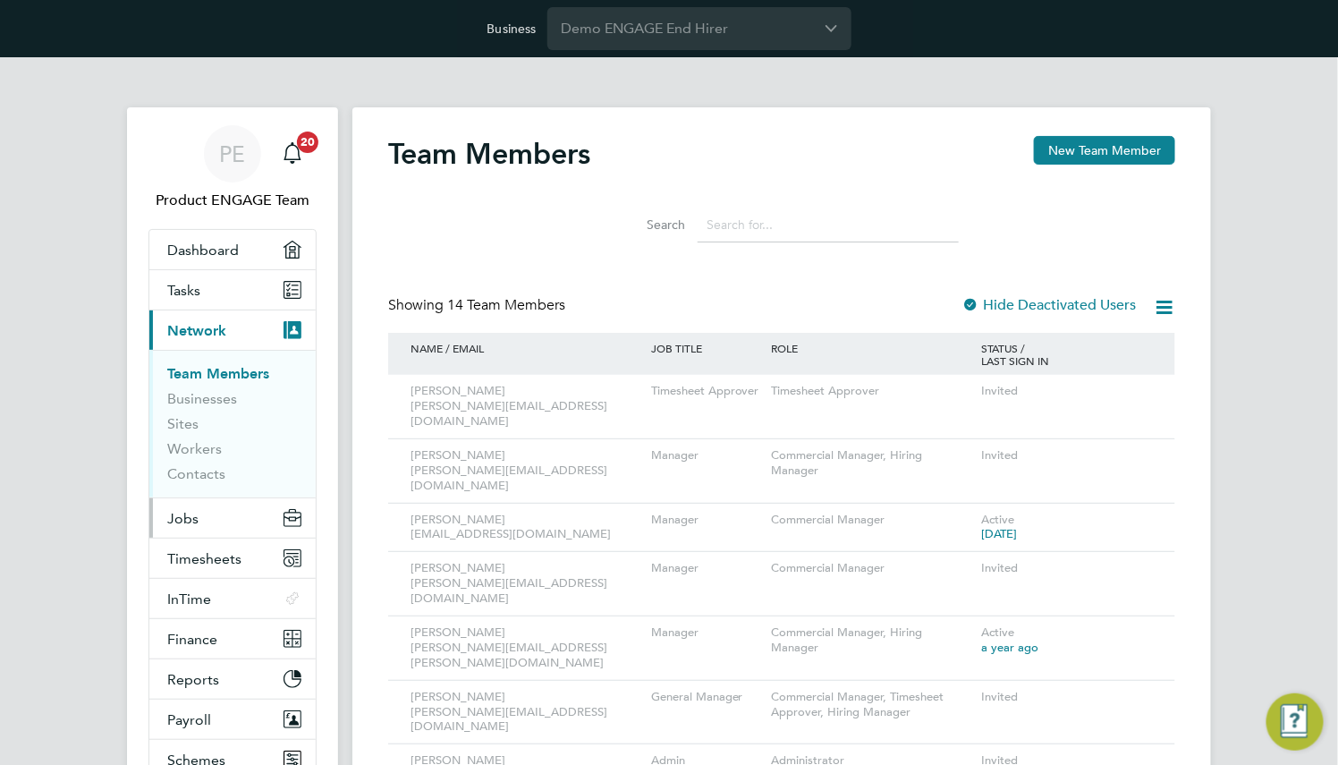
click at [236, 516] on button "Jobs" at bounding box center [232, 517] width 166 height 39
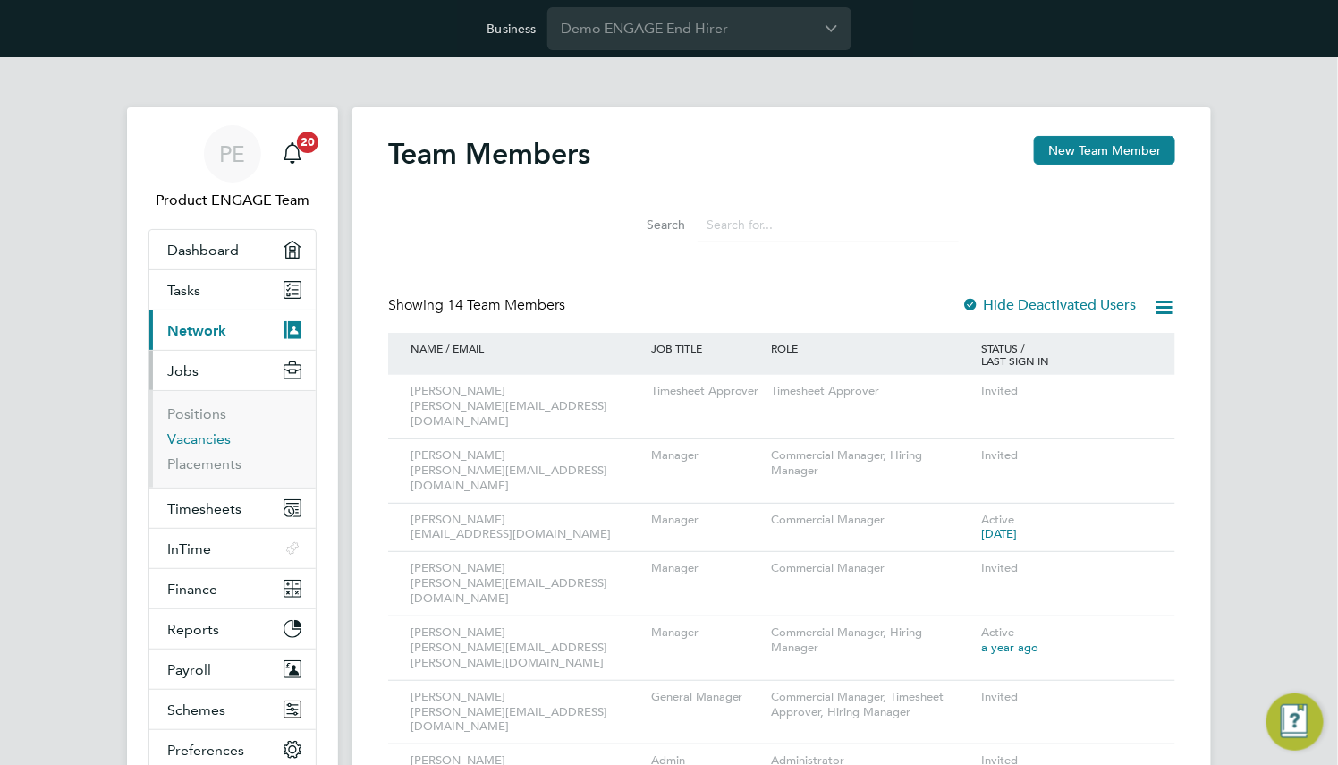
click at [198, 442] on link "Vacancies" at bounding box center [198, 438] width 63 height 17
